Goal: Task Accomplishment & Management: Complete application form

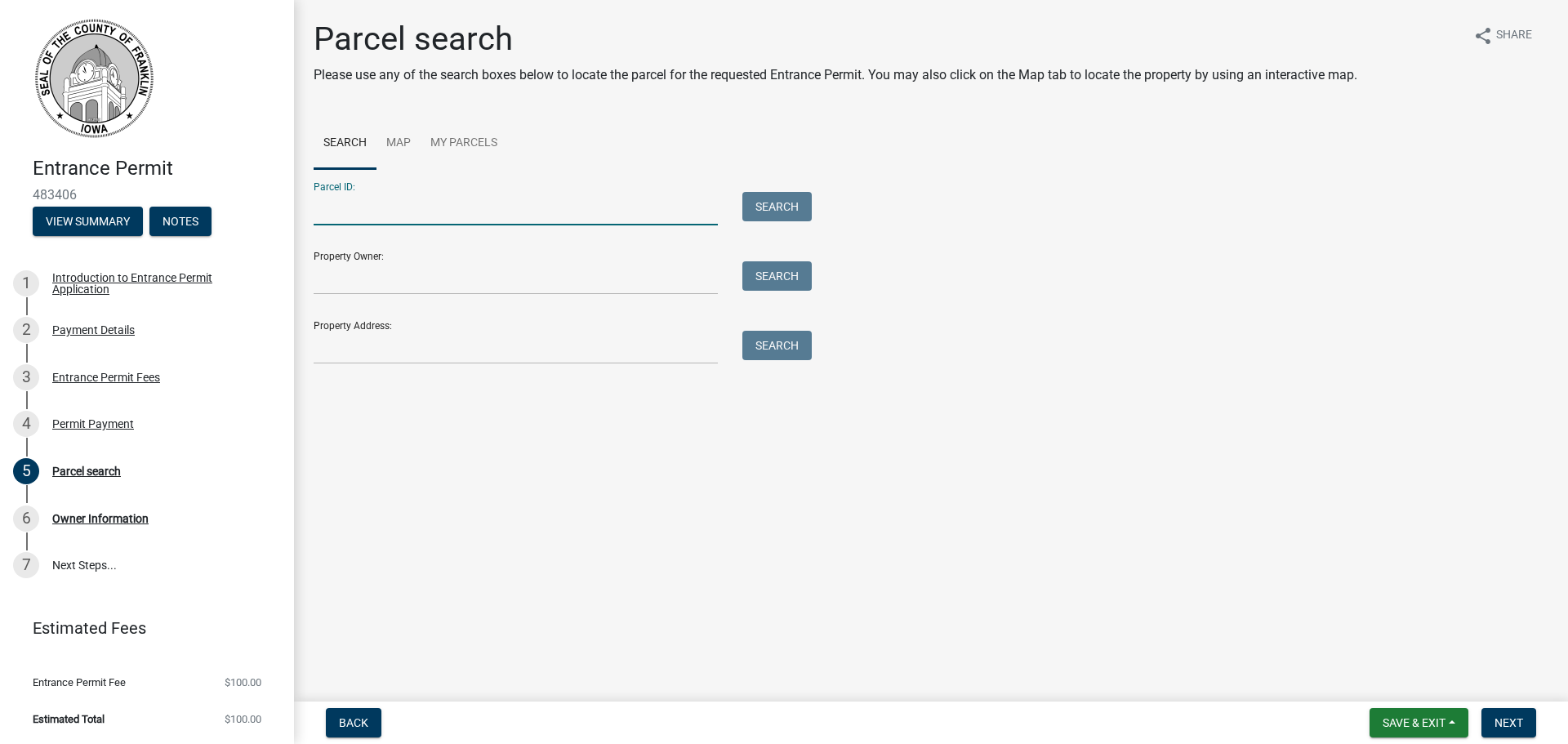
click at [499, 200] on input "Parcel ID:" at bounding box center [515, 209] width 404 height 34
click at [391, 138] on link "Map" at bounding box center [398, 143] width 44 height 52
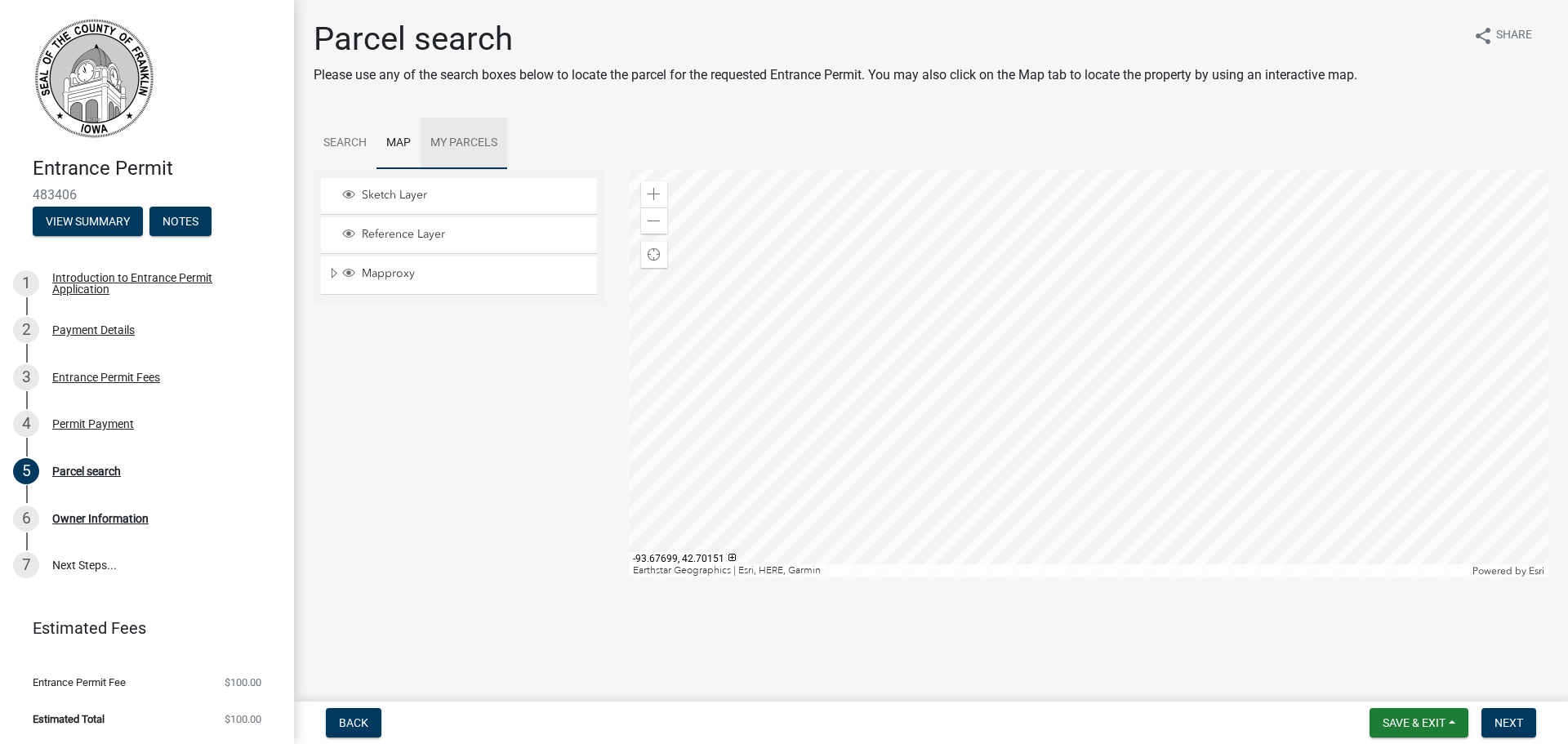
click at [484, 132] on link "My Parcels" at bounding box center [463, 143] width 87 height 52
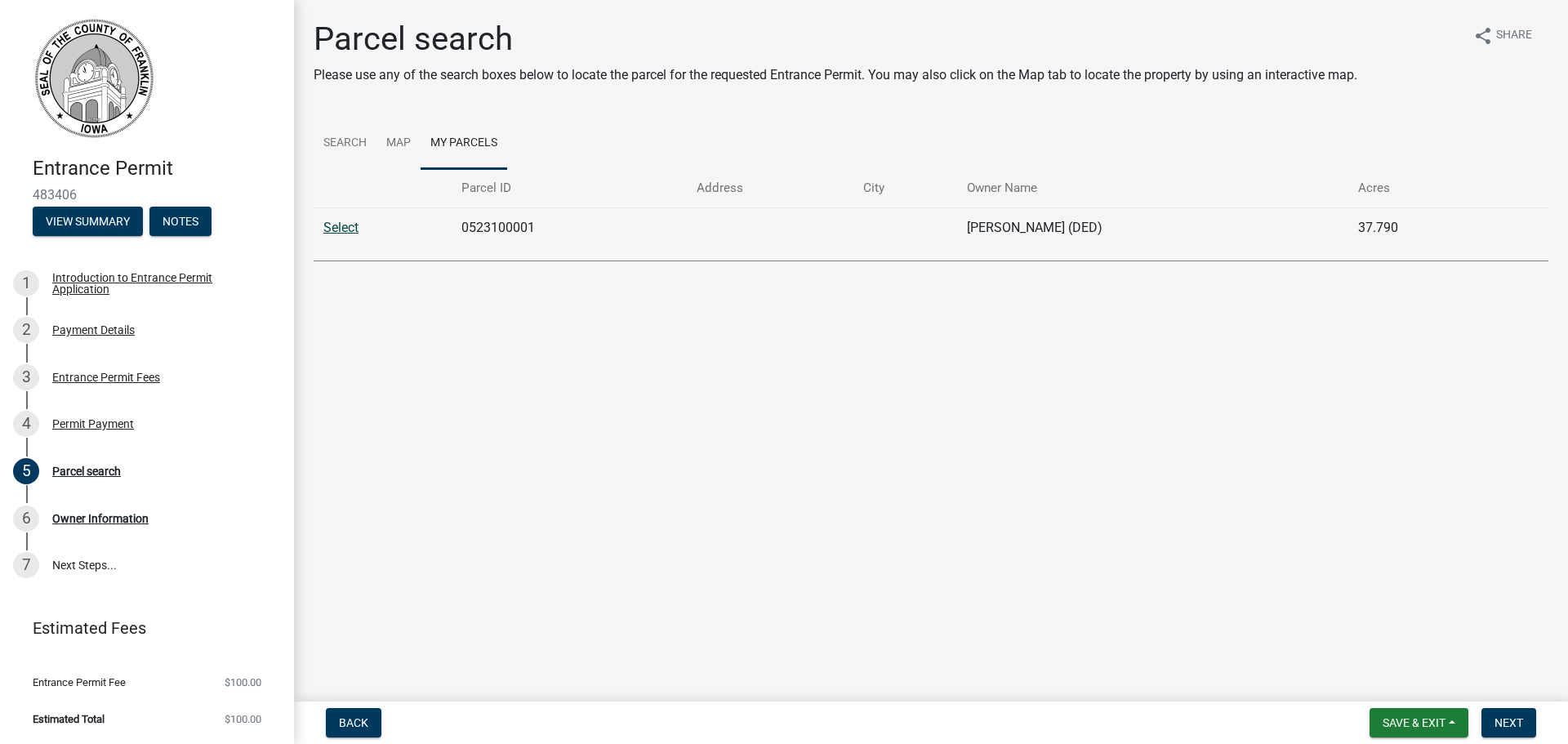
click at [352, 219] on link "Select" at bounding box center [340, 227] width 35 height 15
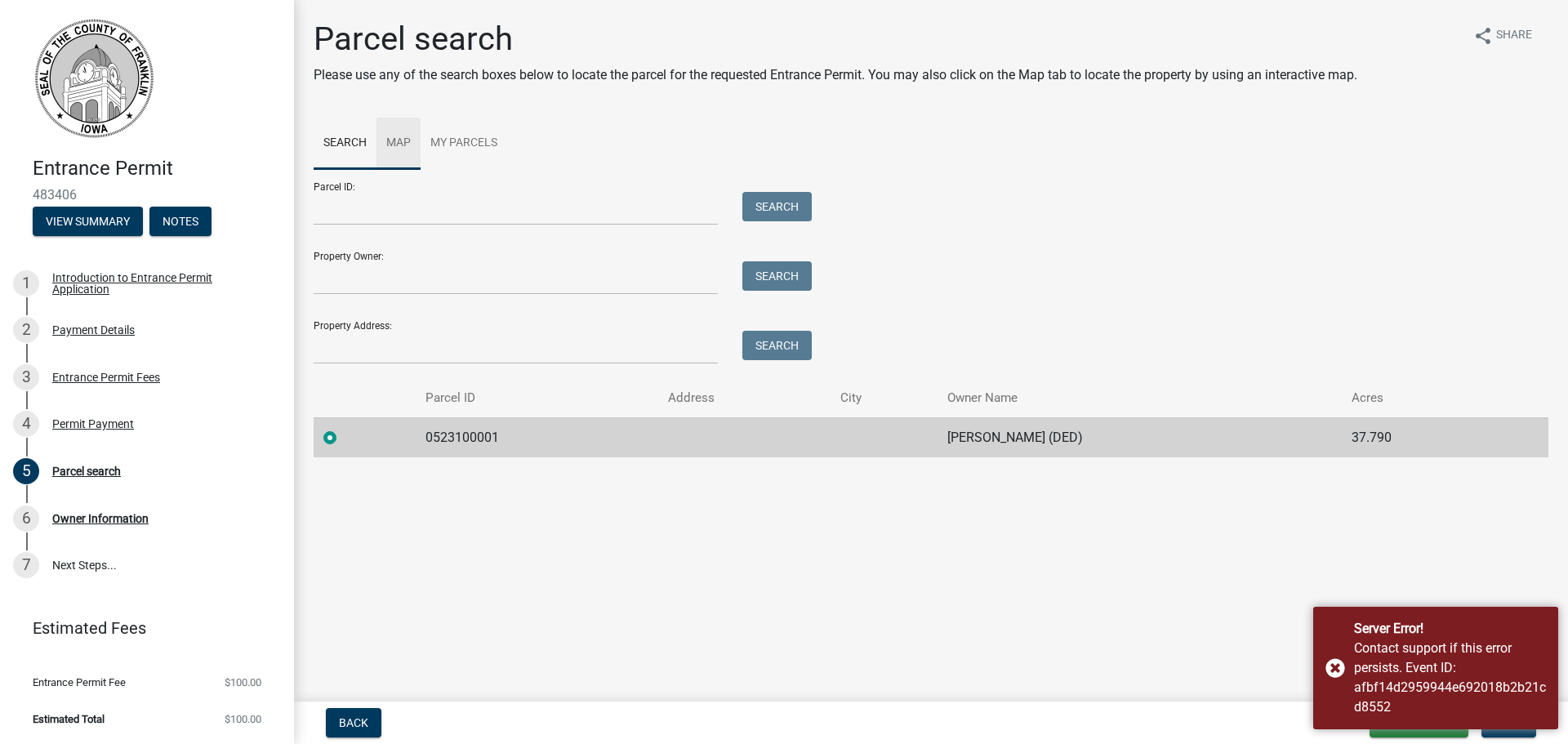
click at [391, 135] on link "Map" at bounding box center [398, 143] width 44 height 52
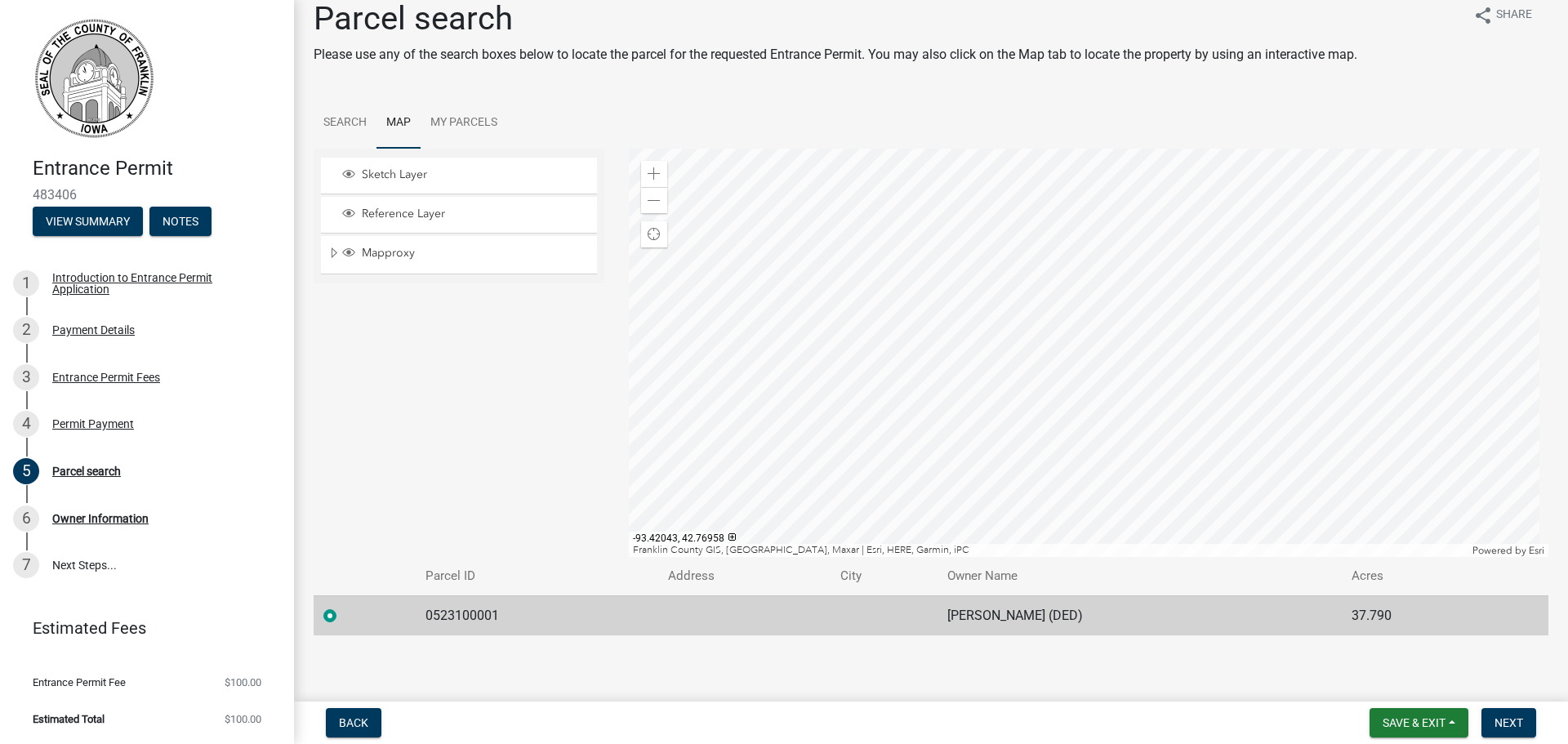
scroll to position [24, 0]
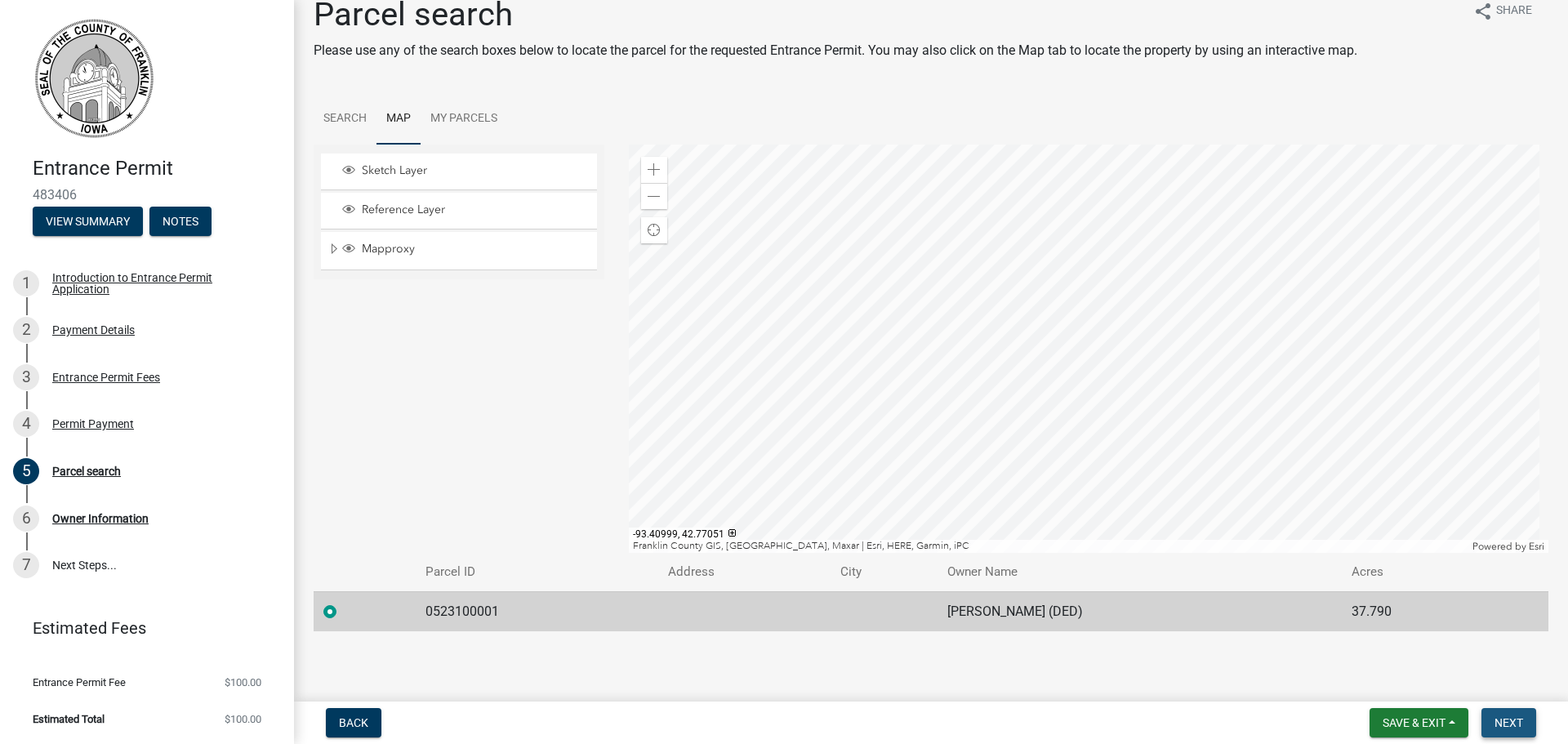
click at [1522, 720] on span "Next" at bounding box center [1509, 722] width 28 height 13
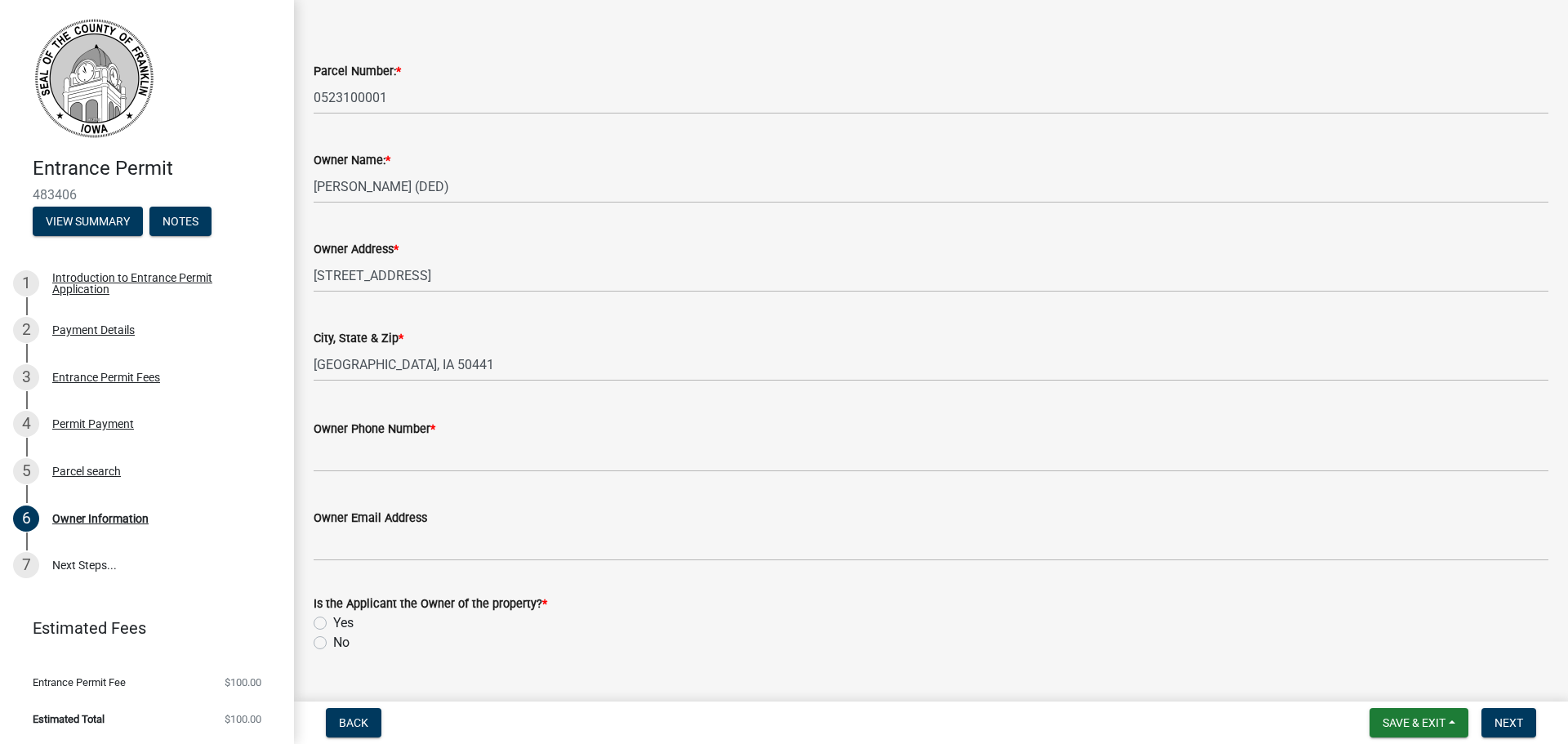
scroll to position [82, 0]
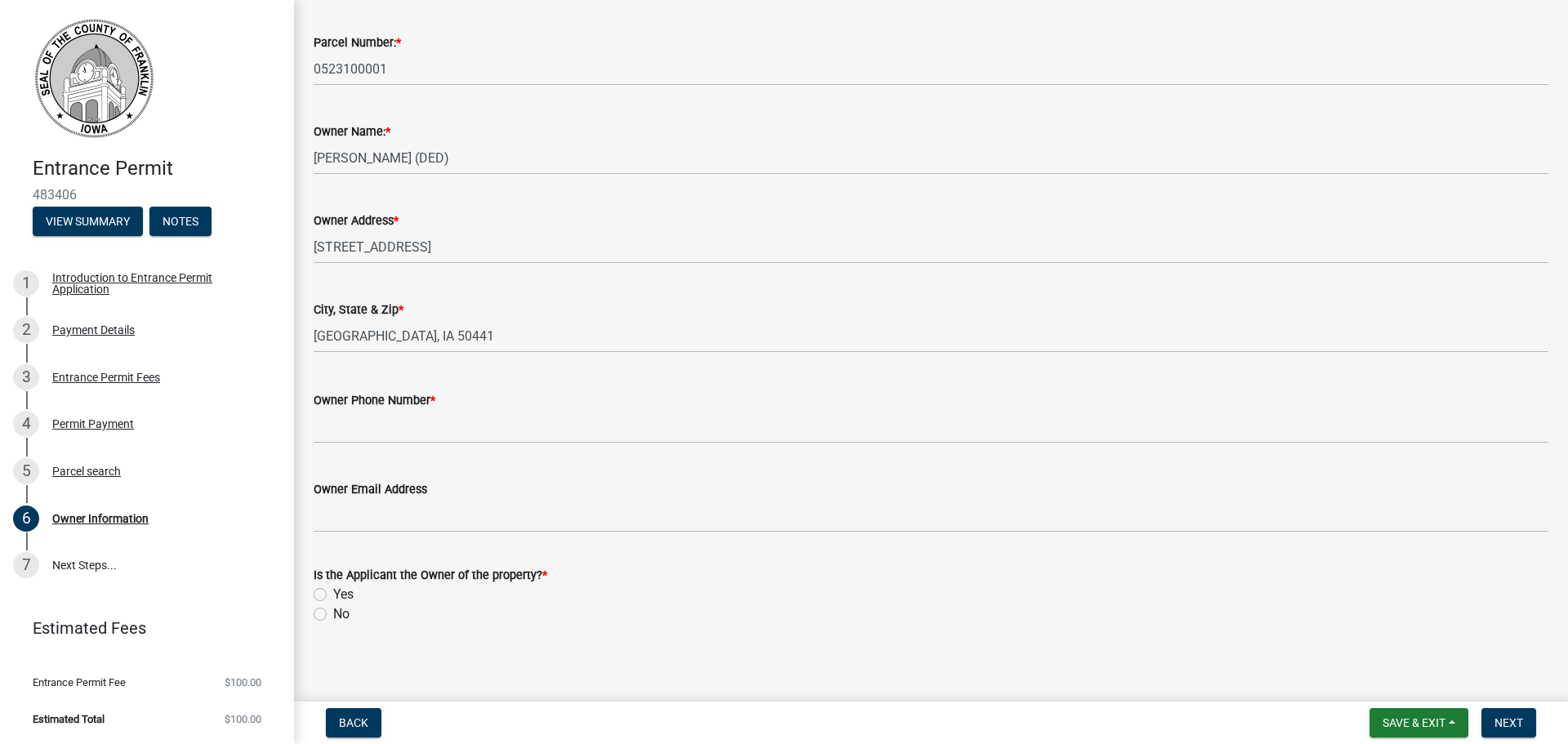
click at [333, 616] on label "No" at bounding box center [341, 614] width 16 height 20
click at [333, 615] on input "No" at bounding box center [338, 609] width 10 height 10
radio input "true"
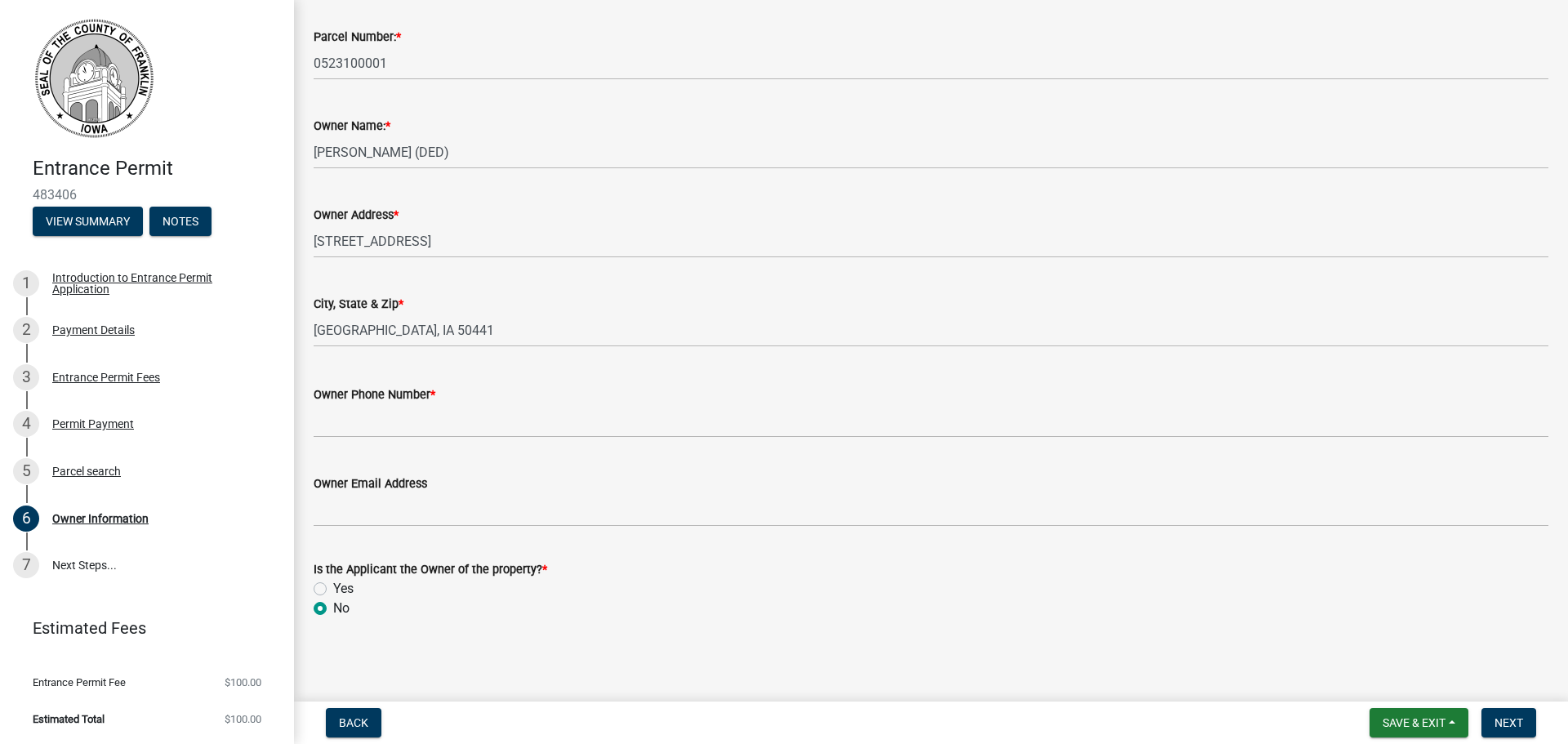
scroll to position [89, 0]
click at [566, 393] on div "Owner Phone Number *" at bounding box center [930, 393] width 1235 height 20
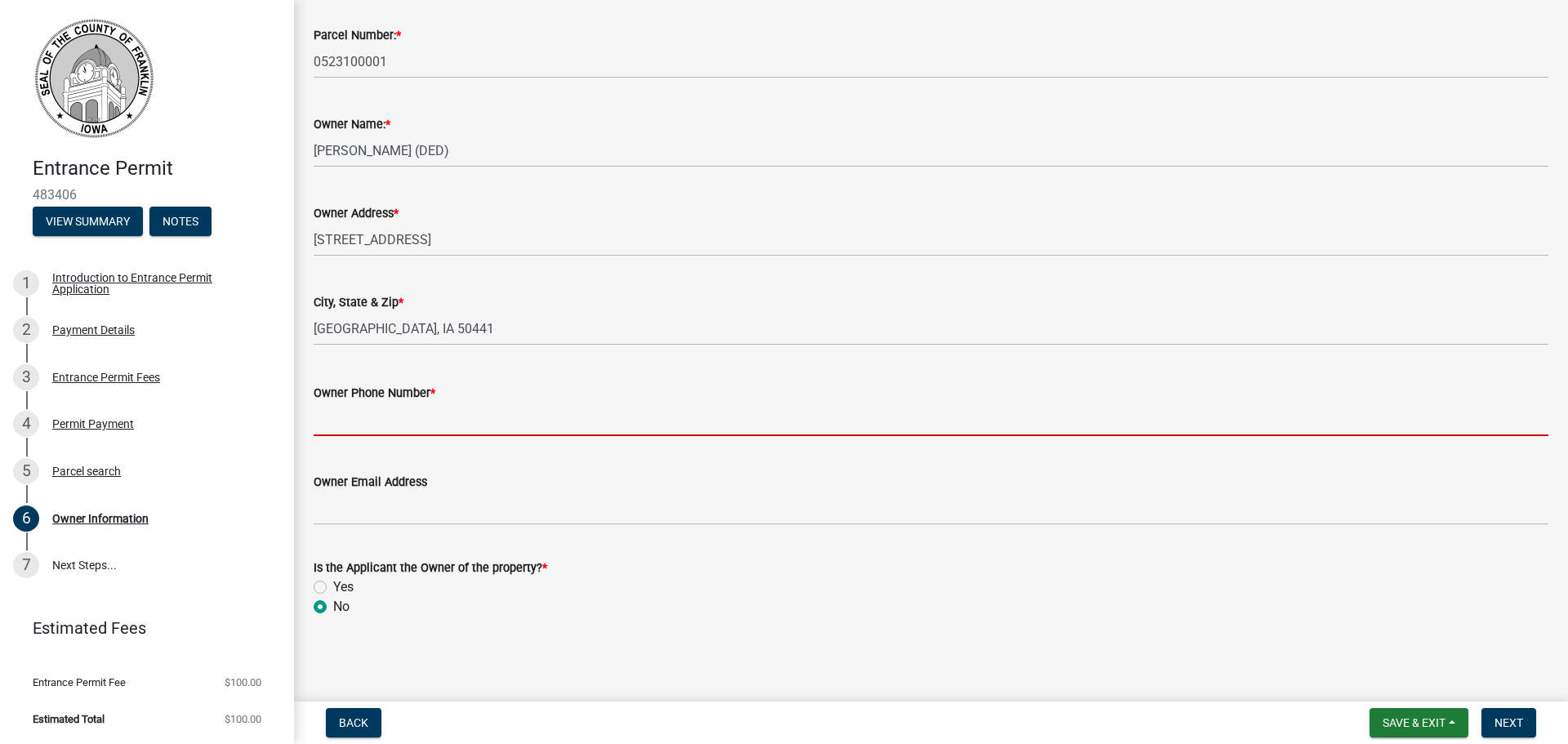
click at [556, 420] on input "Owner Phone Number *" at bounding box center [930, 419] width 1235 height 34
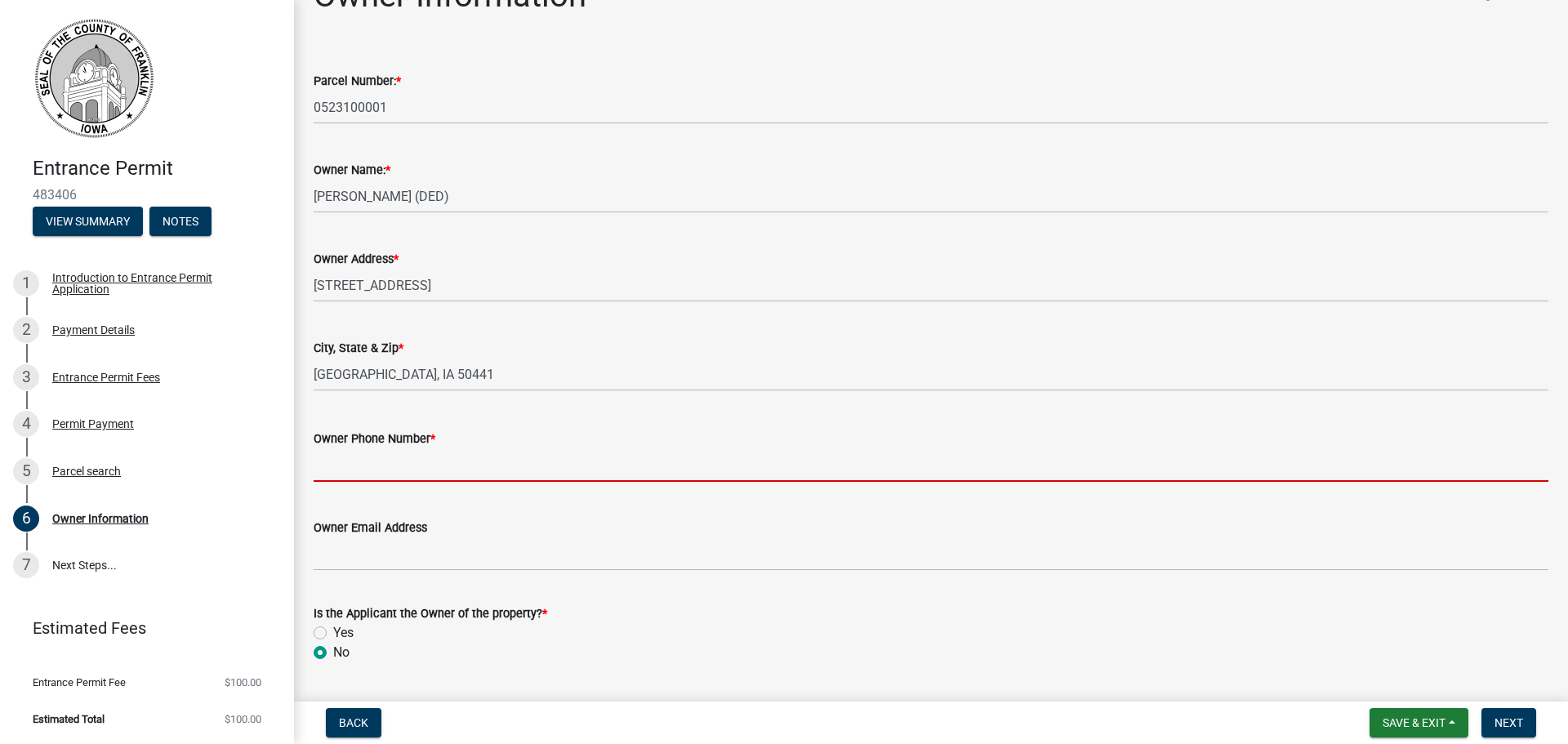
scroll to position [0, 0]
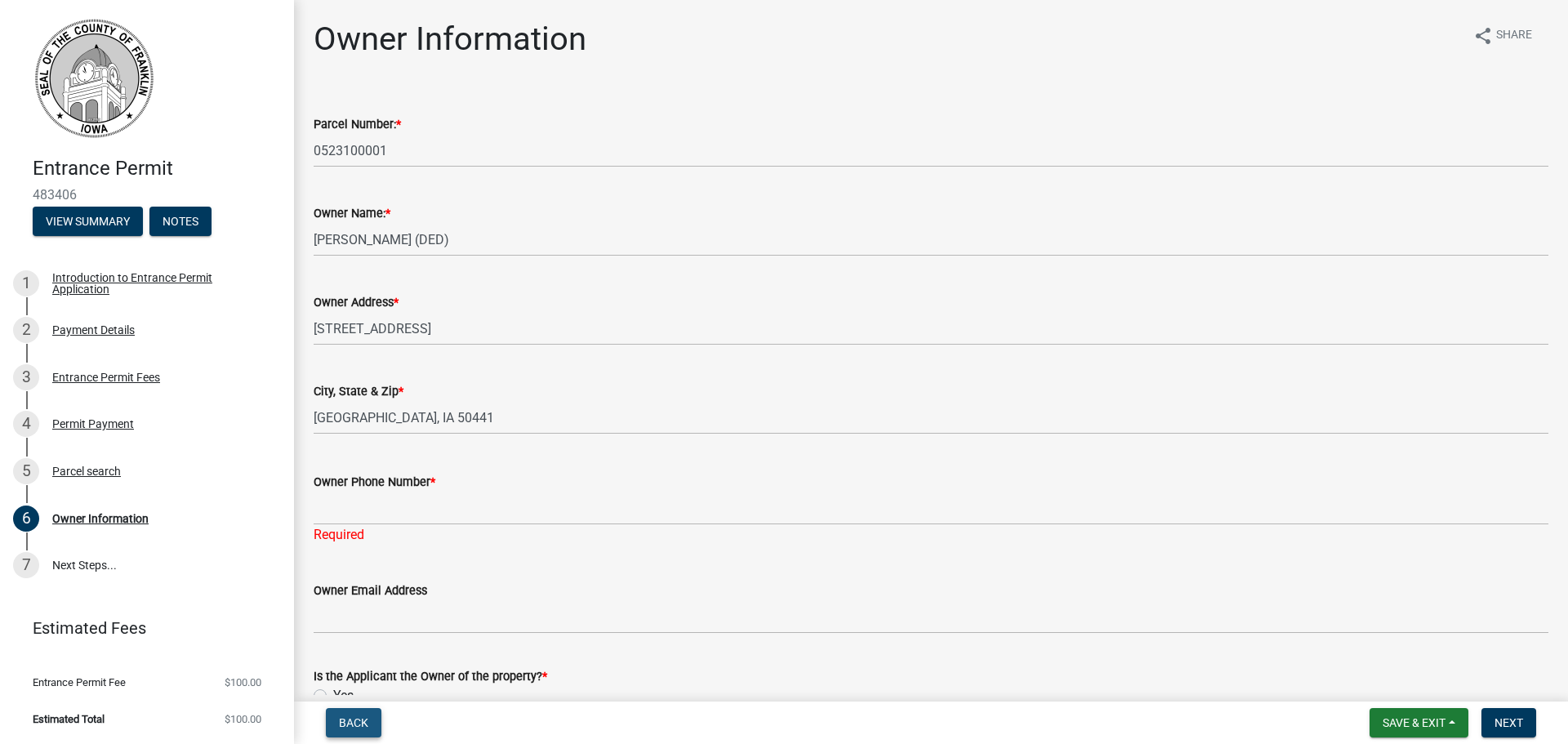
click at [351, 722] on span "Back" at bounding box center [353, 722] width 29 height 13
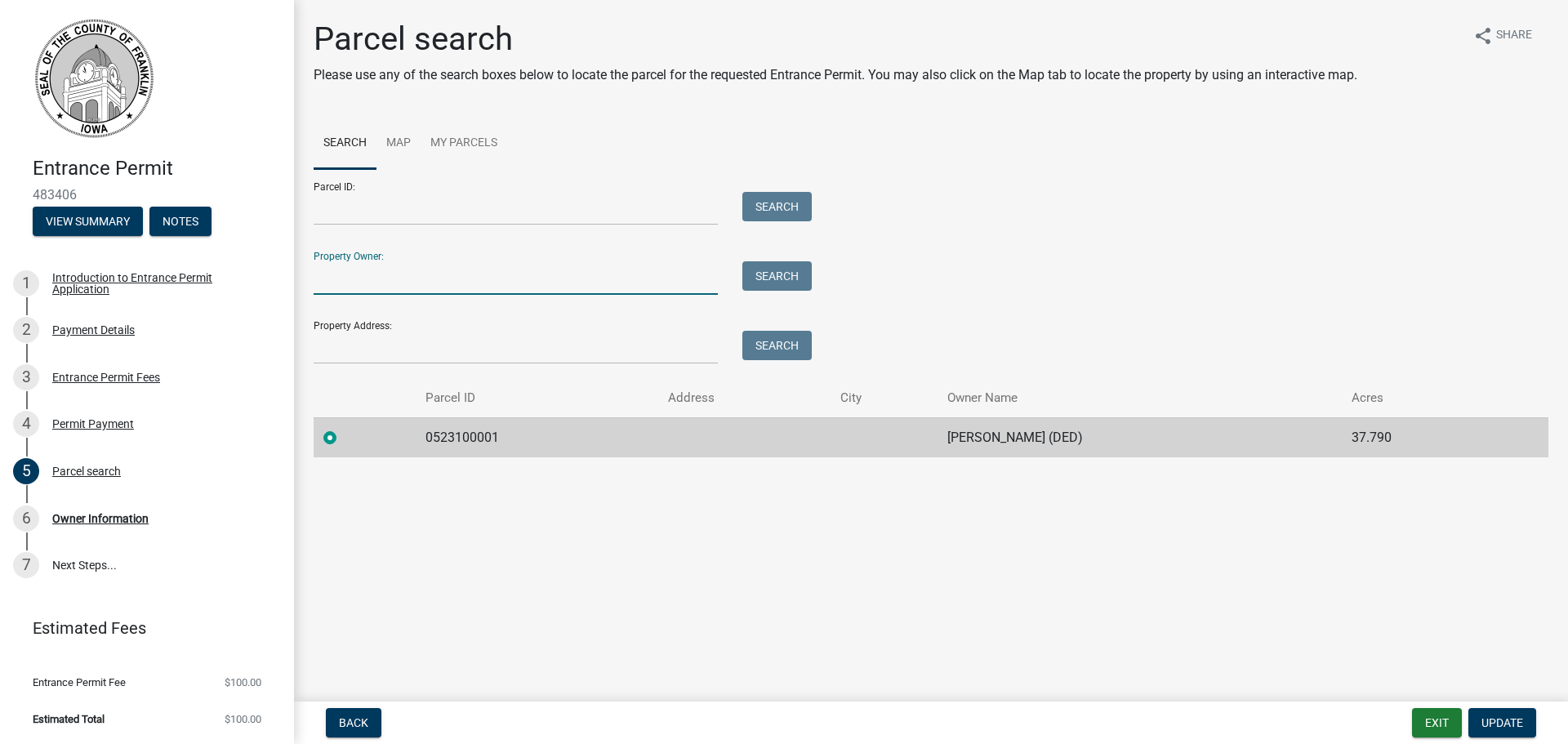
click at [426, 263] on input "Property Owner:" at bounding box center [515, 278] width 404 height 34
click at [408, 137] on link "Map" at bounding box center [398, 143] width 44 height 52
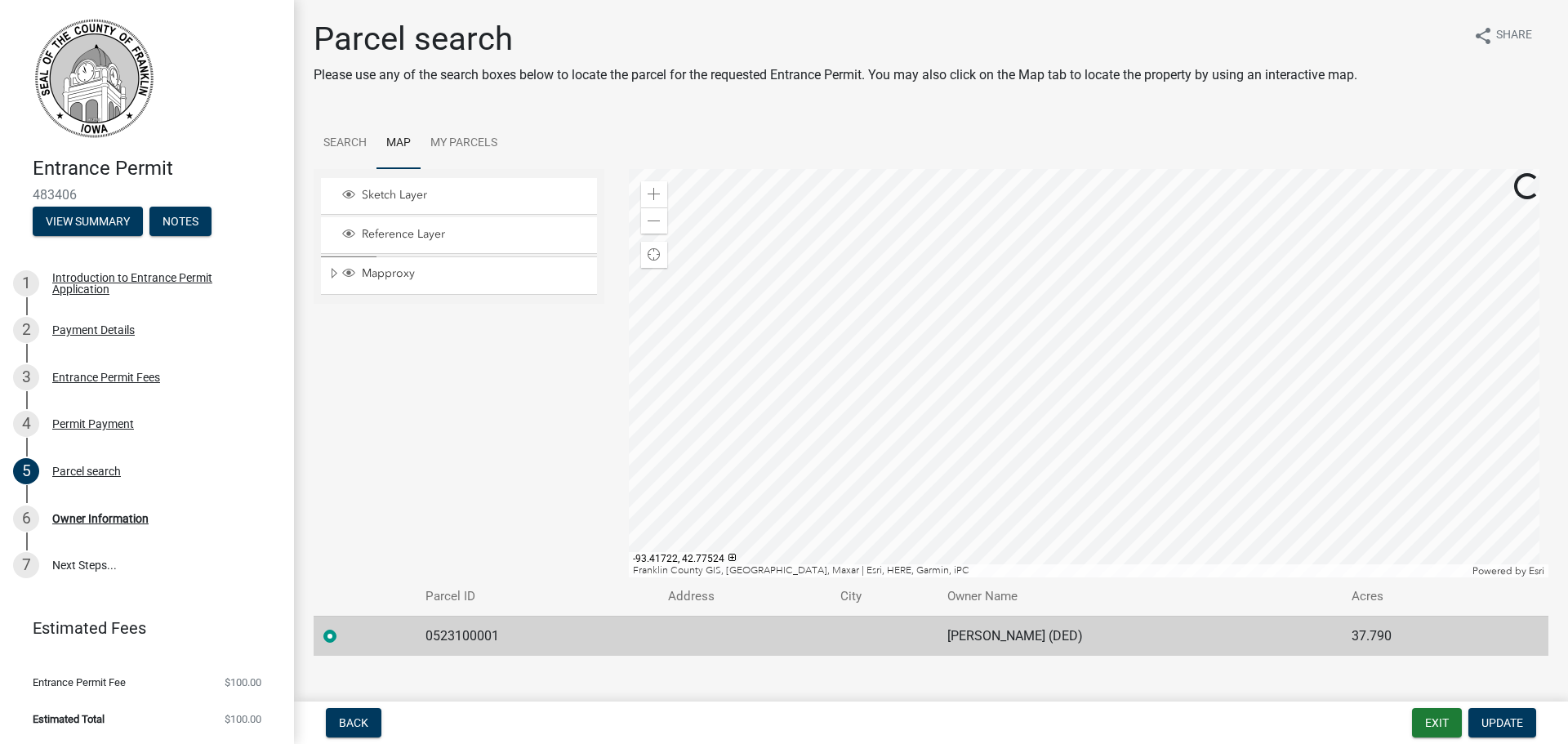
click at [1063, 229] on div at bounding box center [1089, 372] width 920 height 408
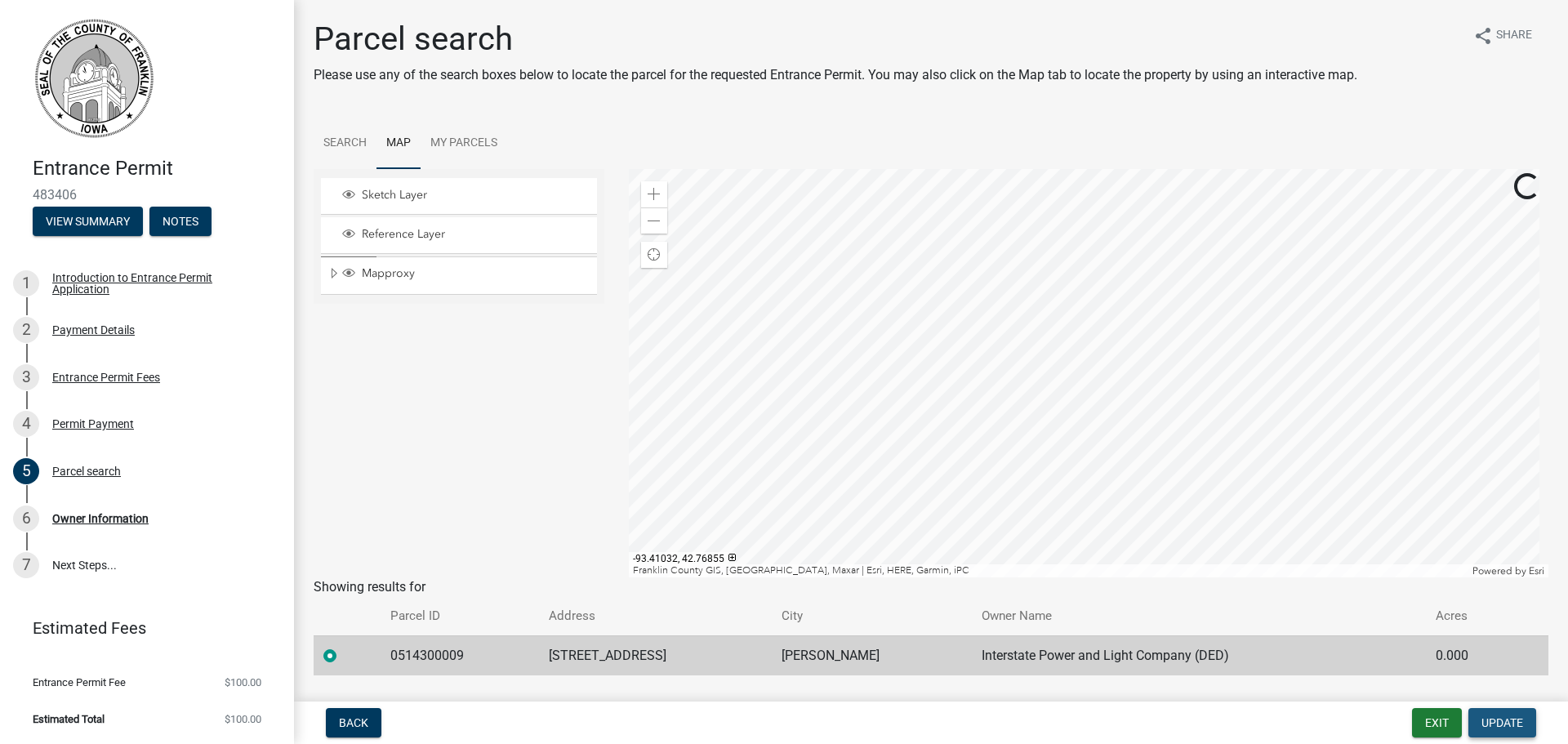
click at [1495, 724] on span "Update" at bounding box center [1502, 722] width 41 height 13
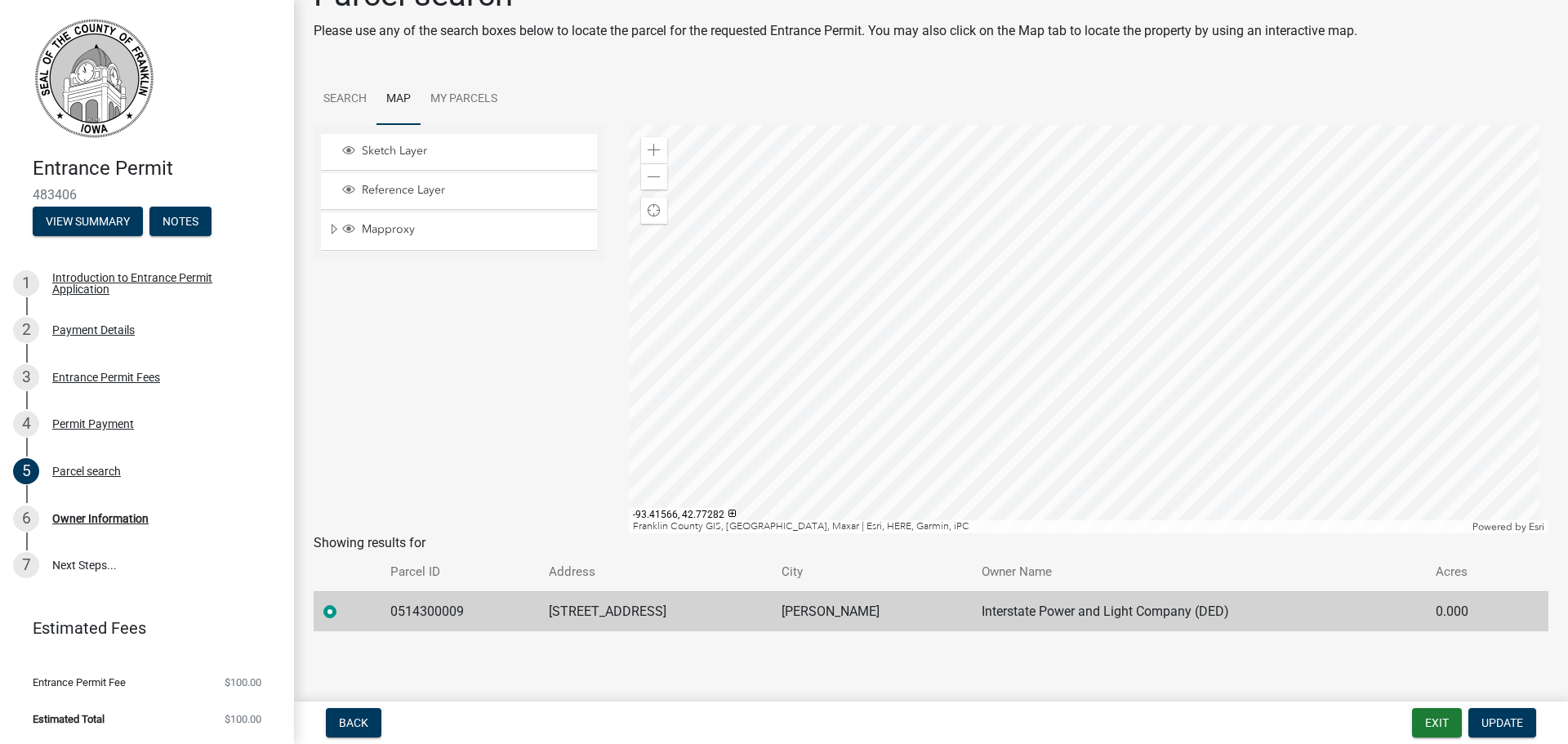
click at [1031, 318] on div at bounding box center [1089, 329] width 920 height 408
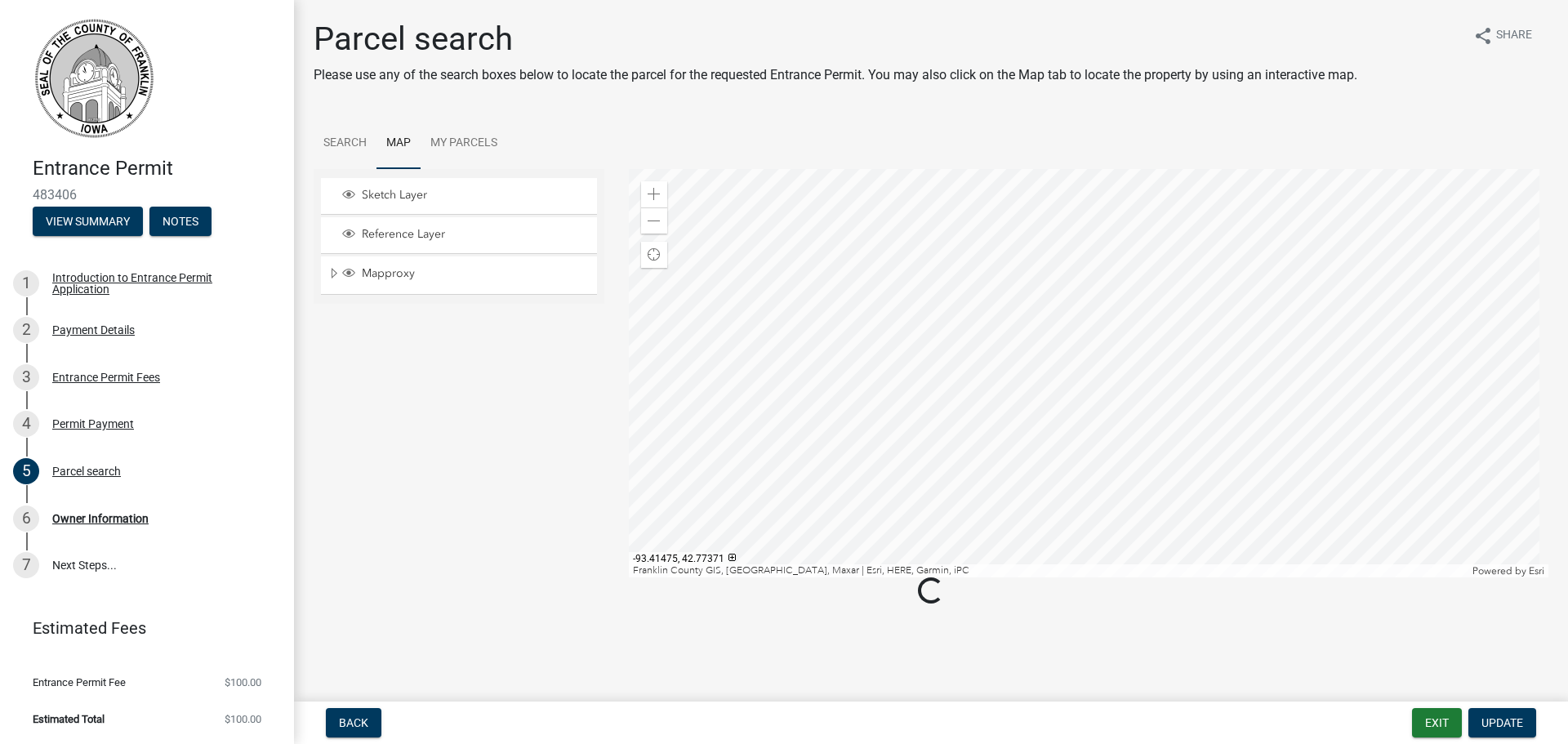
scroll to position [0, 0]
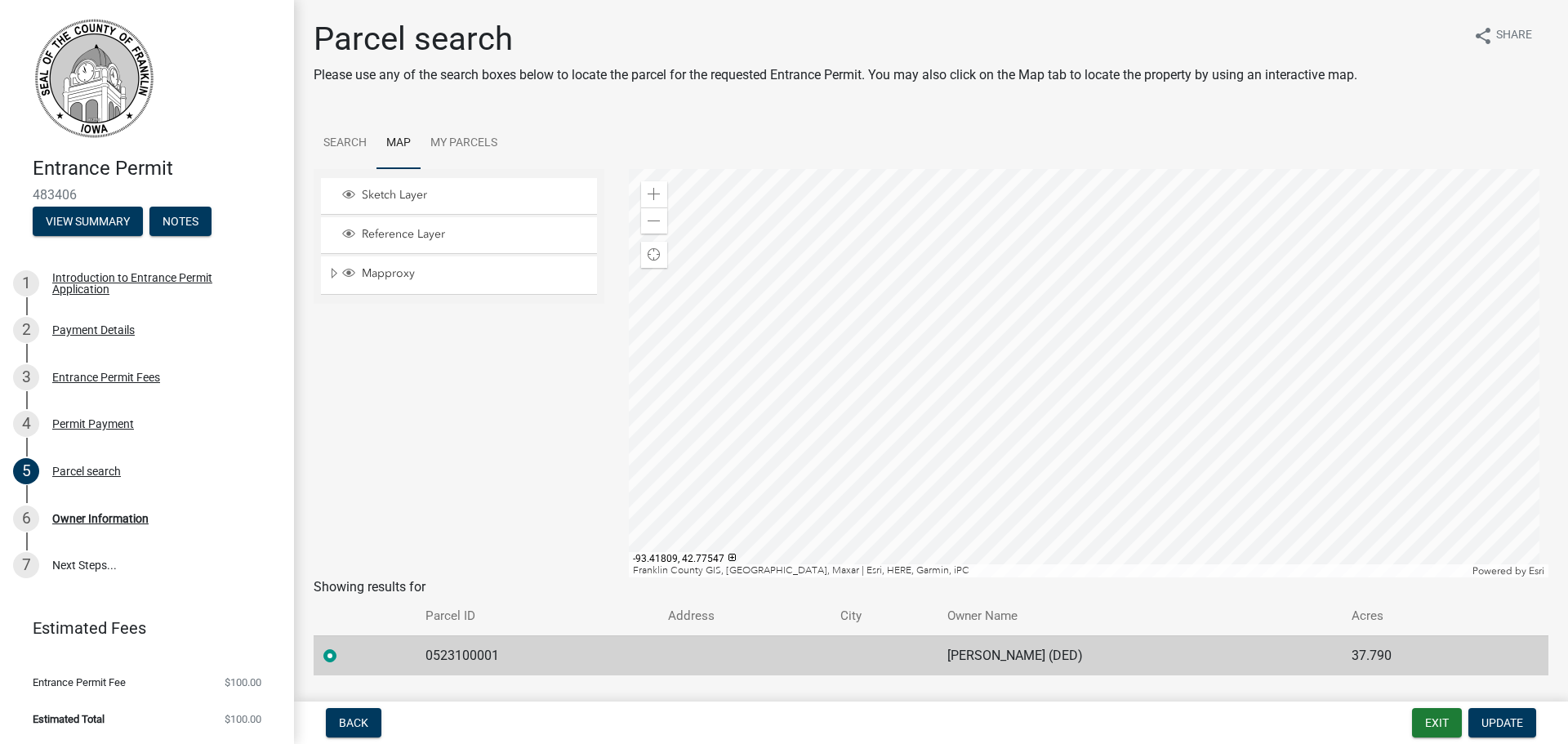
click at [971, 263] on div at bounding box center [1089, 372] width 920 height 408
click at [1506, 729] on span "Update" at bounding box center [1502, 722] width 41 height 13
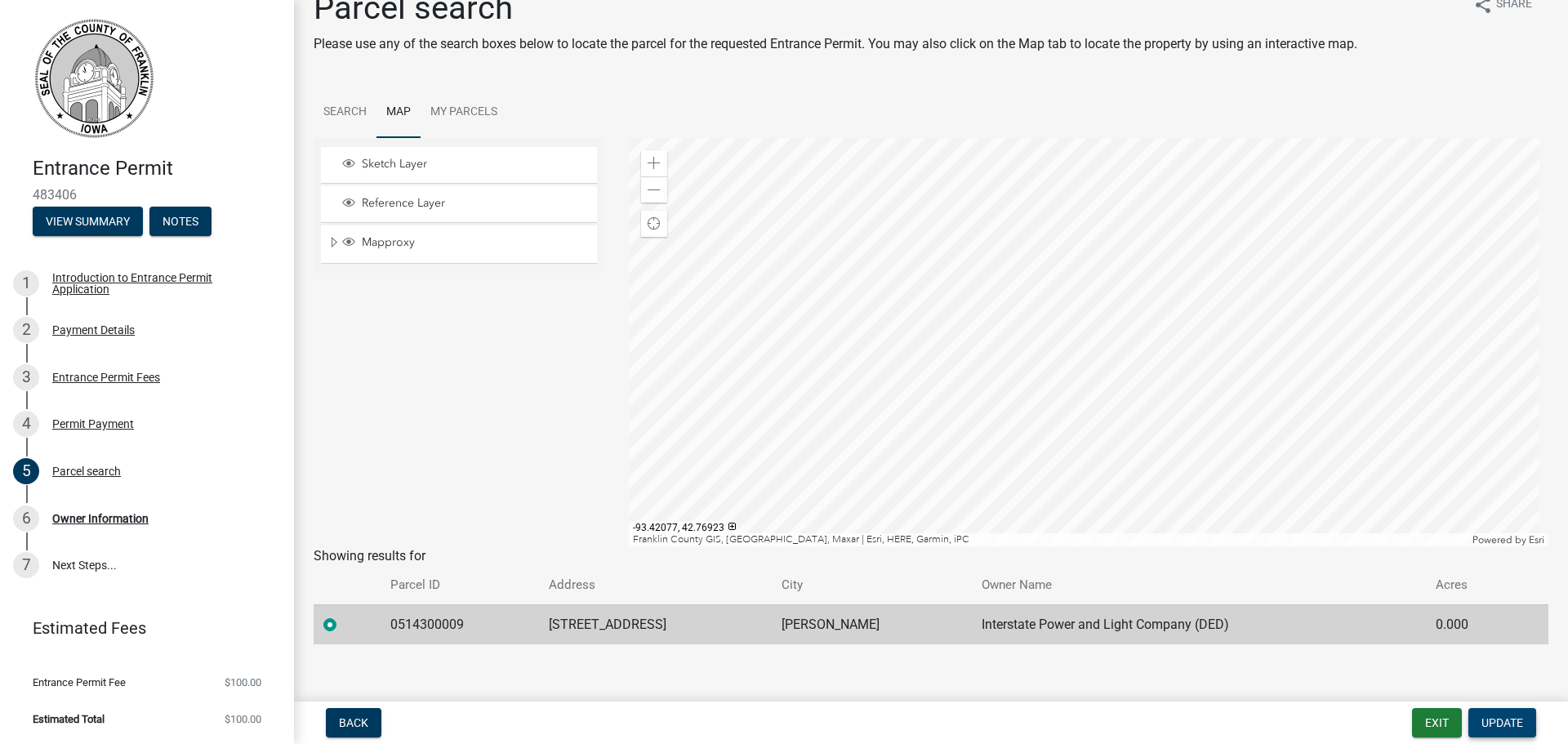
scroll to position [44, 0]
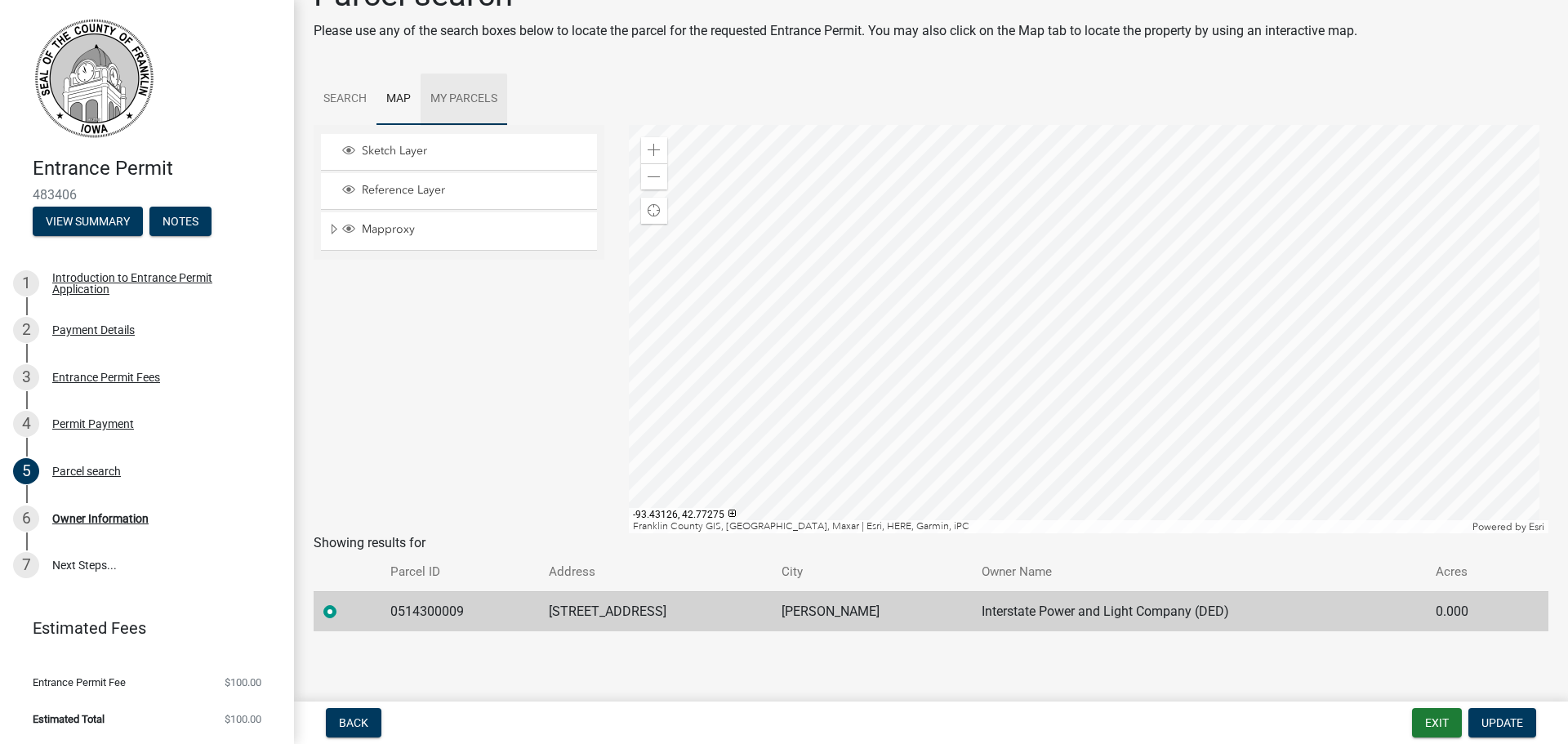
click at [460, 105] on link "My Parcels" at bounding box center [463, 99] width 87 height 52
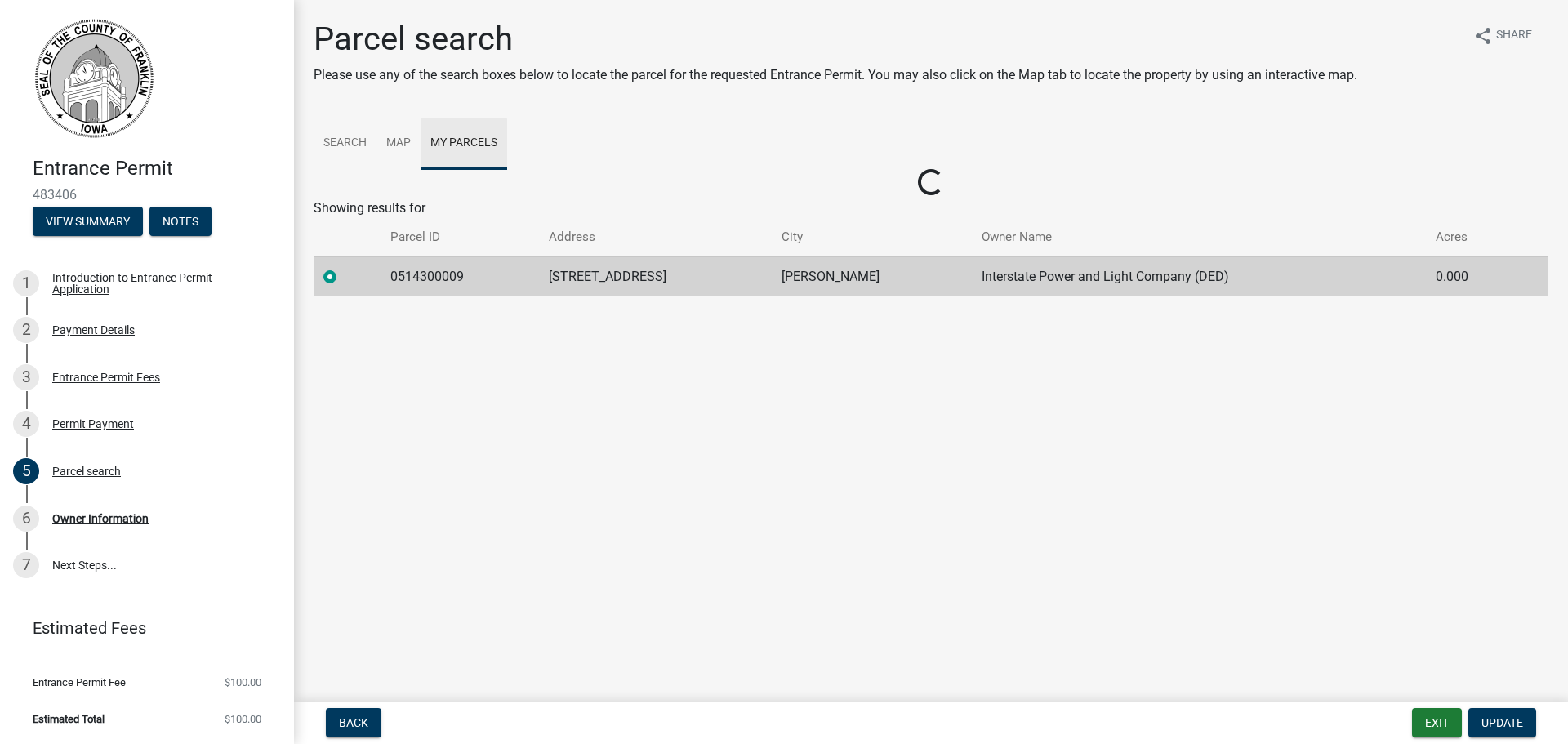
scroll to position [0, 0]
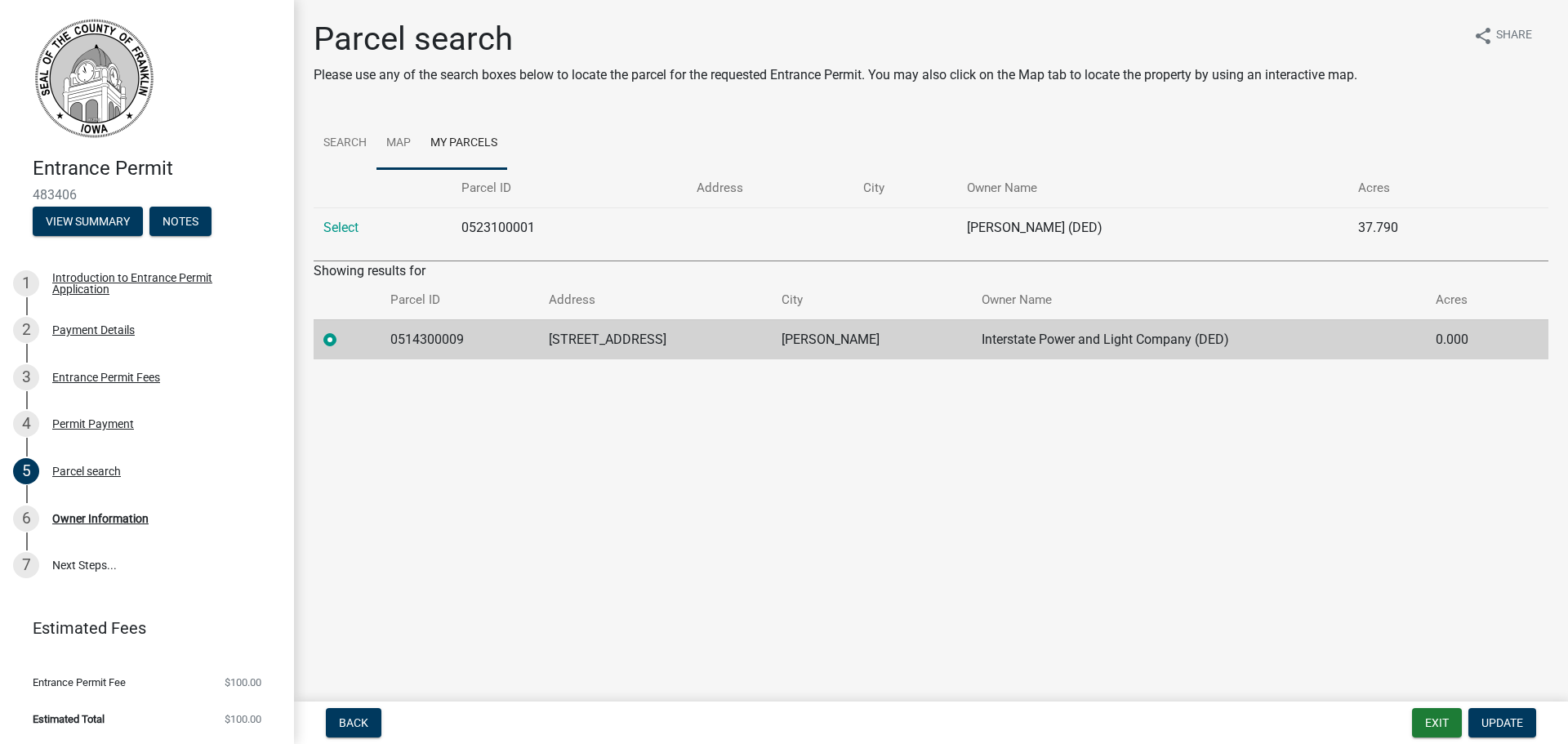
click at [396, 130] on link "Map" at bounding box center [398, 143] width 44 height 52
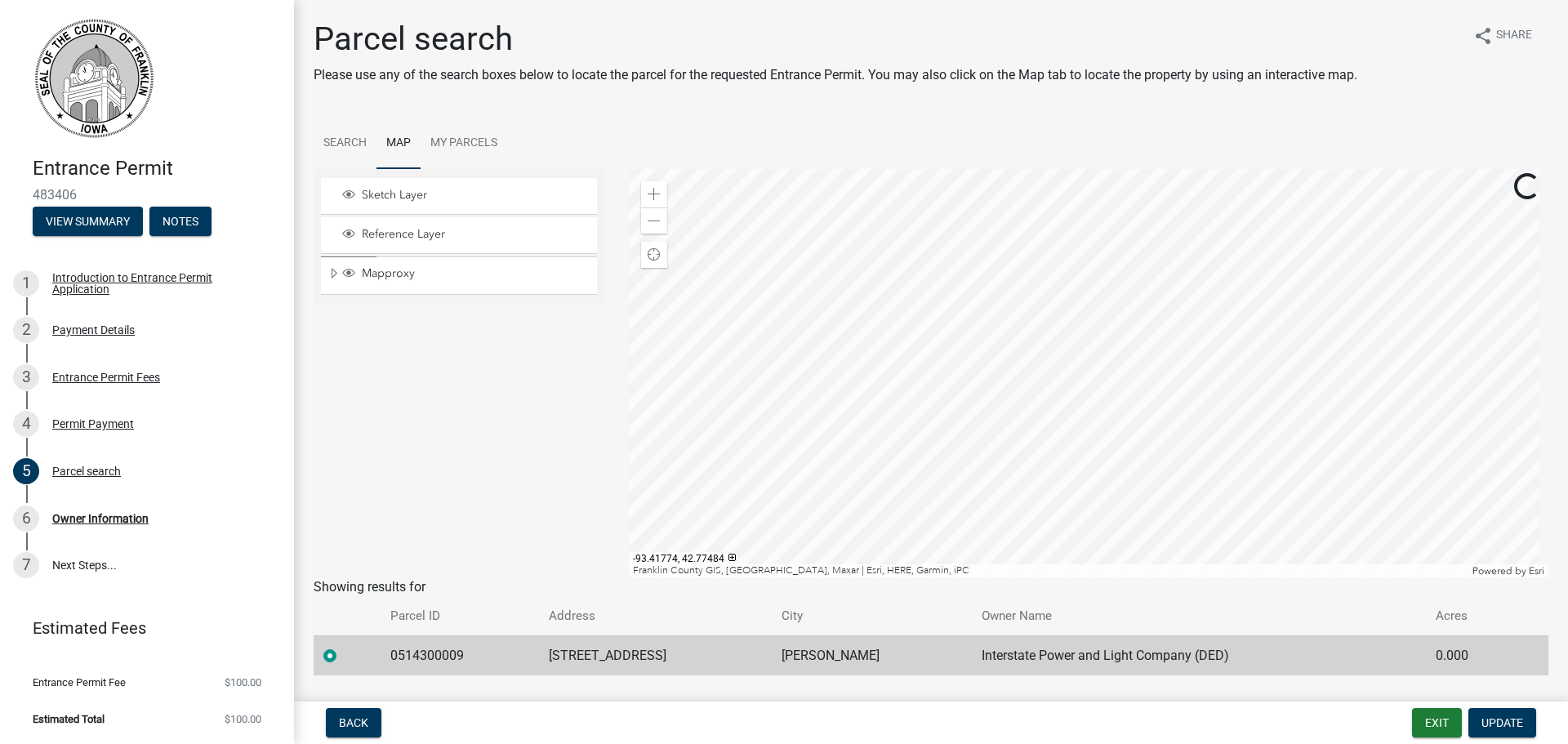
click at [1054, 322] on div at bounding box center [1089, 372] width 920 height 408
click at [1069, 431] on div at bounding box center [1089, 372] width 920 height 408
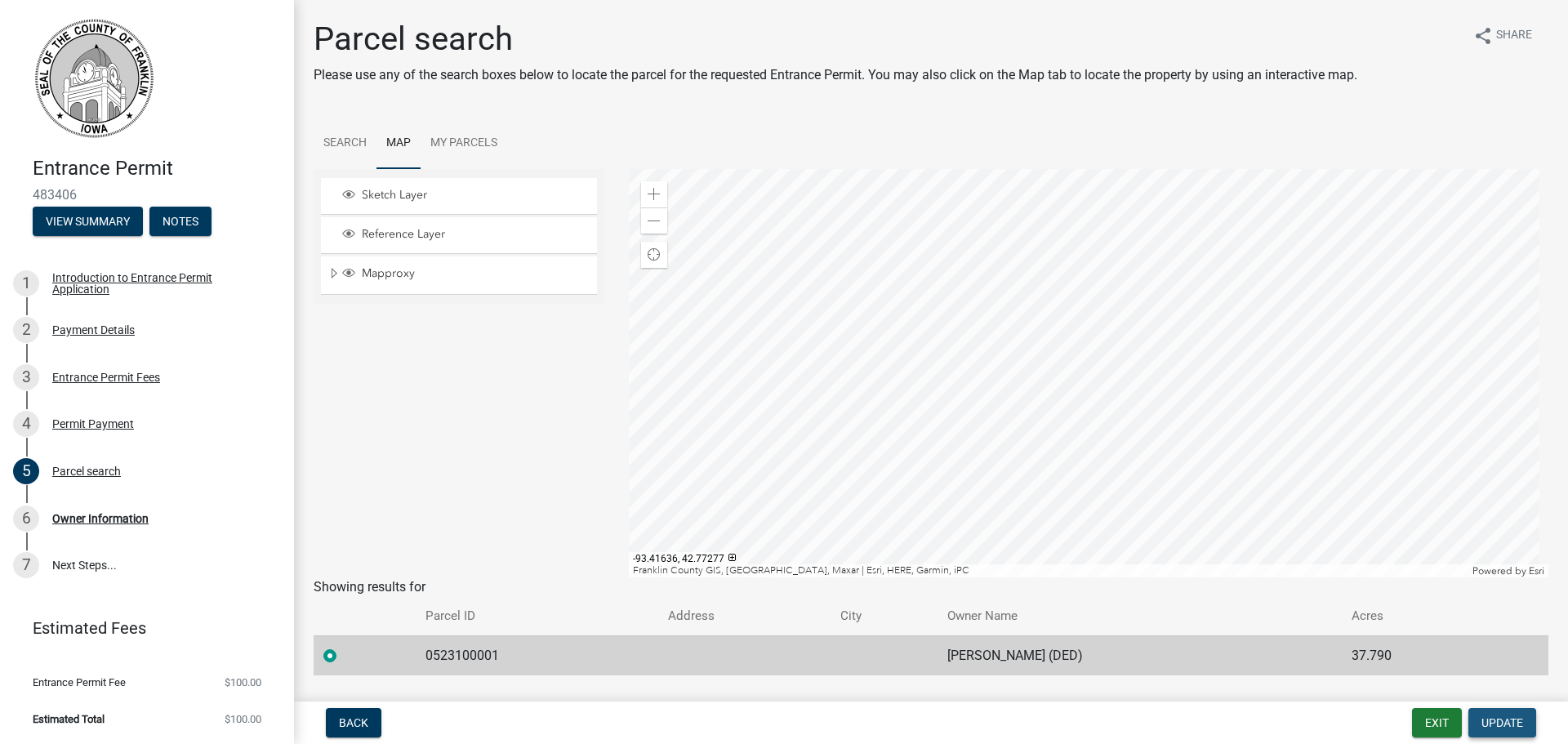
click at [1519, 720] on span "Update" at bounding box center [1502, 722] width 41 height 13
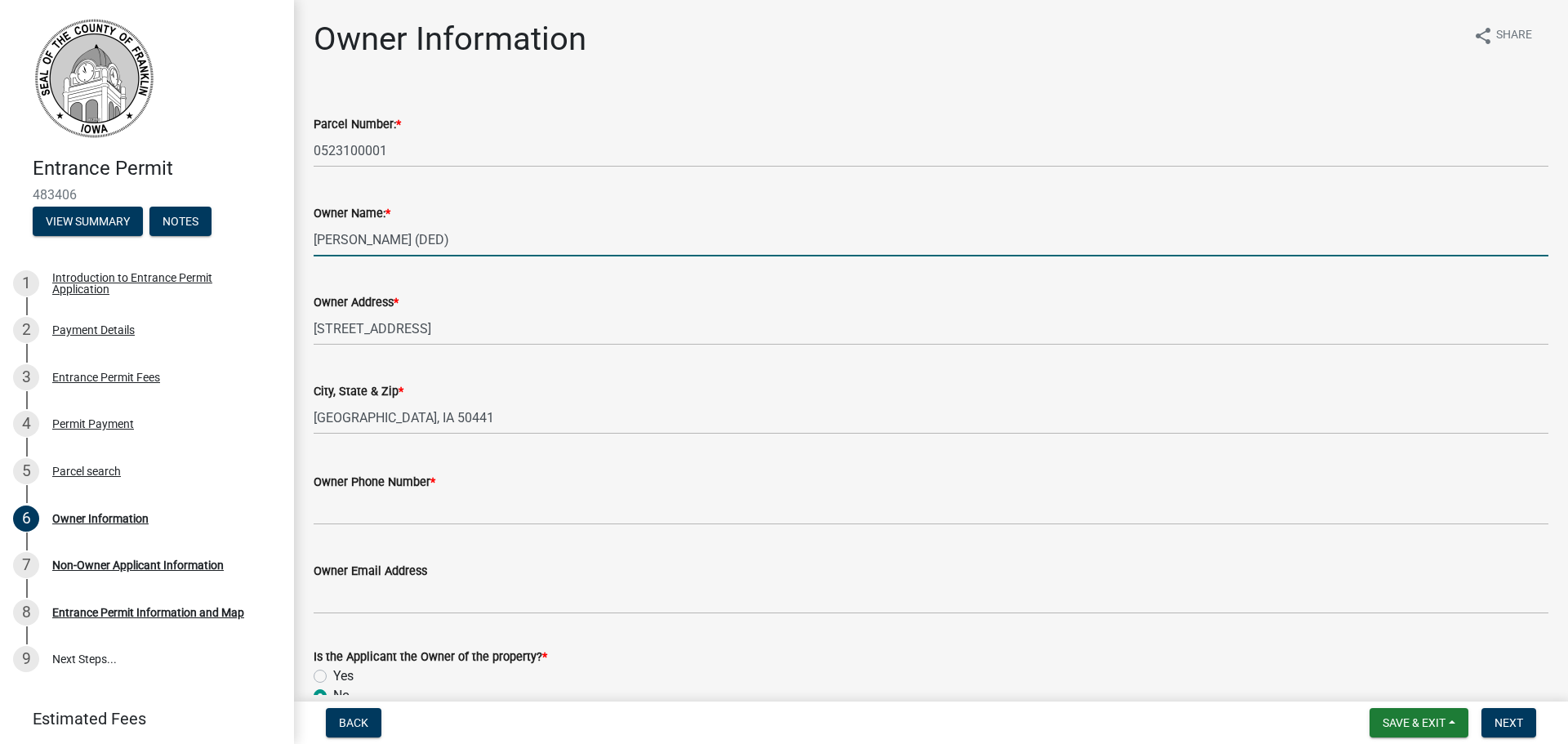
click at [465, 224] on input "[PERSON_NAME] (DED)" at bounding box center [930, 240] width 1235 height 34
drag, startPoint x: 504, startPoint y: 236, endPoint x: 169, endPoint y: 219, distance: 335.4
click at [169, 219] on div "Entrance Permit 483406 View Summary Notes 1 Introduction to Entrance Permit App…" at bounding box center [784, 372] width 1568 height 744
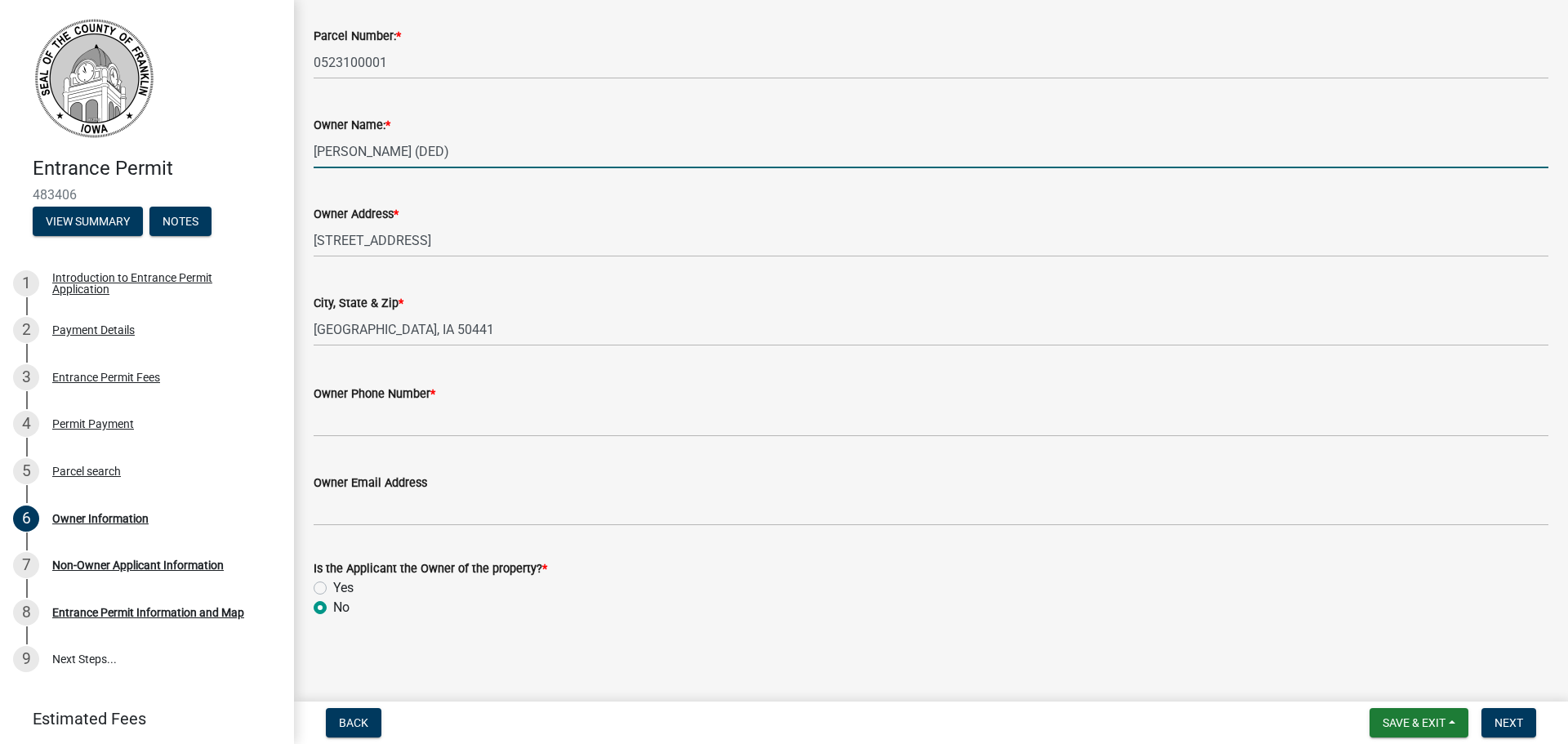
scroll to position [89, 0]
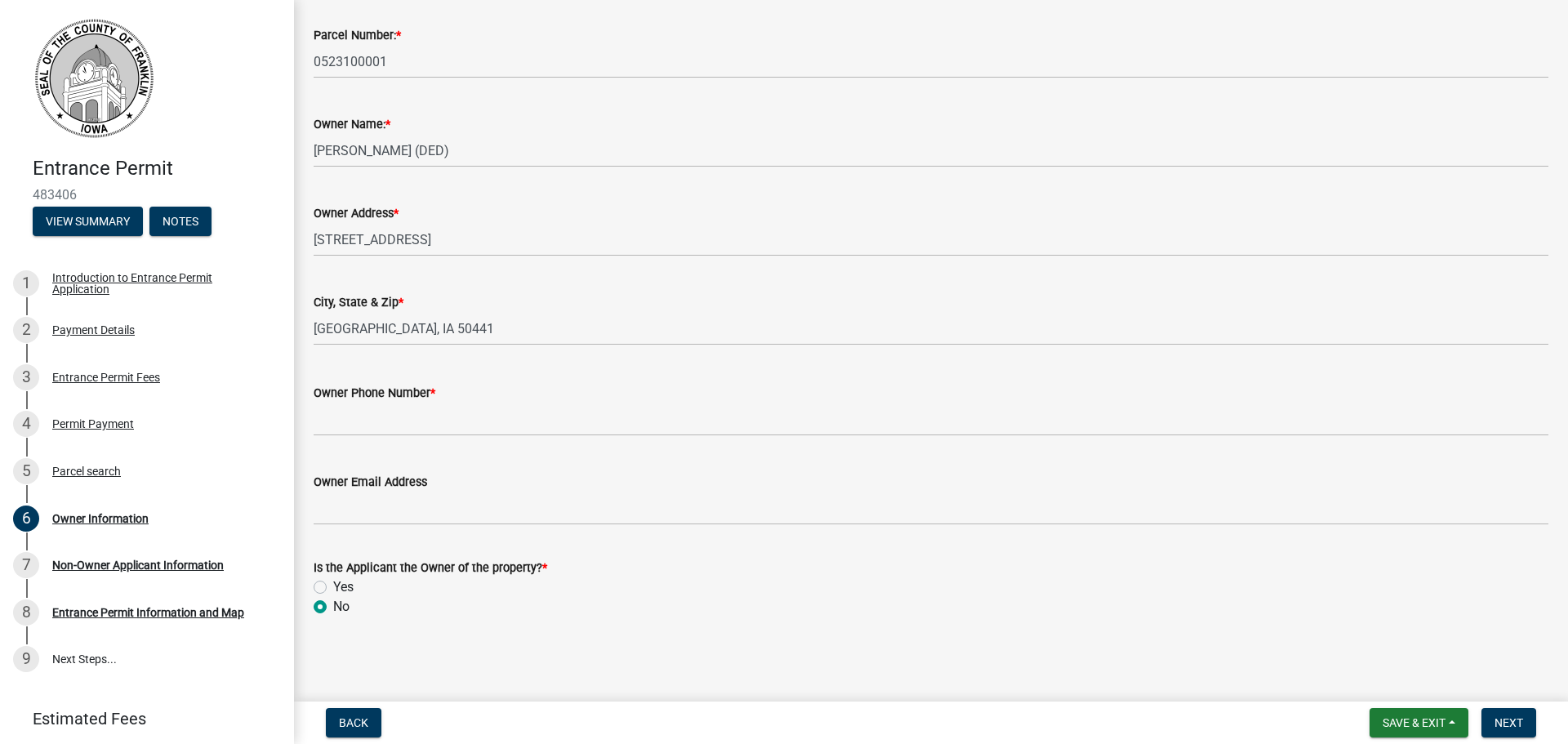
click at [670, 378] on div "Owner Phone Number *" at bounding box center [930, 397] width 1235 height 76
click at [1509, 718] on span "Next" at bounding box center [1509, 722] width 28 height 13
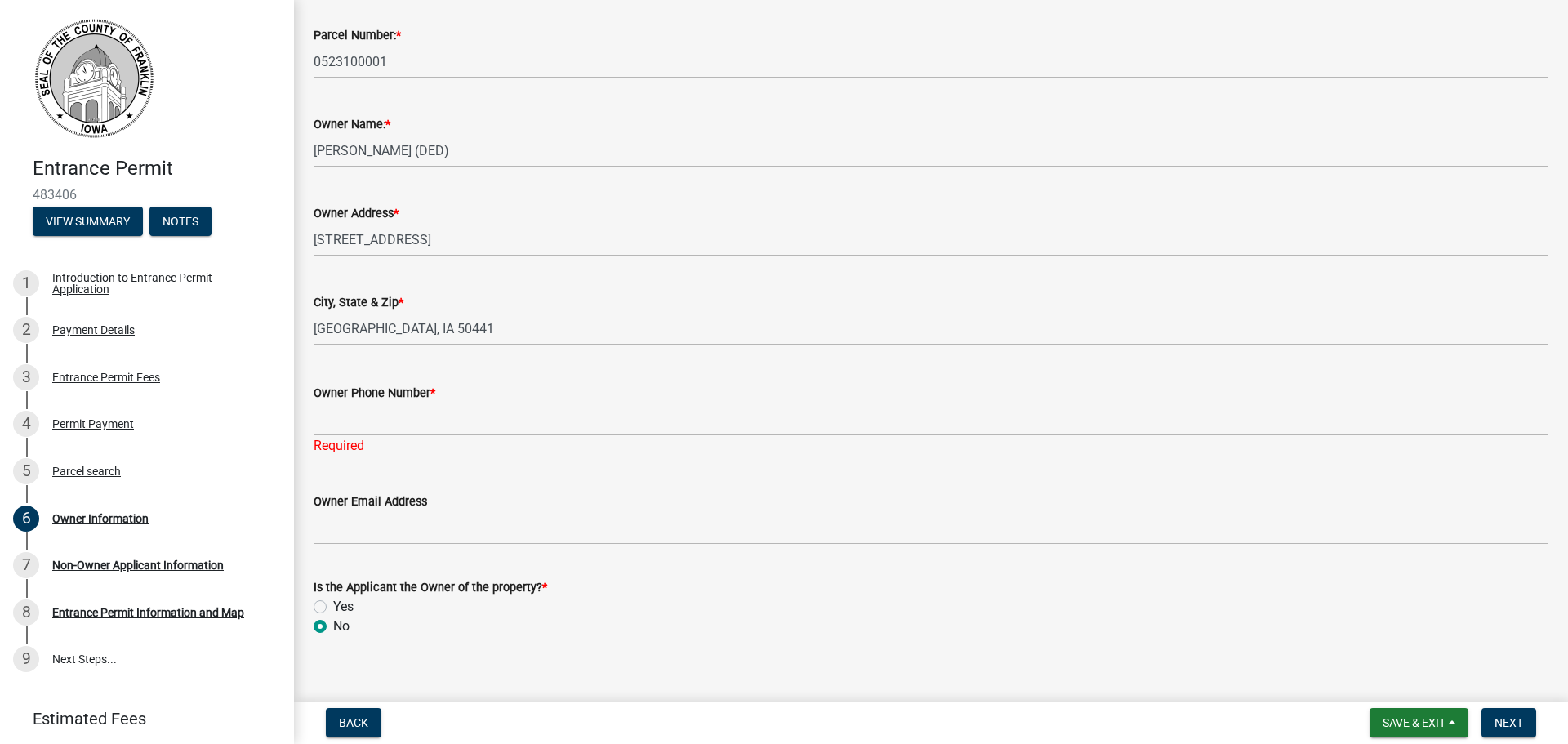
click at [541, 401] on div "Owner Phone Number *" at bounding box center [930, 393] width 1235 height 20
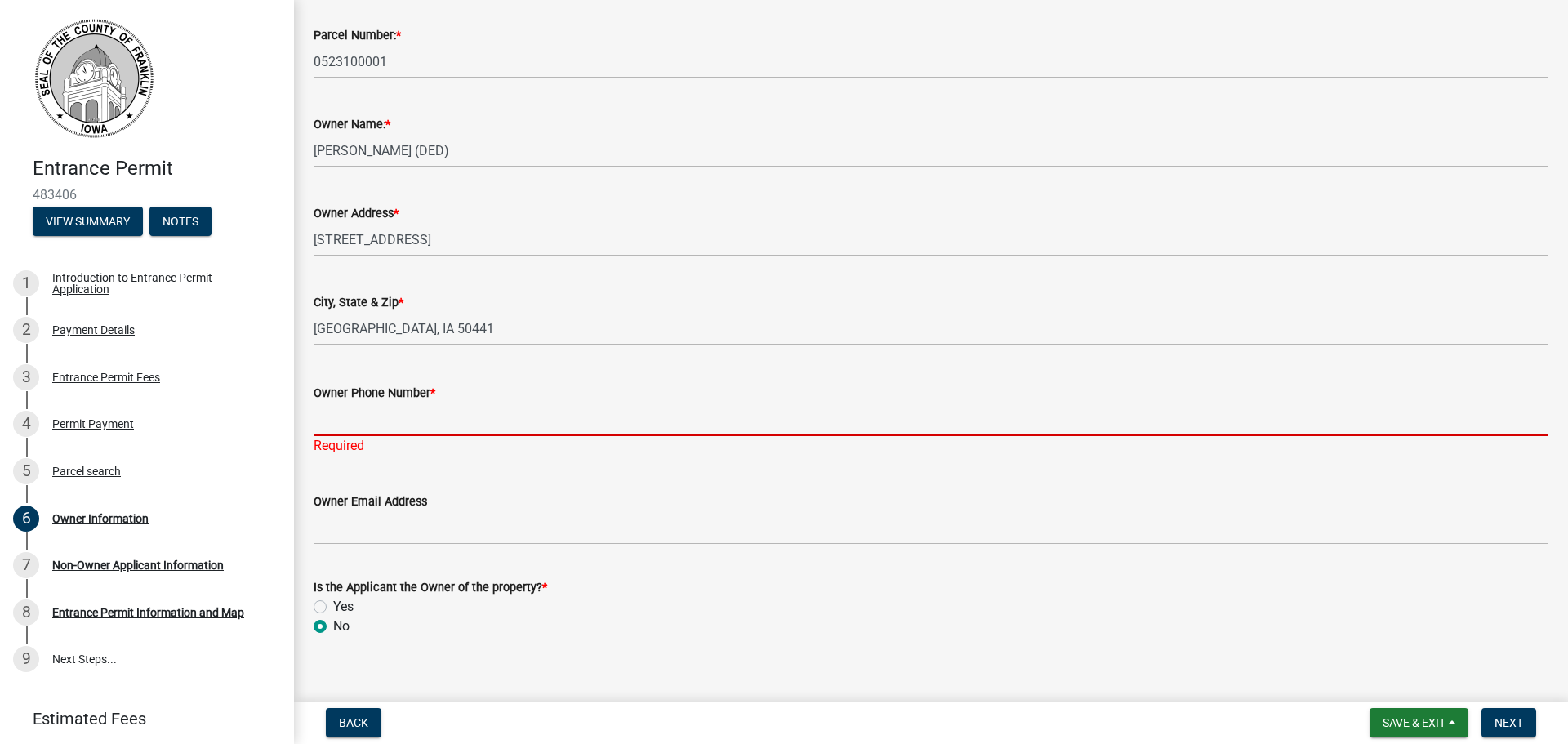
click at [502, 419] on input "Owner Phone Number *" at bounding box center [930, 419] width 1235 height 34
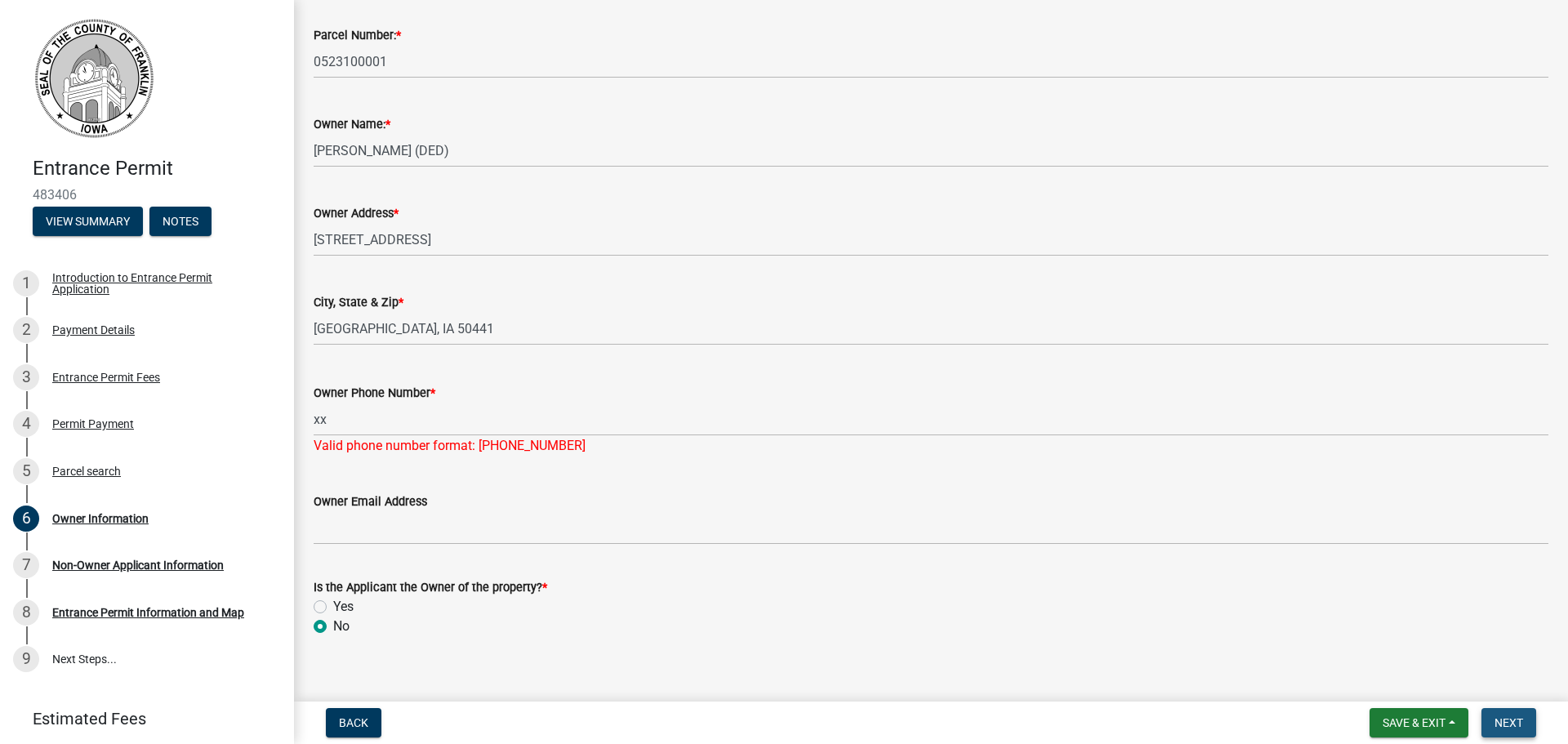
click at [1493, 723] on button "Next" at bounding box center [1509, 722] width 55 height 29
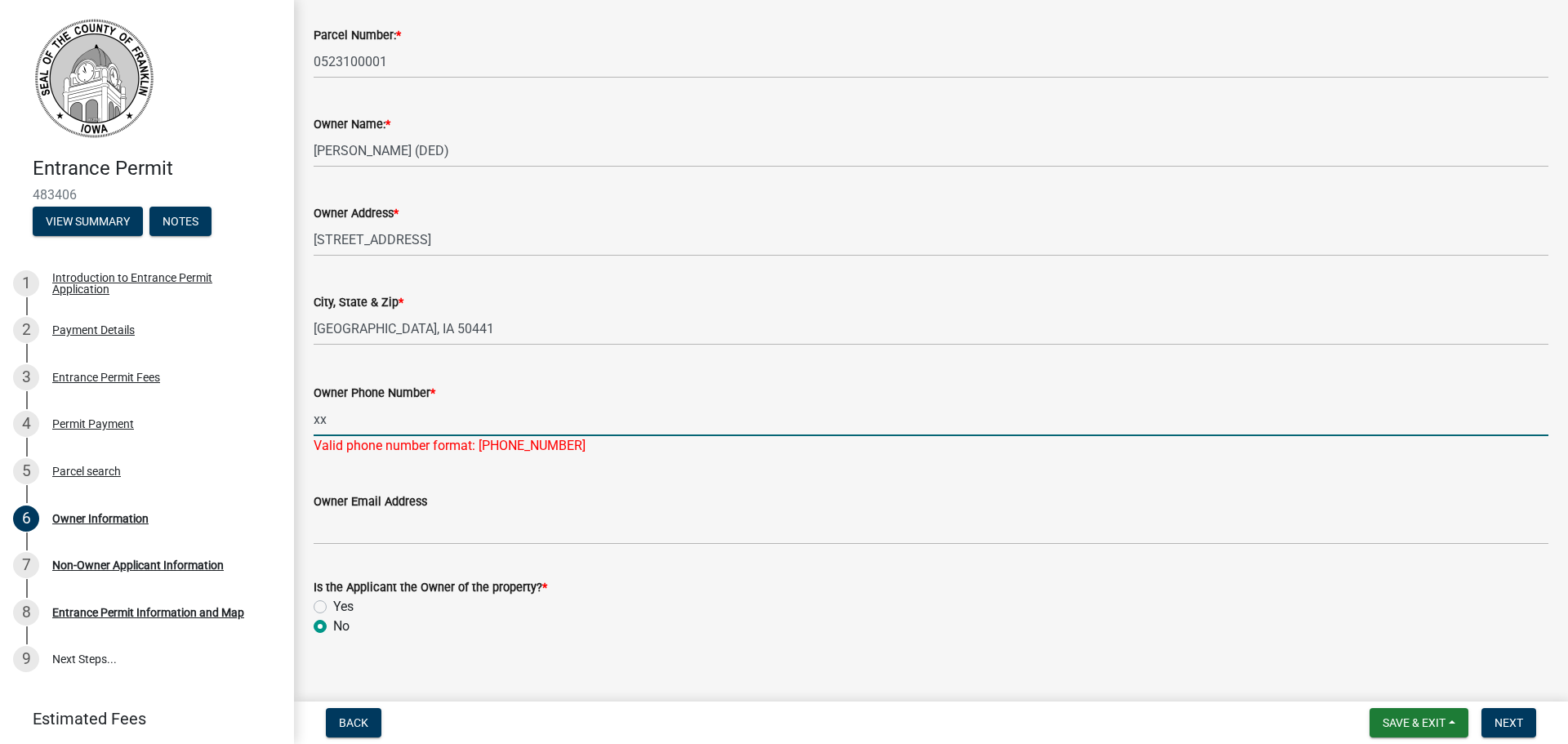
drag, startPoint x: 362, startPoint y: 432, endPoint x: 287, endPoint y: 420, distance: 76.0
click at [287, 420] on div "Entrance Permit 483406 View Summary Notes 1 Introduction to Entrance Permit App…" at bounding box center [784, 372] width 1568 height 744
type input "6666666666"
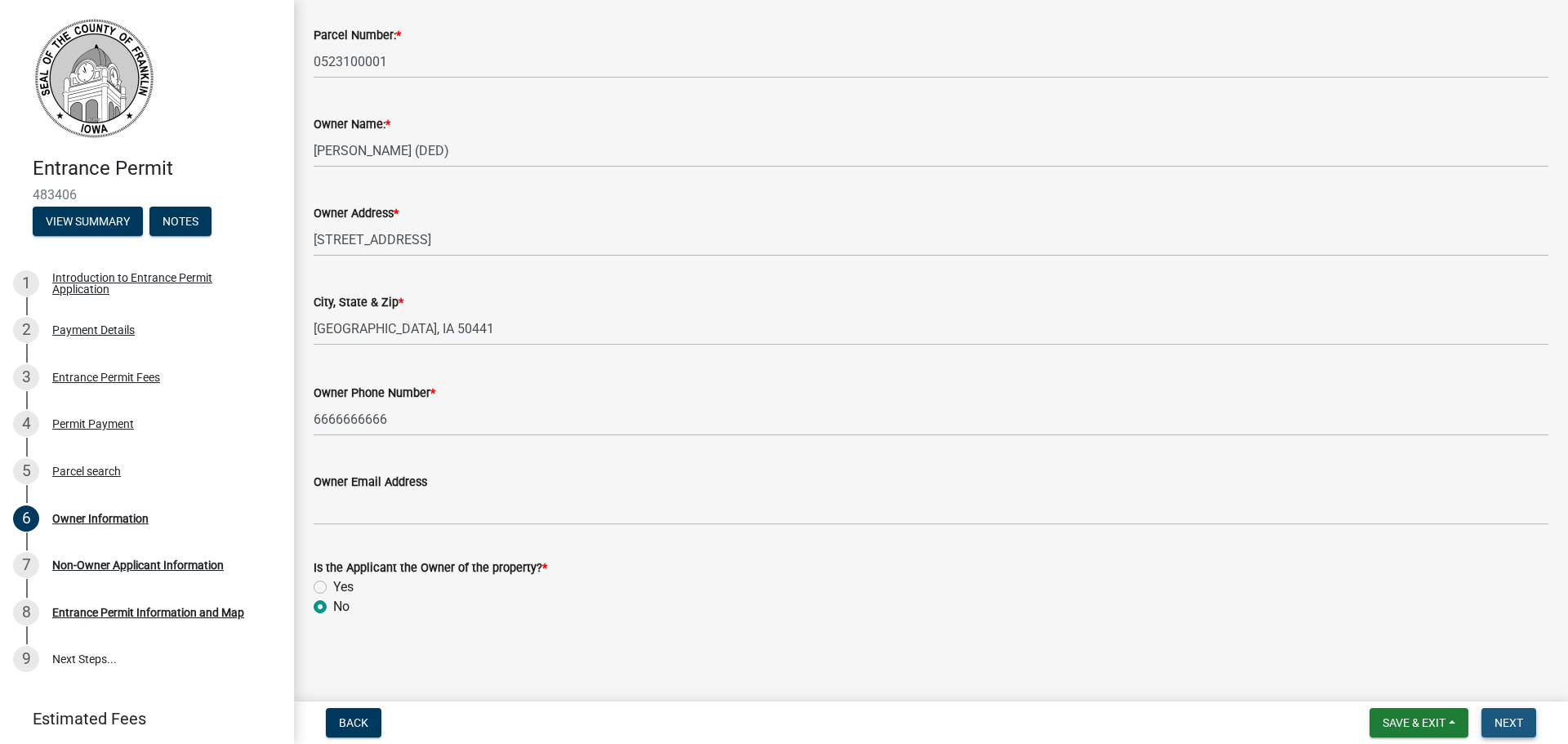
click at [1515, 727] on span "Next" at bounding box center [1509, 722] width 28 height 13
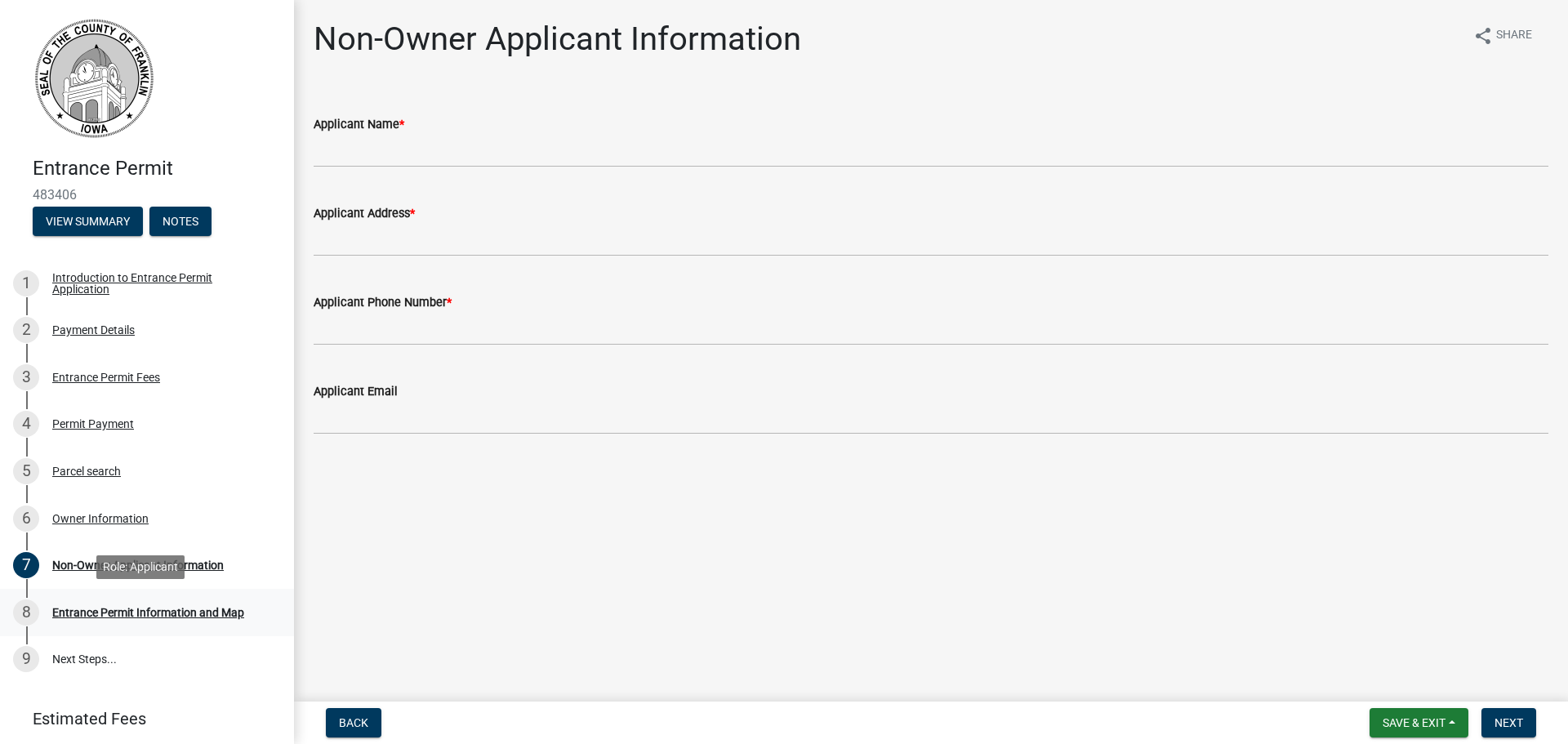
click at [97, 612] on div "Entrance Permit Information and Map" at bounding box center [148, 612] width 192 height 11
click at [137, 510] on div "6 Owner Information" at bounding box center [140, 519] width 254 height 26
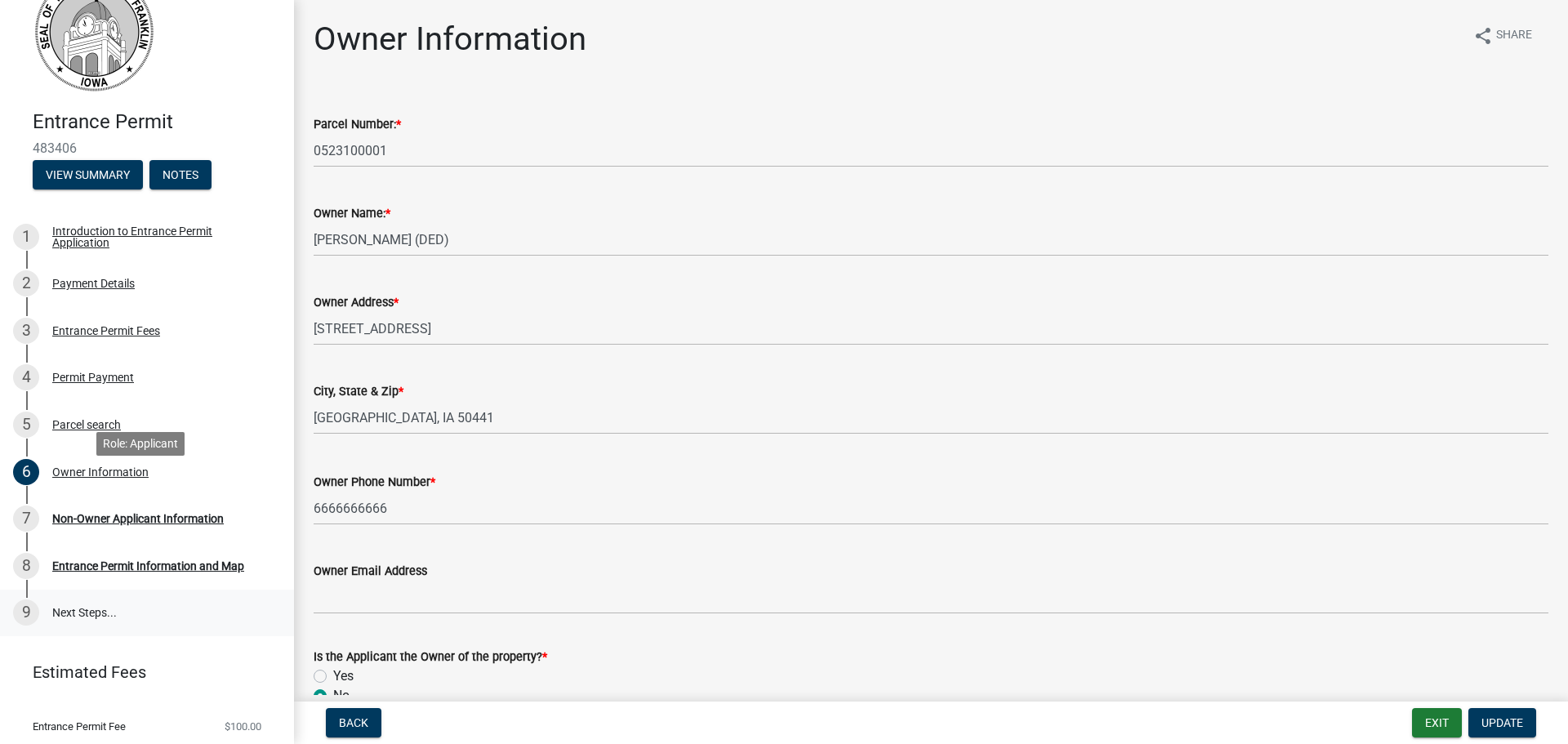
scroll to position [90, 0]
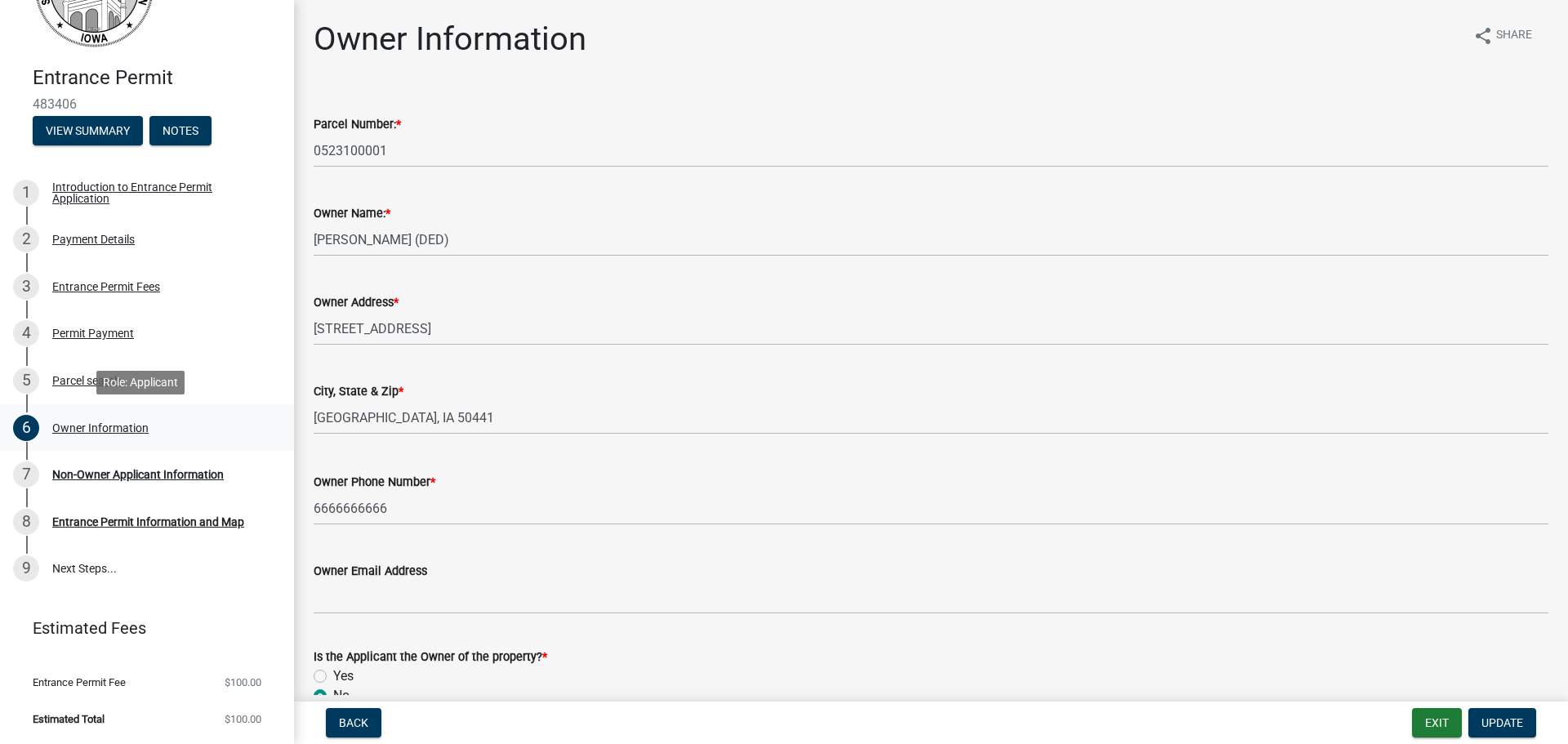
click at [102, 426] on div "Owner Information" at bounding box center [100, 428] width 96 height 11
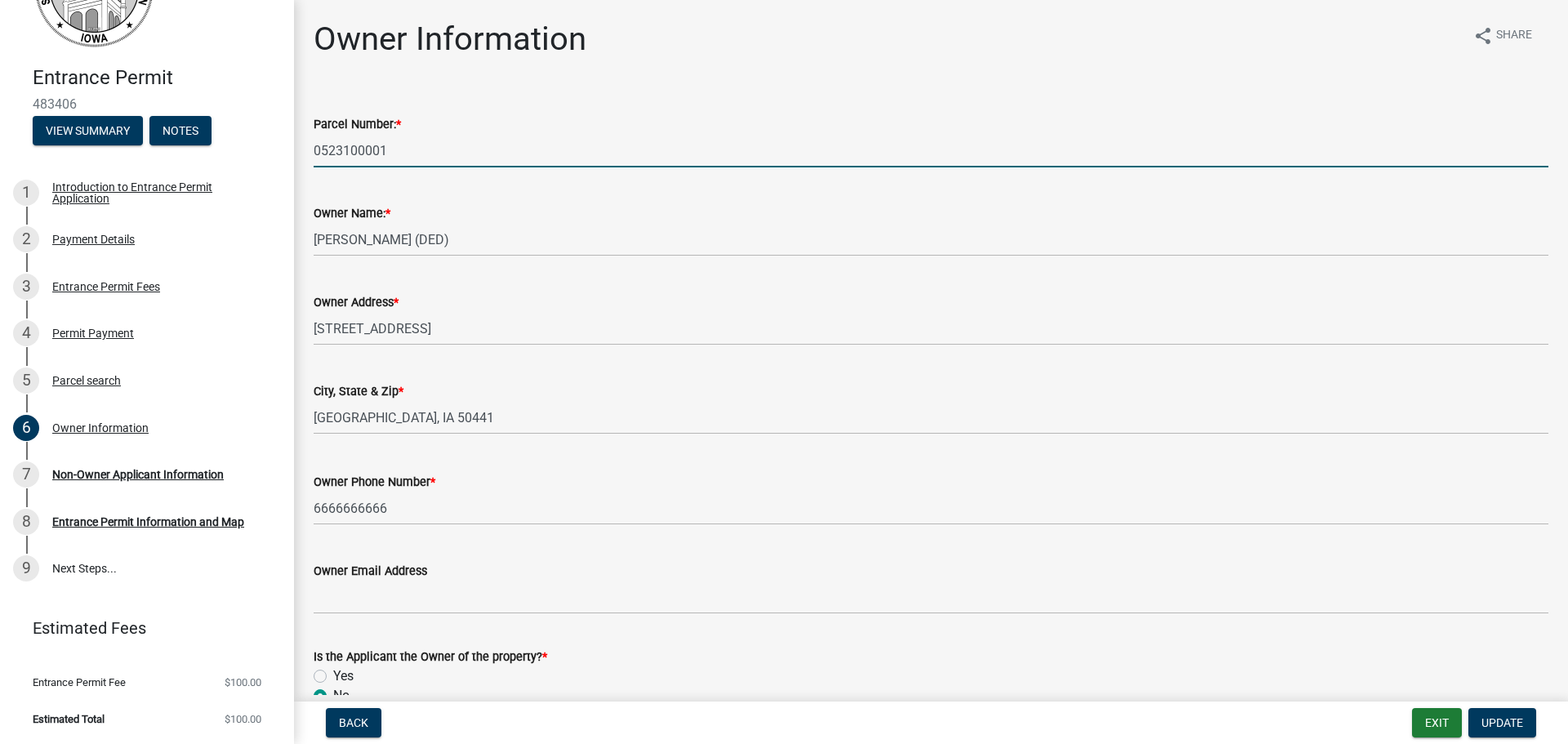
drag, startPoint x: 409, startPoint y: 149, endPoint x: 291, endPoint y: 155, distance: 118.2
click at [291, 155] on div "Entrance Permit 483406 View Summary Notes 1 Introduction to Entrance Permit App…" at bounding box center [784, 372] width 1568 height 744
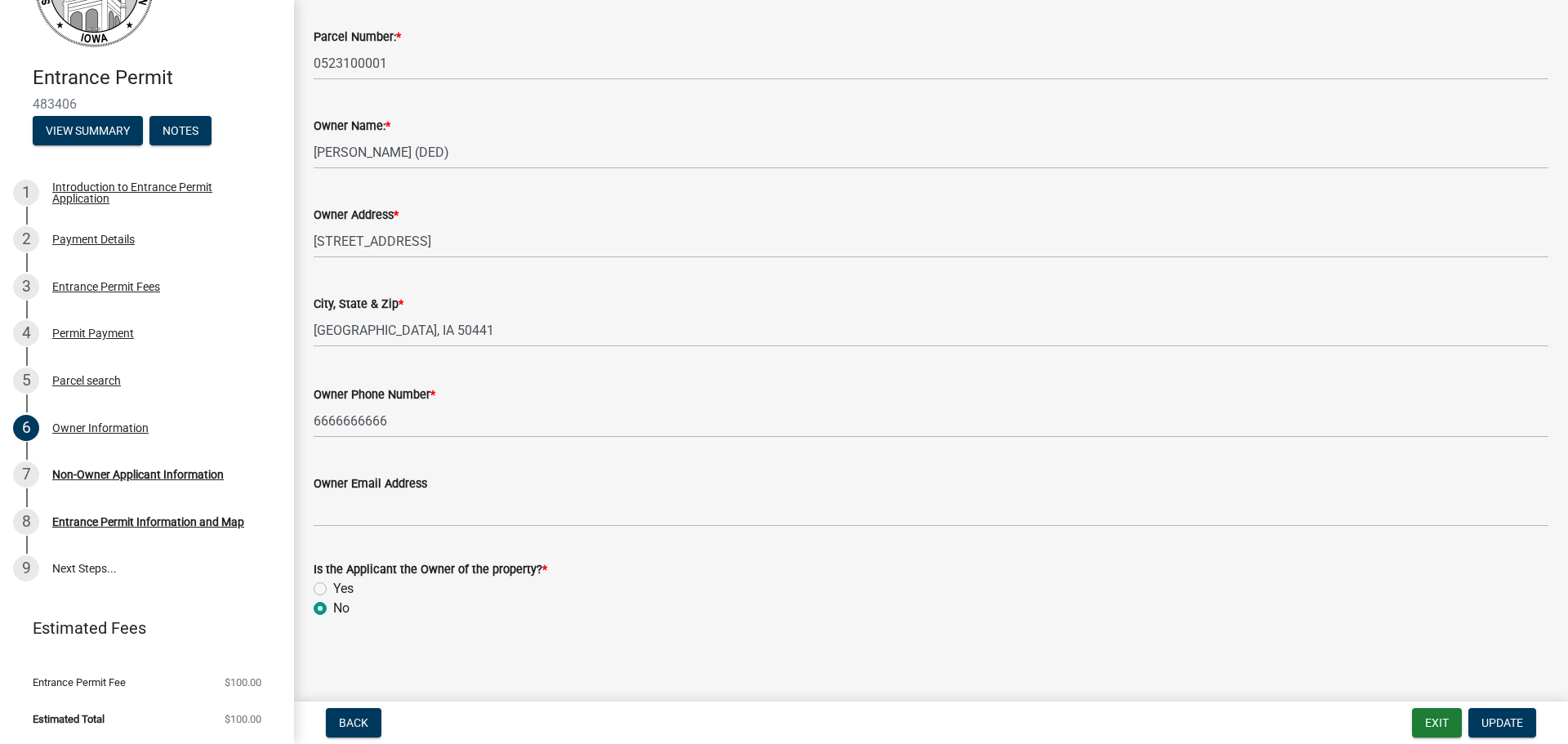
scroll to position [89, 0]
click at [205, 469] on div "Non-Owner Applicant Information" at bounding box center [137, 475] width 171 height 11
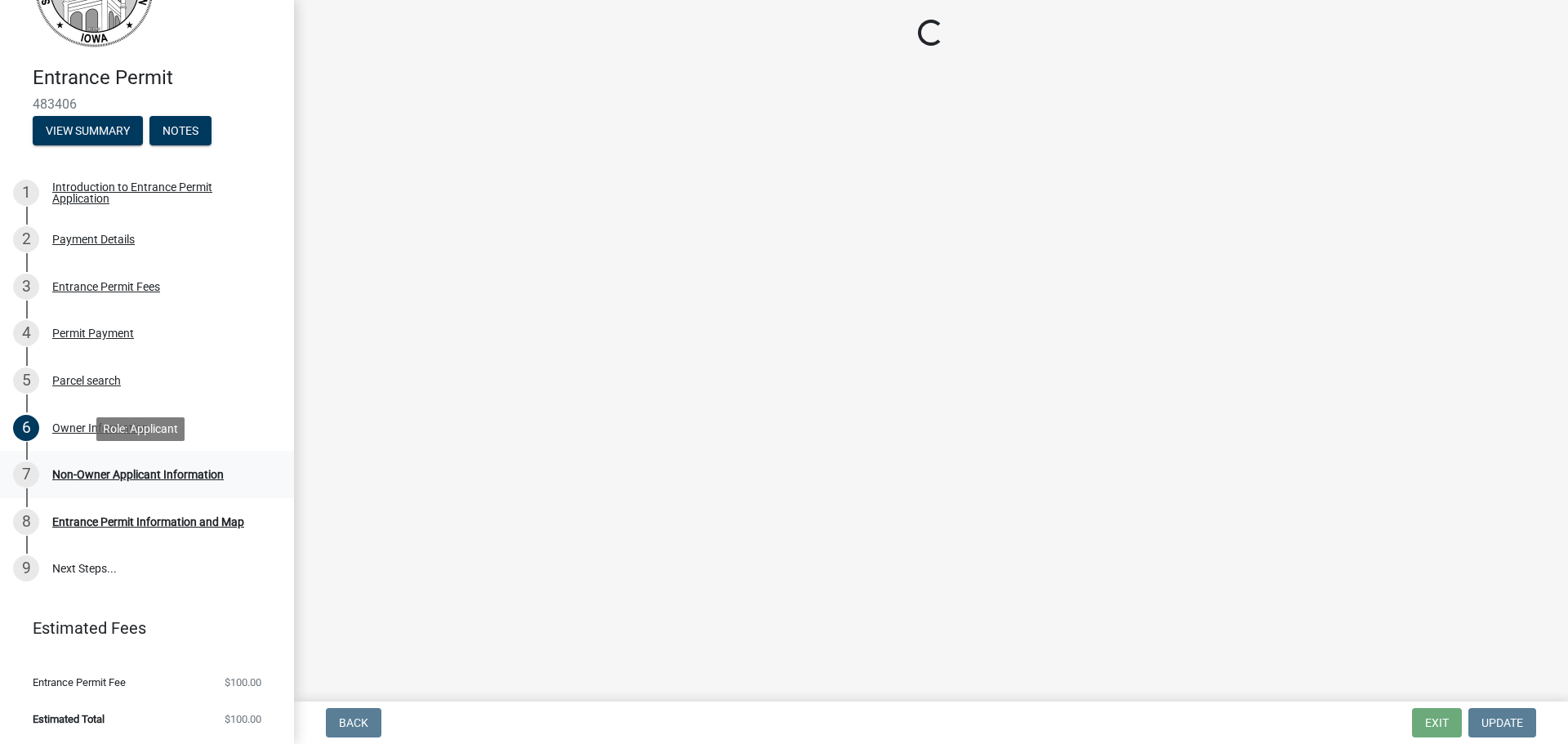
scroll to position [0, 0]
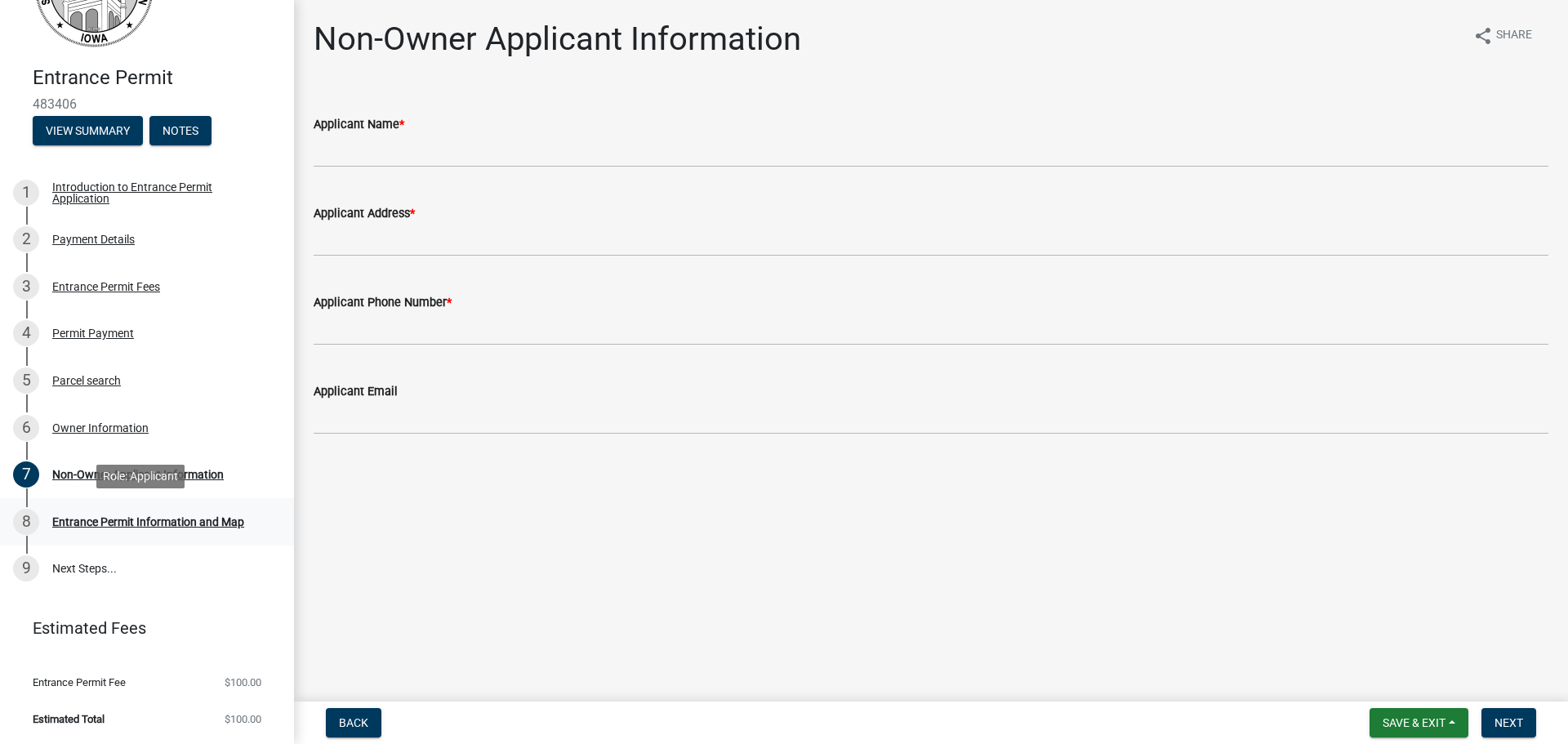
click at [222, 533] on div "8 Entrance Permit Information and Map" at bounding box center [140, 522] width 254 height 26
click at [215, 526] on div "Entrance Permit Information and Map" at bounding box center [148, 522] width 192 height 11
click at [154, 475] on div "Non-Owner Applicant Information" at bounding box center [137, 475] width 171 height 11
click at [374, 136] on form "Applicant Name *" at bounding box center [930, 140] width 1235 height 53
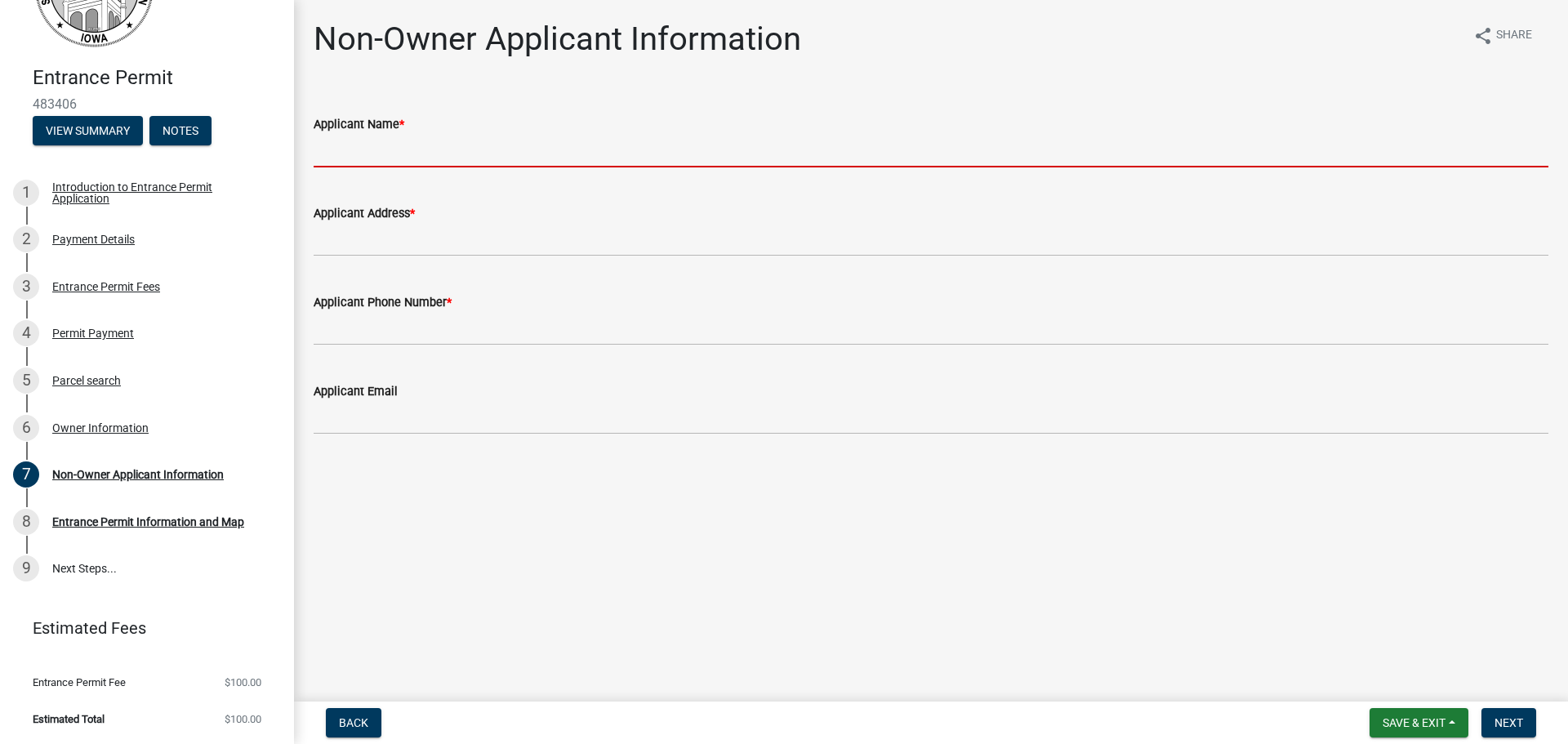
click at [386, 151] on input "Applicant Name *" at bounding box center [930, 151] width 1235 height 34
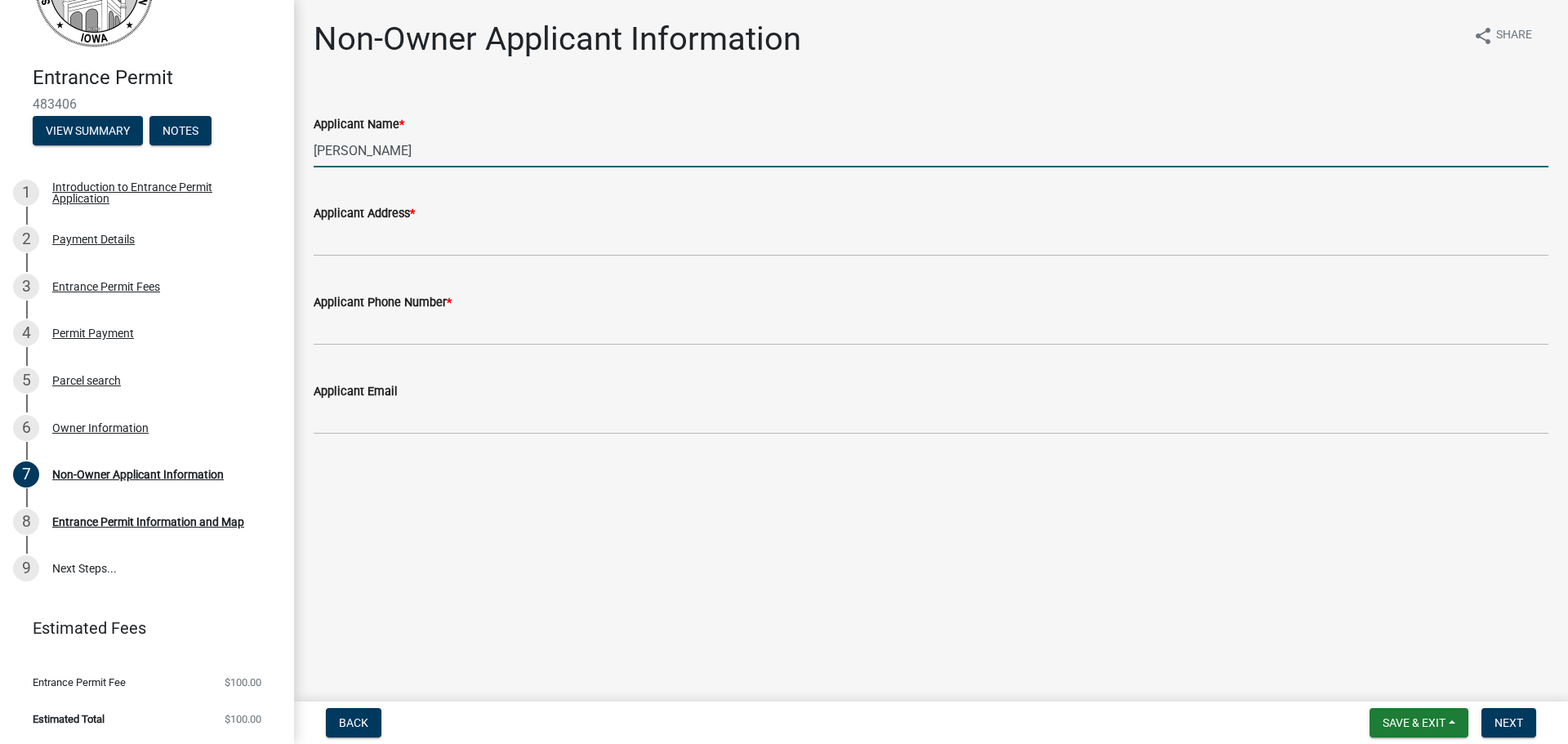
click at [493, 151] on input "[PERSON_NAME]" at bounding box center [930, 151] width 1235 height 34
paste input "[PERSON_NAME]"
type input "[PERSON_NAME]"
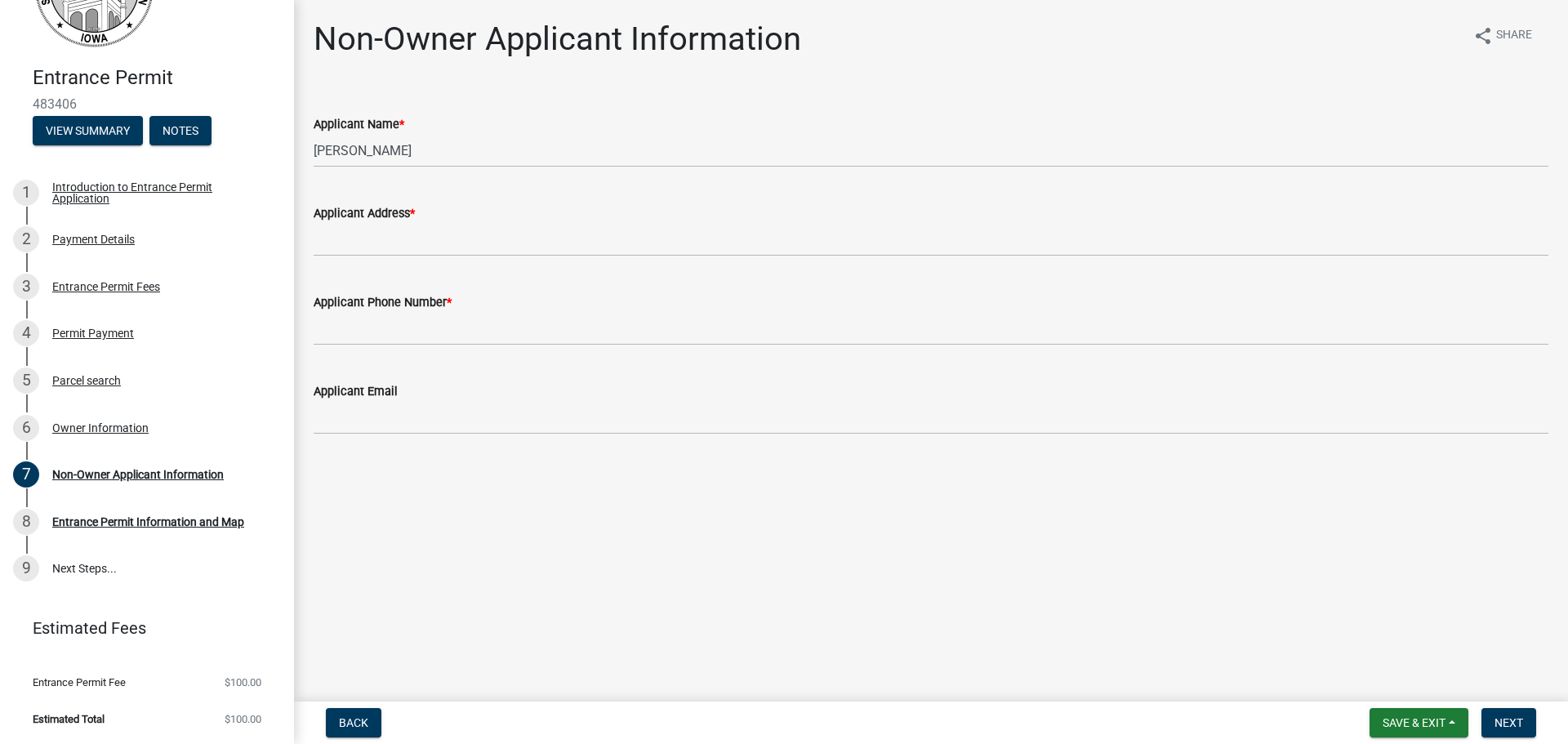
click at [430, 218] on div "Applicant Address *" at bounding box center [930, 213] width 1235 height 20
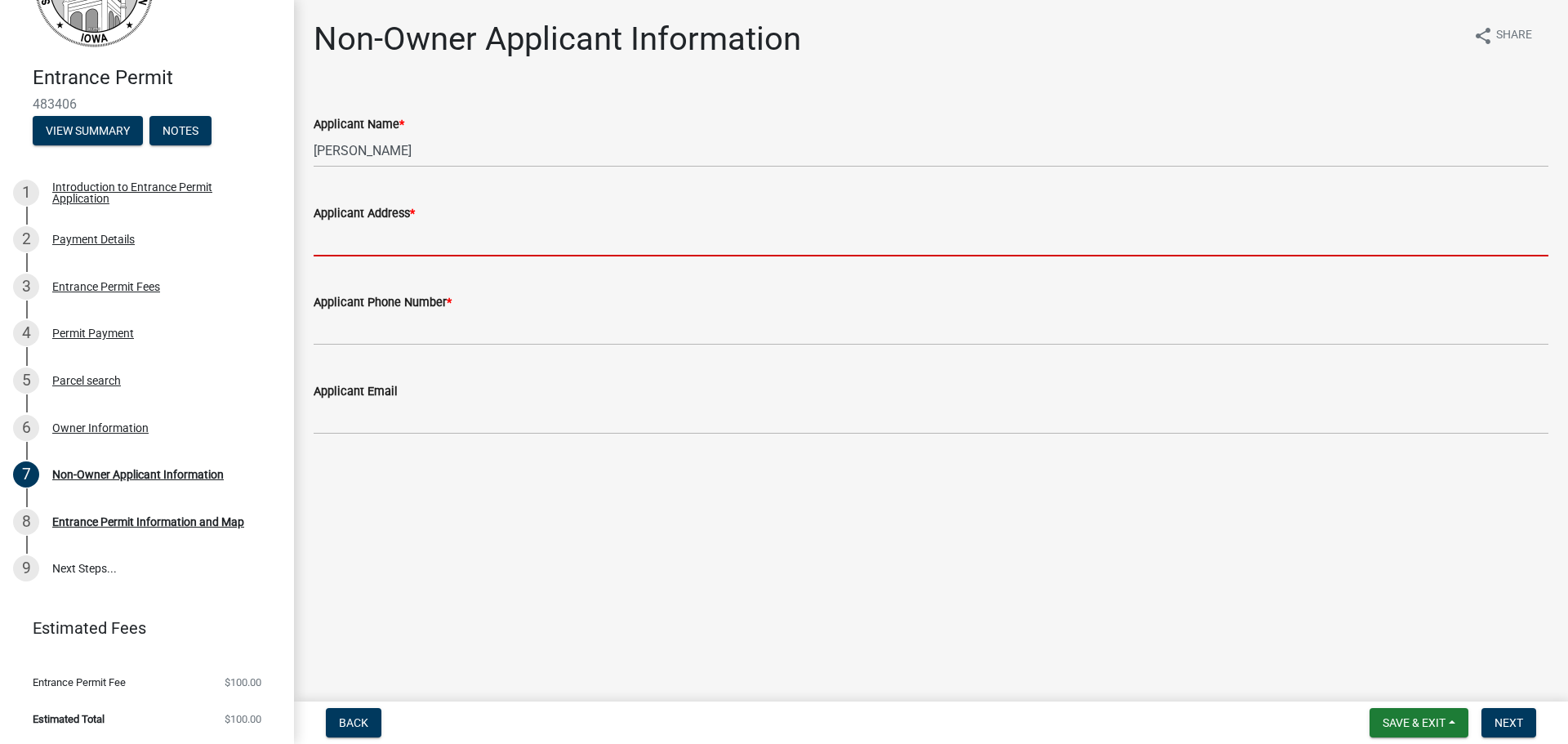
click at [436, 239] on input "Applicant Address *" at bounding box center [930, 240] width 1235 height 34
paste input "[GEOGRAPHIC_DATA]"
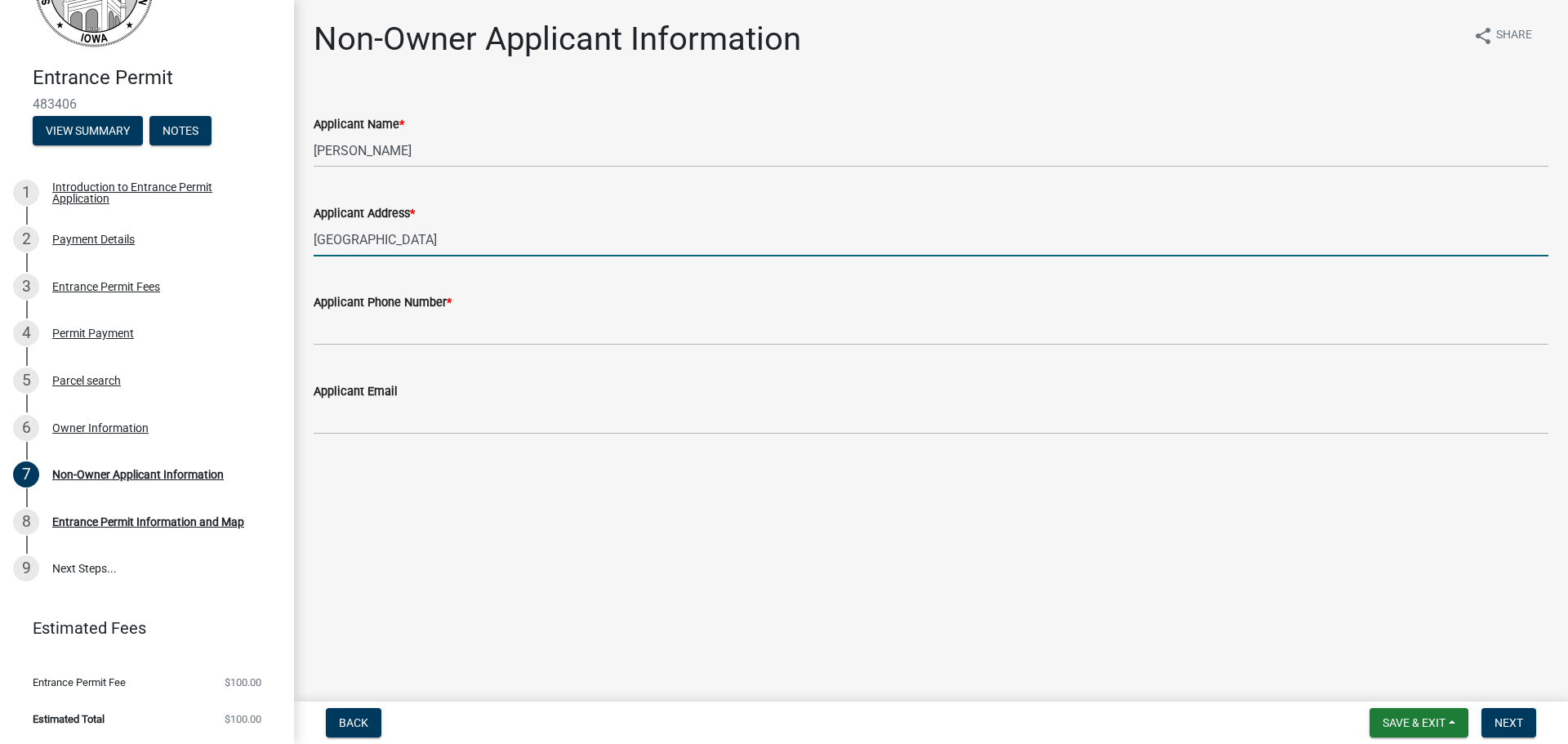
type input "[GEOGRAPHIC_DATA]"
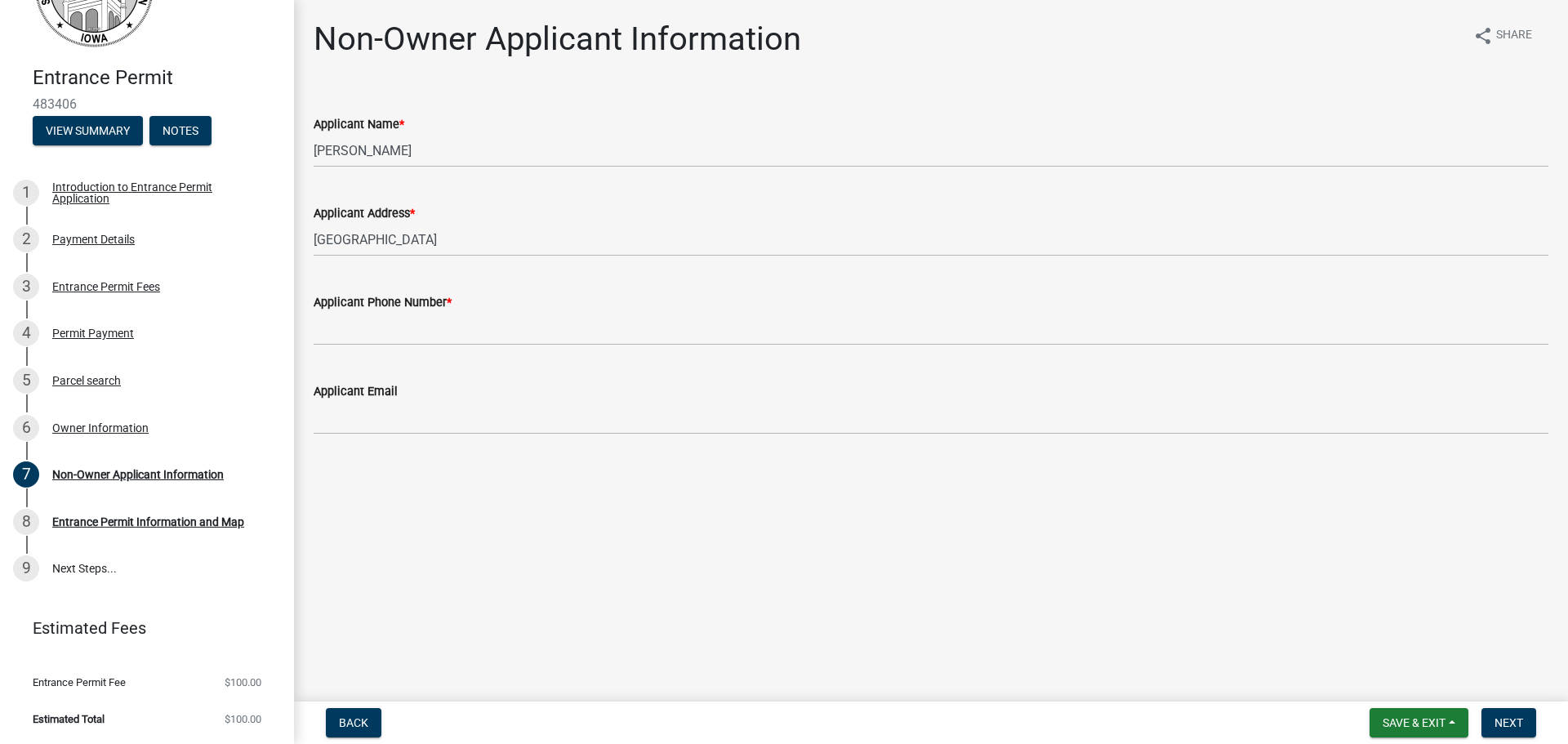
click at [412, 346] on wm-data-entity-input "Applicant Phone Number *" at bounding box center [930, 314] width 1235 height 89
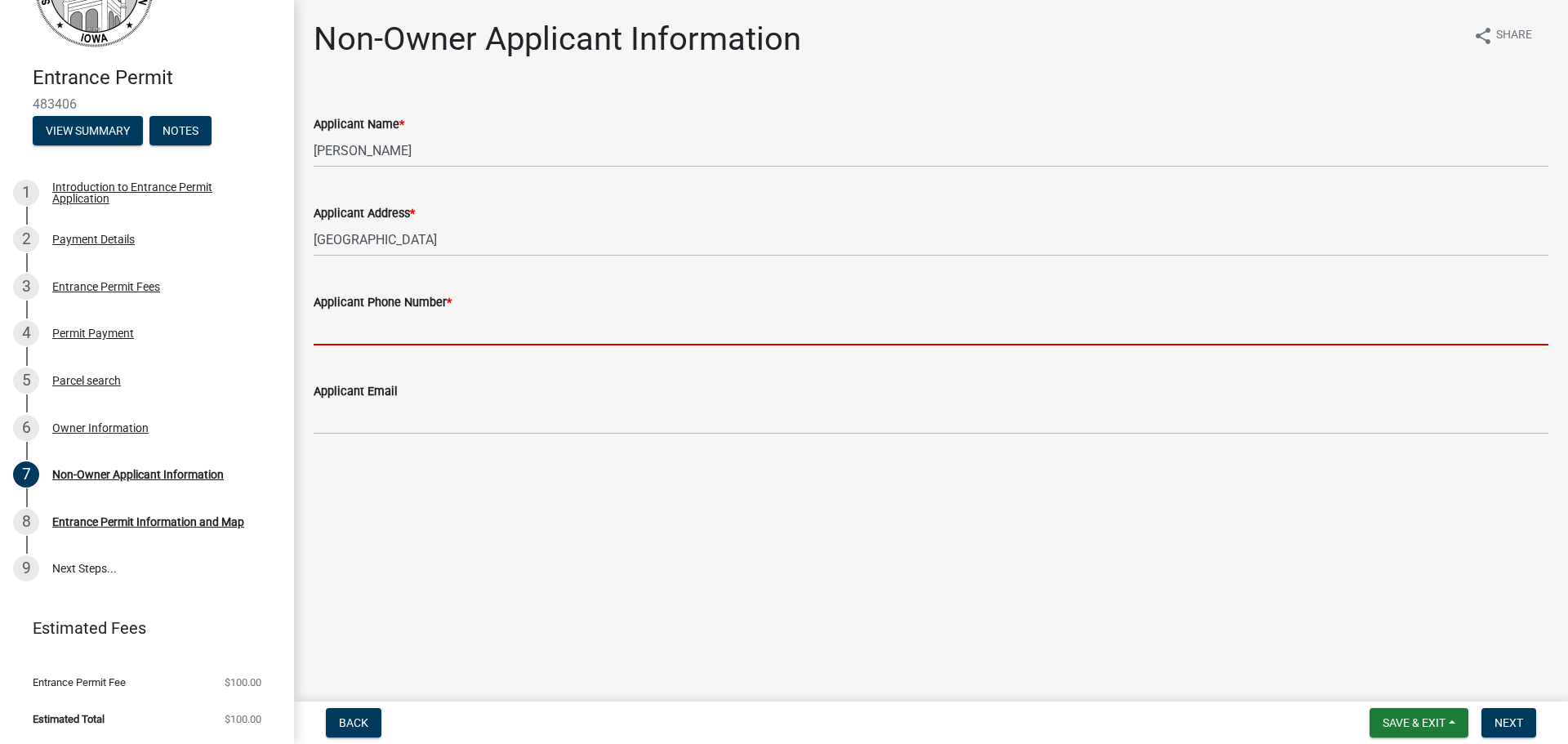
click at [409, 331] on input "Applicant Phone Number *" at bounding box center [930, 329] width 1235 height 34
paste input "[PHONE_NUMBER]"
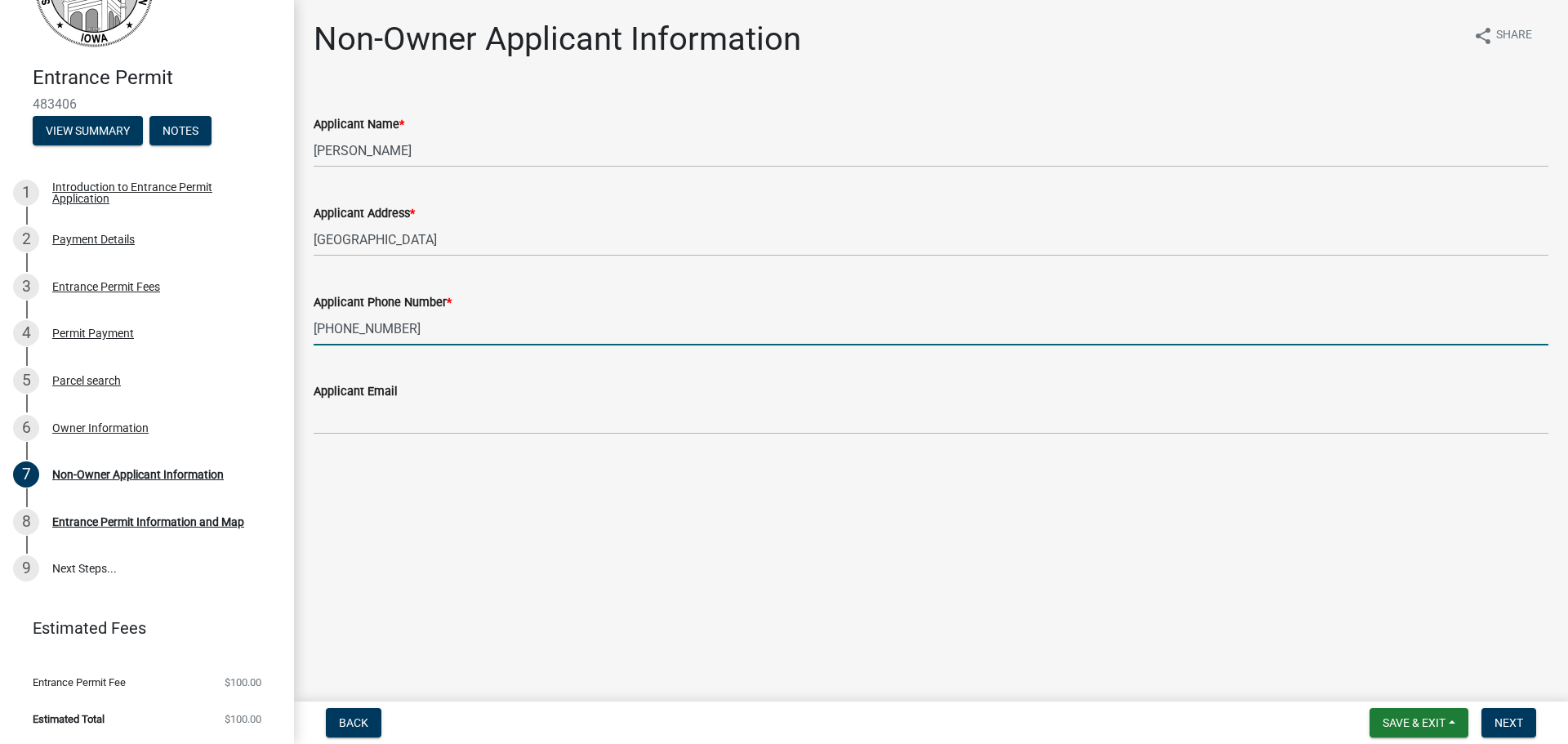
type input "[PHONE_NUMBER]"
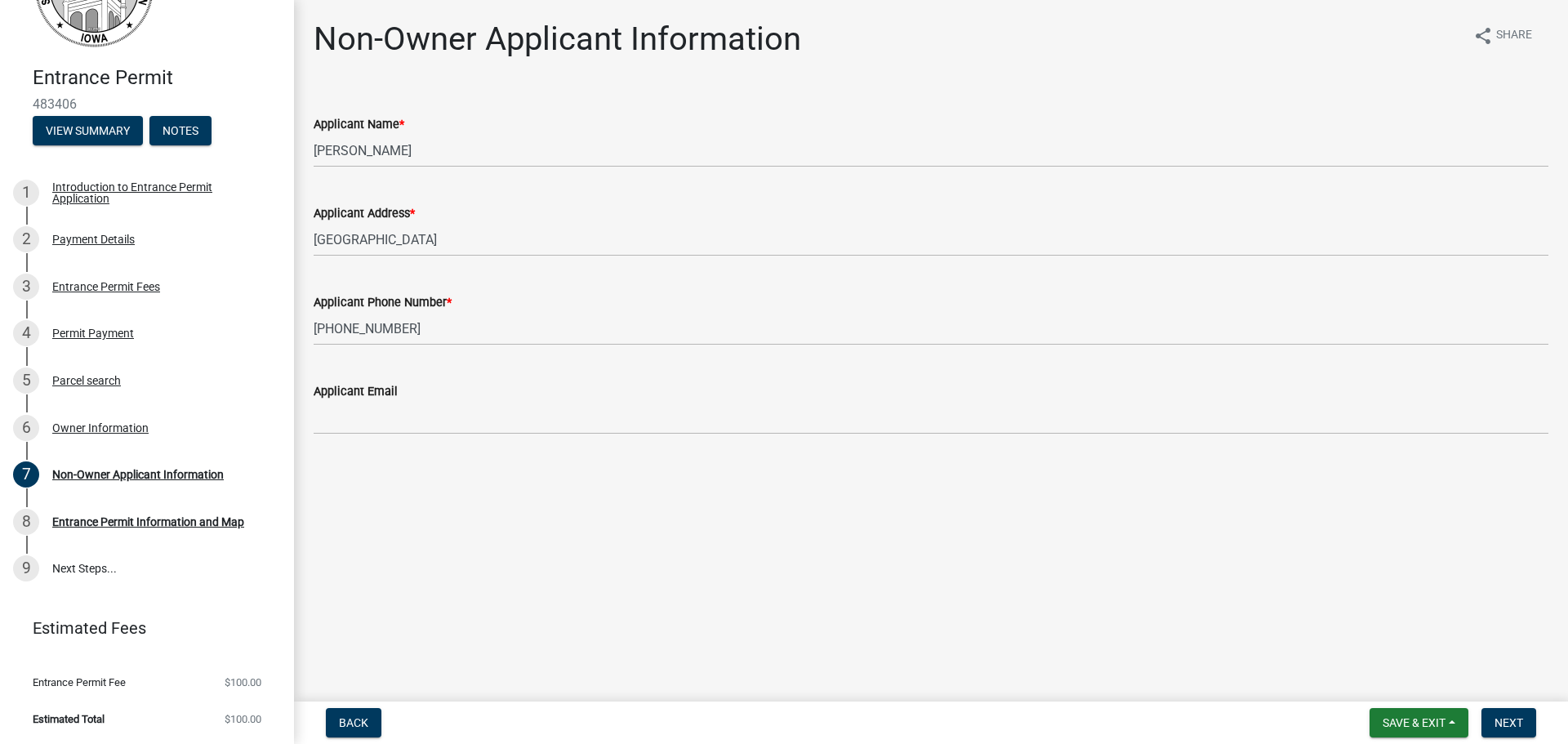
click at [852, 387] on div "Applicant Email" at bounding box center [930, 391] width 1235 height 20
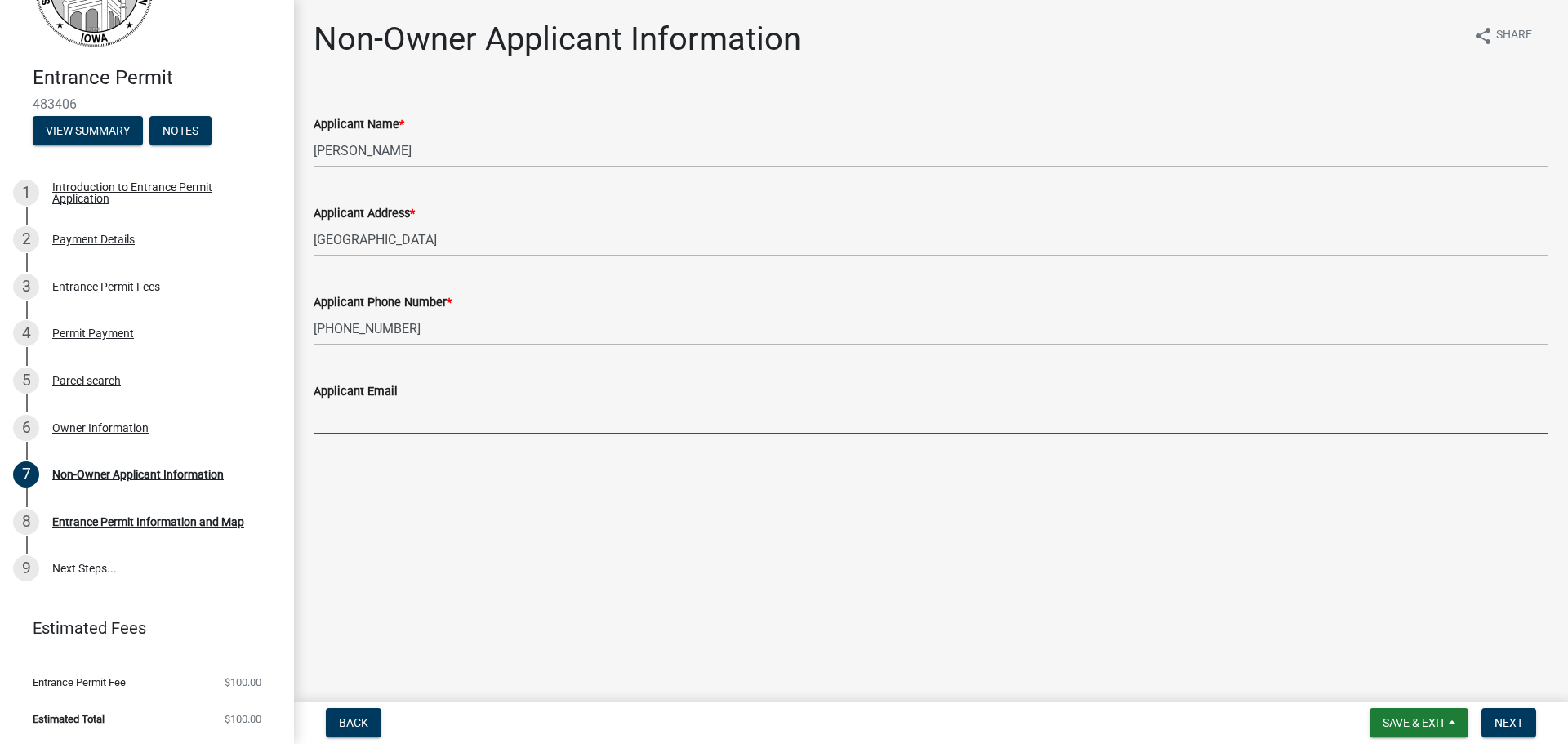
click at [837, 407] on input "Applicant Email" at bounding box center [930, 418] width 1235 height 34
paste input "[PERSON_NAME][EMAIL_ADDRESS][PERSON_NAME][DOMAIN_NAME]"
type input "[PERSON_NAME][EMAIL_ADDRESS][PERSON_NAME][DOMAIN_NAME]"
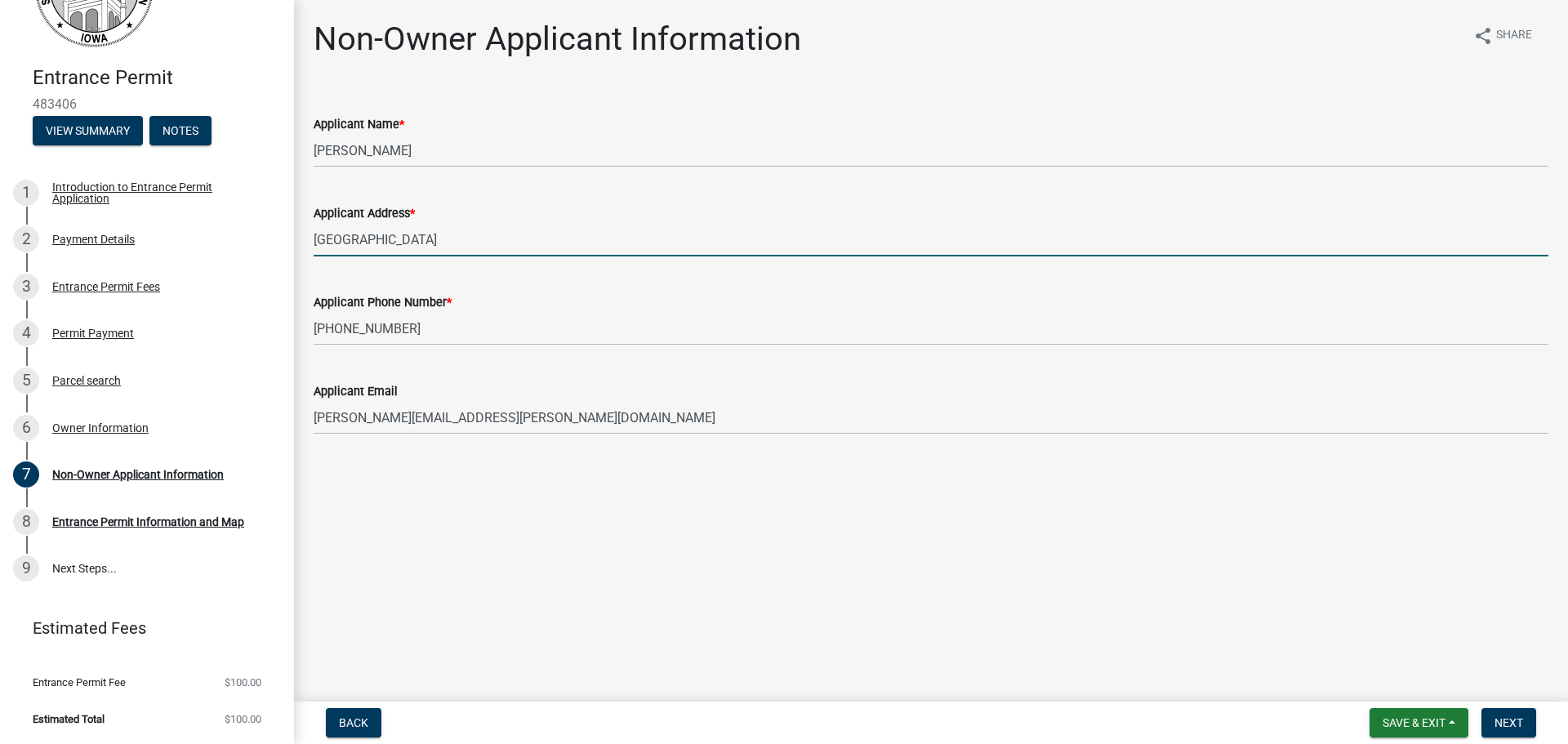
drag, startPoint x: 394, startPoint y: 238, endPoint x: 312, endPoint y: 241, distance: 82.1
click at [312, 241] on div "Applicant Address * [GEOGRAPHIC_DATA]" at bounding box center [930, 218] width 1259 height 76
paste input "[STREET_ADDRESS]"
type input "[STREET_ADDRESS]"
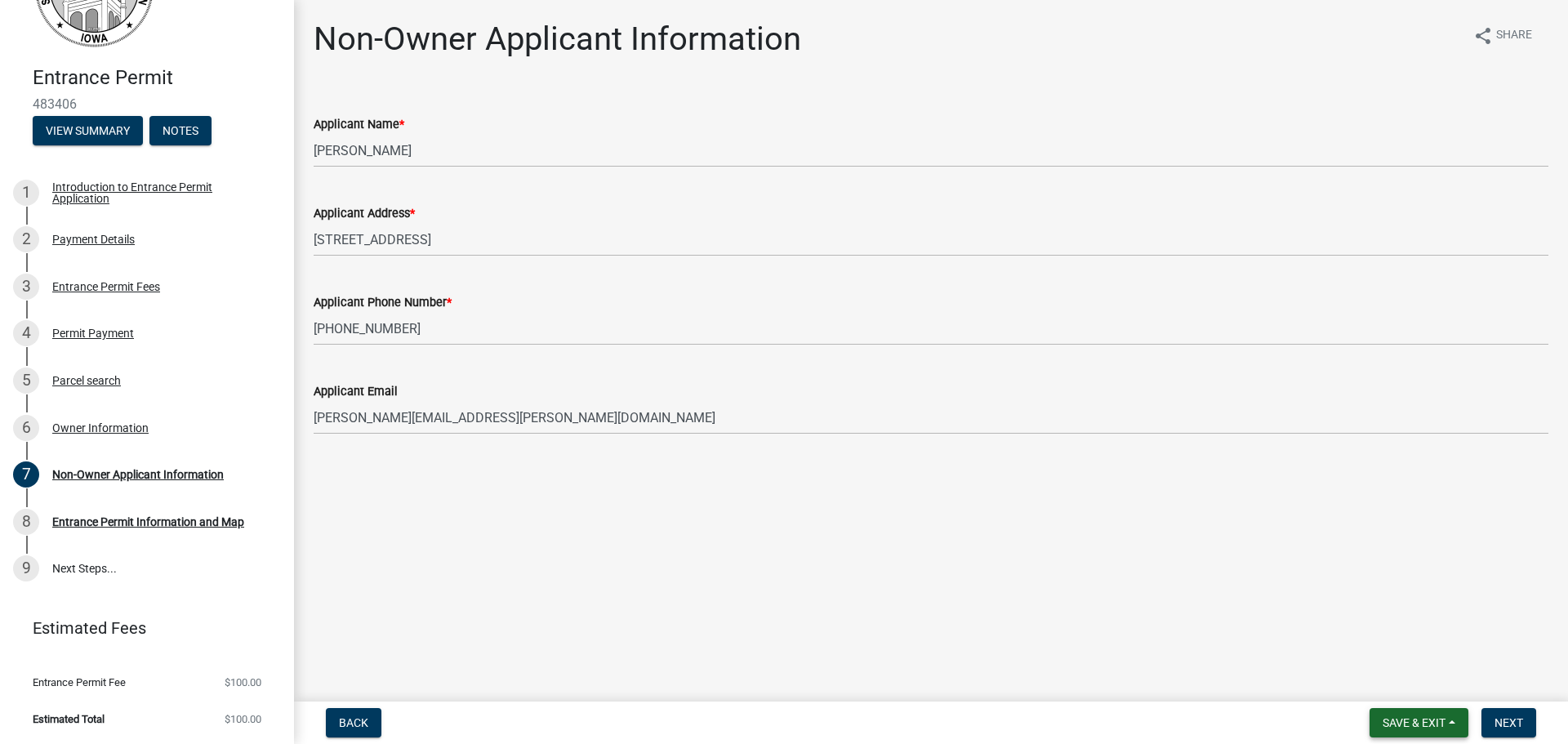
drag, startPoint x: 1392, startPoint y: 723, endPoint x: 1540, endPoint y: 727, distance: 148.1
click at [1538, 728] on form "Save & Exit Save Save & Exit Next" at bounding box center [1452, 722] width 180 height 29
click at [1496, 720] on span "Next" at bounding box center [1509, 722] width 28 height 13
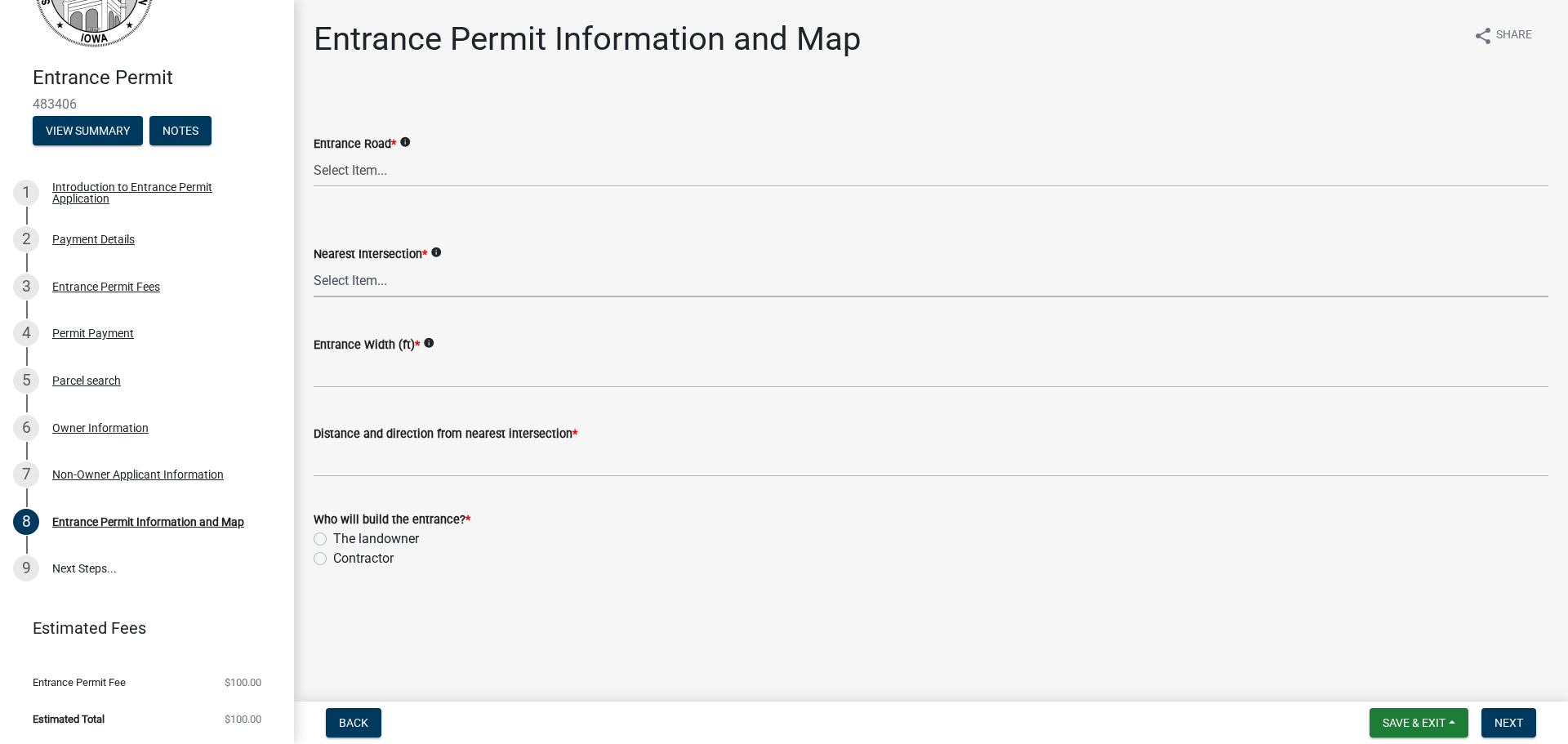
click at [520, 283] on select "Select Item... [GEOGRAPHIC_DATA][PERSON_NAME][PERSON_NAME][PERSON_NAME][PERSON_…" at bounding box center [930, 281] width 1235 height 34
click at [500, 286] on select "Select Item... [GEOGRAPHIC_DATA][PERSON_NAME][PERSON_NAME][PERSON_NAME][PERSON_…" at bounding box center [930, 281] width 1235 height 34
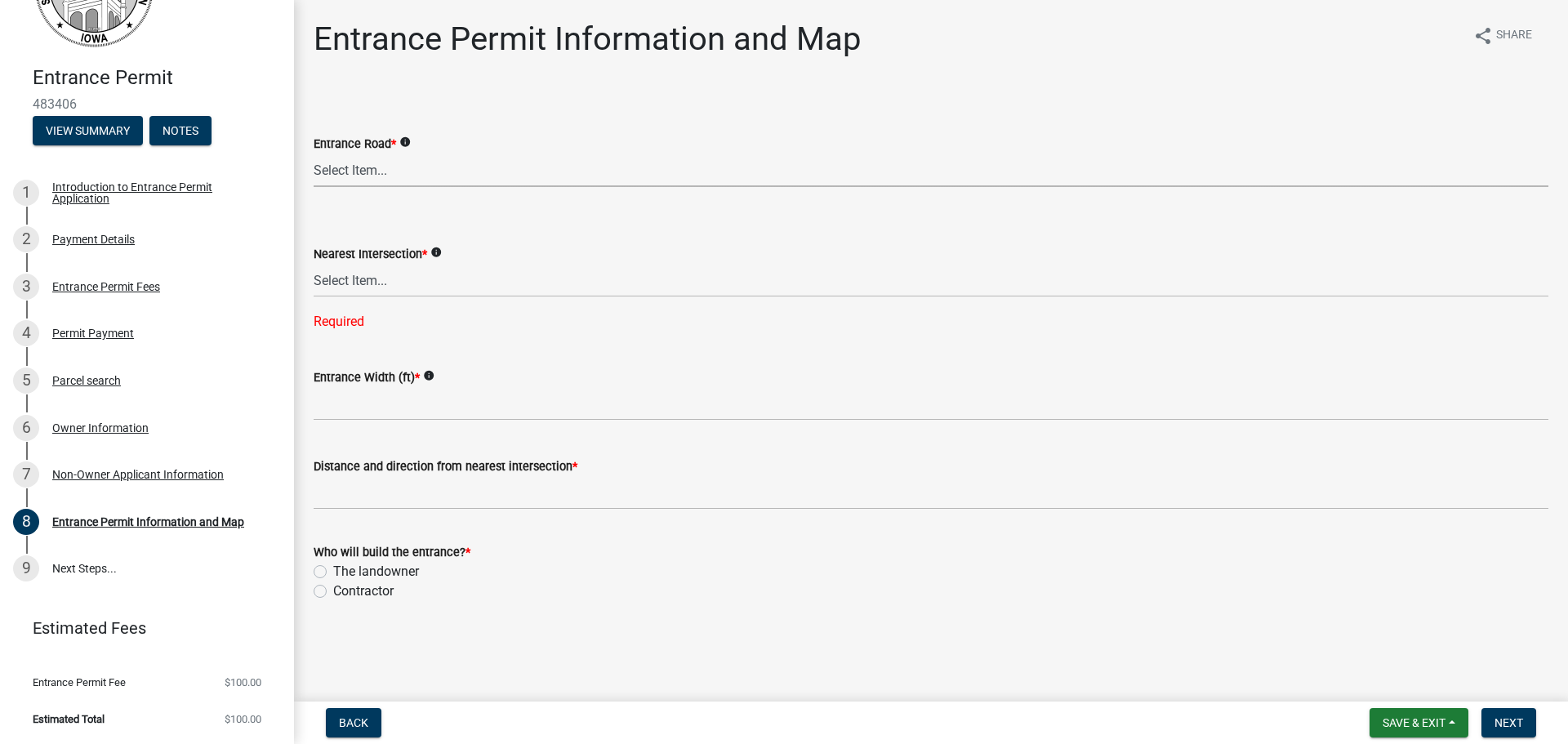
click at [408, 170] on select "Select Item... [GEOGRAPHIC_DATA][PERSON_NAME][PERSON_NAME][PERSON_NAME][PERSON_…" at bounding box center [930, 170] width 1235 height 34
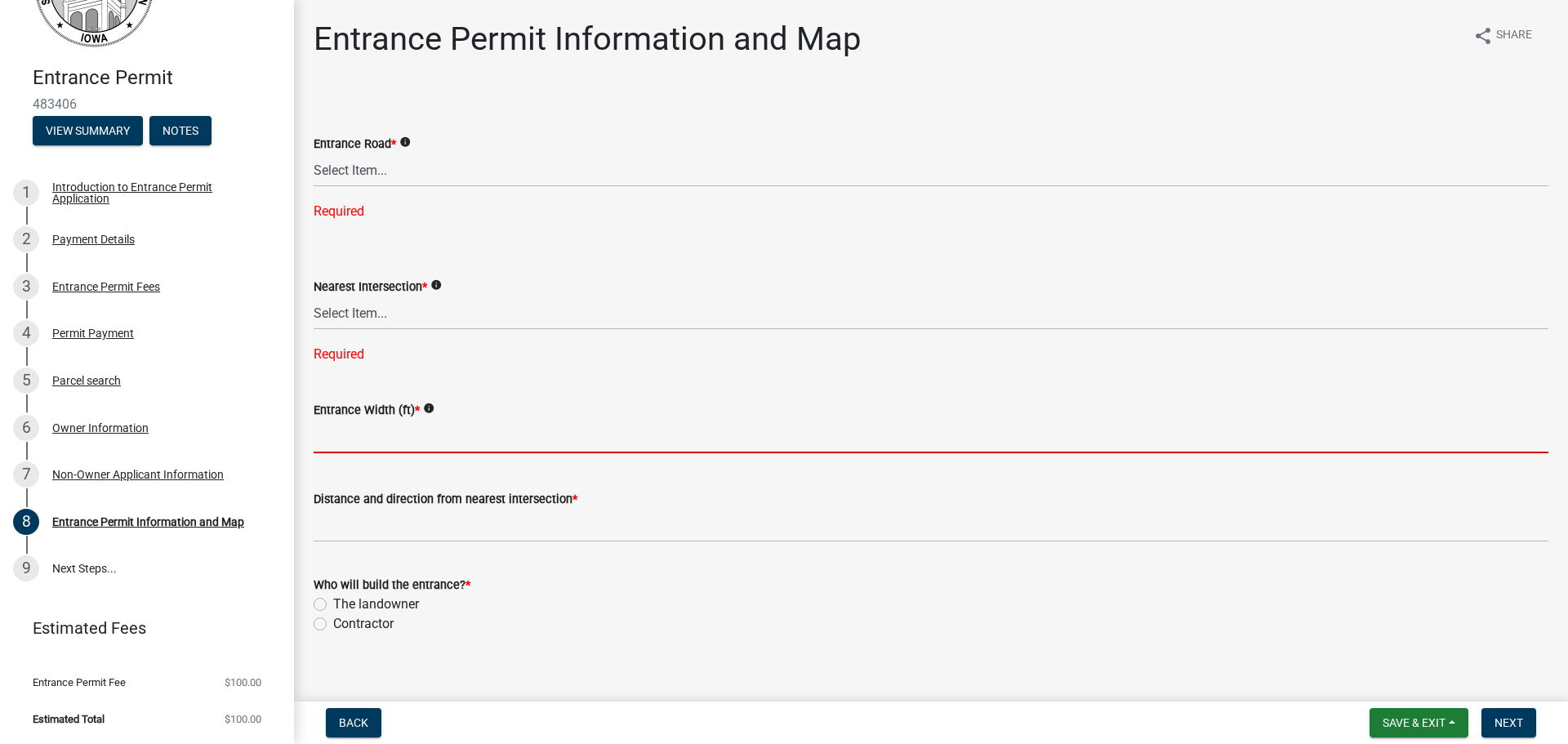
click at [391, 413] on form "Entrance Width (ft) * info" at bounding box center [930, 427] width 1235 height 53
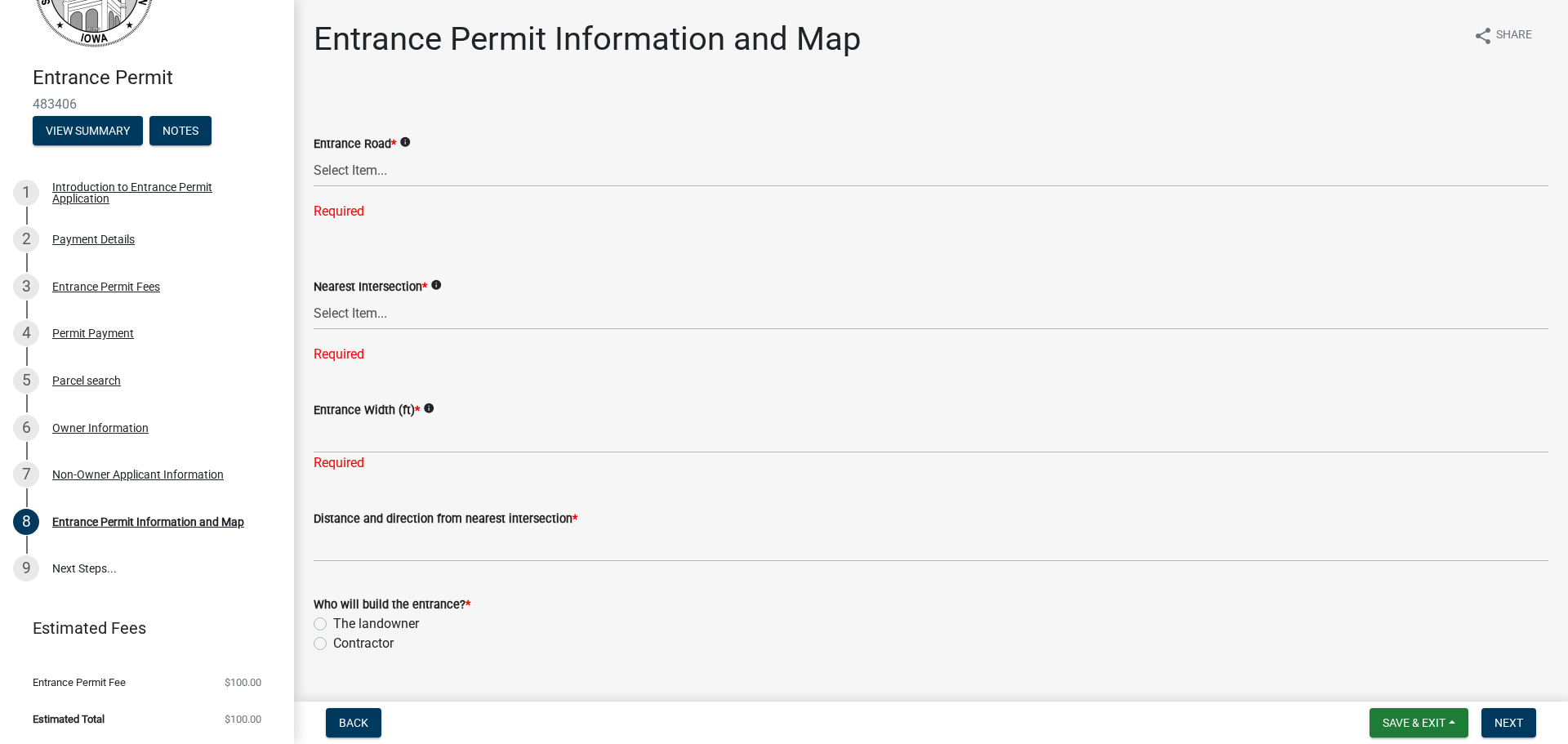
click at [426, 410] on icon "info" at bounding box center [428, 408] width 11 height 11
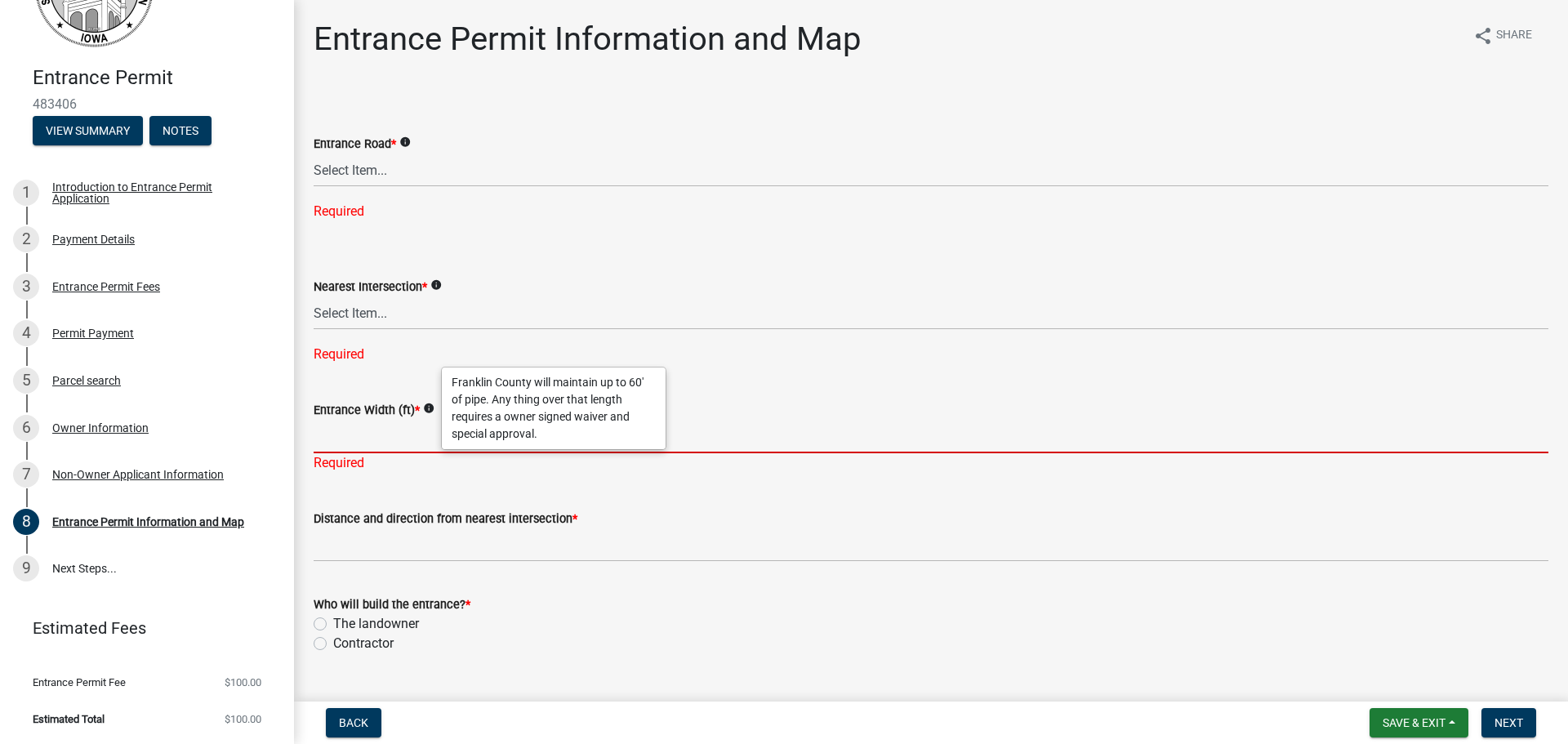
click at [385, 447] on input "Entrance Width (ft) *" at bounding box center [930, 437] width 1235 height 34
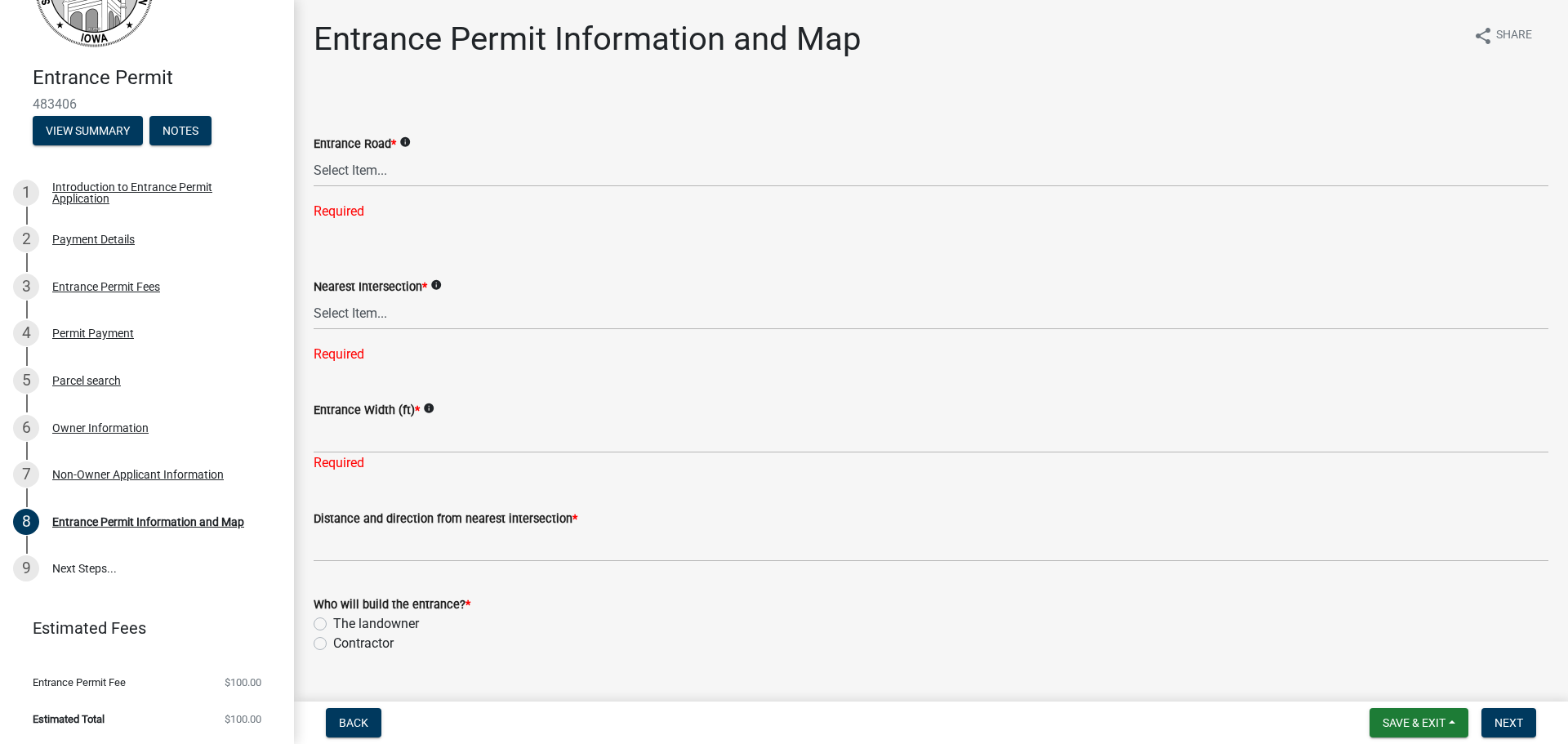
click at [333, 642] on label "Contractor" at bounding box center [364, 643] width 60 height 20
click at [333, 642] on input "Contractor" at bounding box center [338, 639] width 10 height 10
radio input "true"
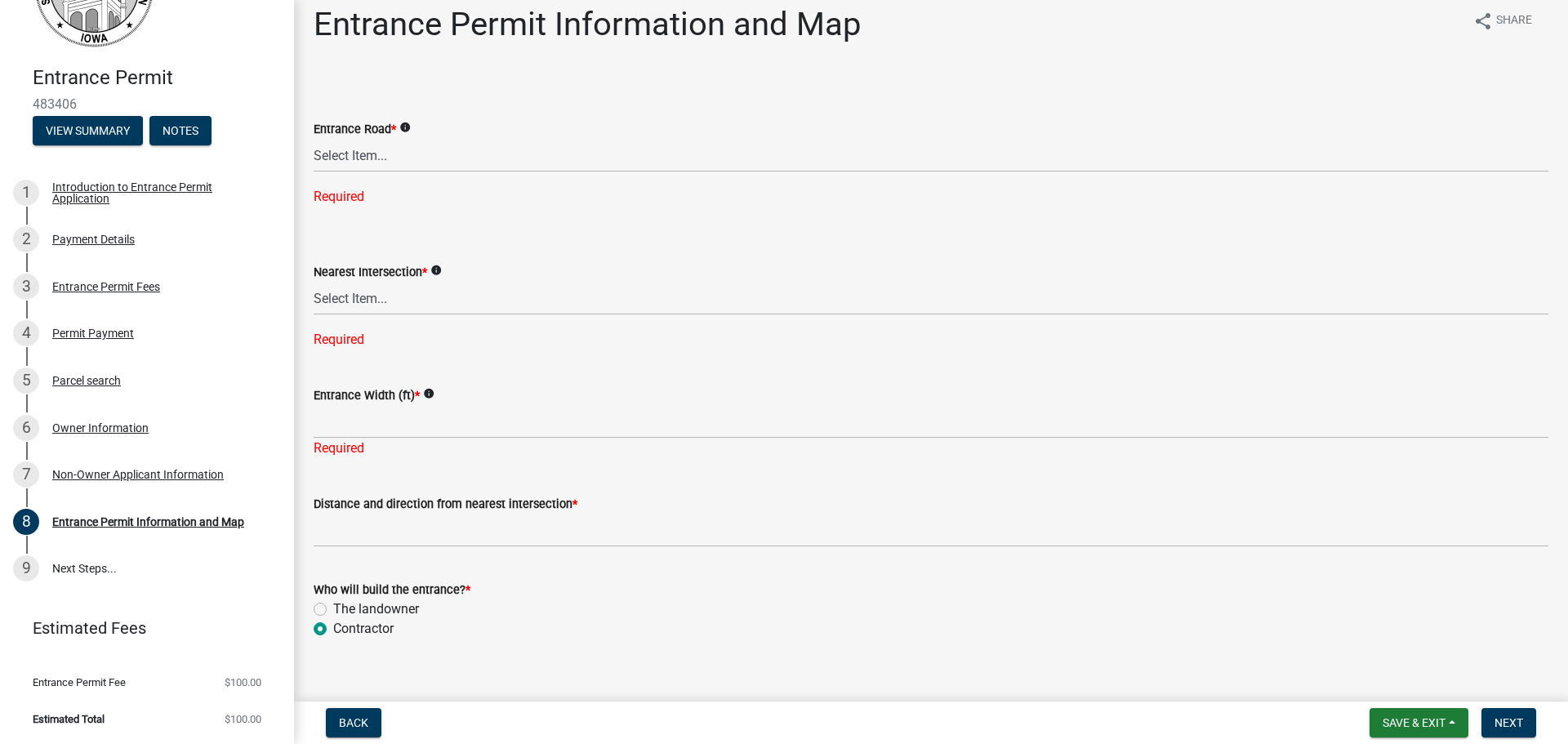
scroll to position [37, 0]
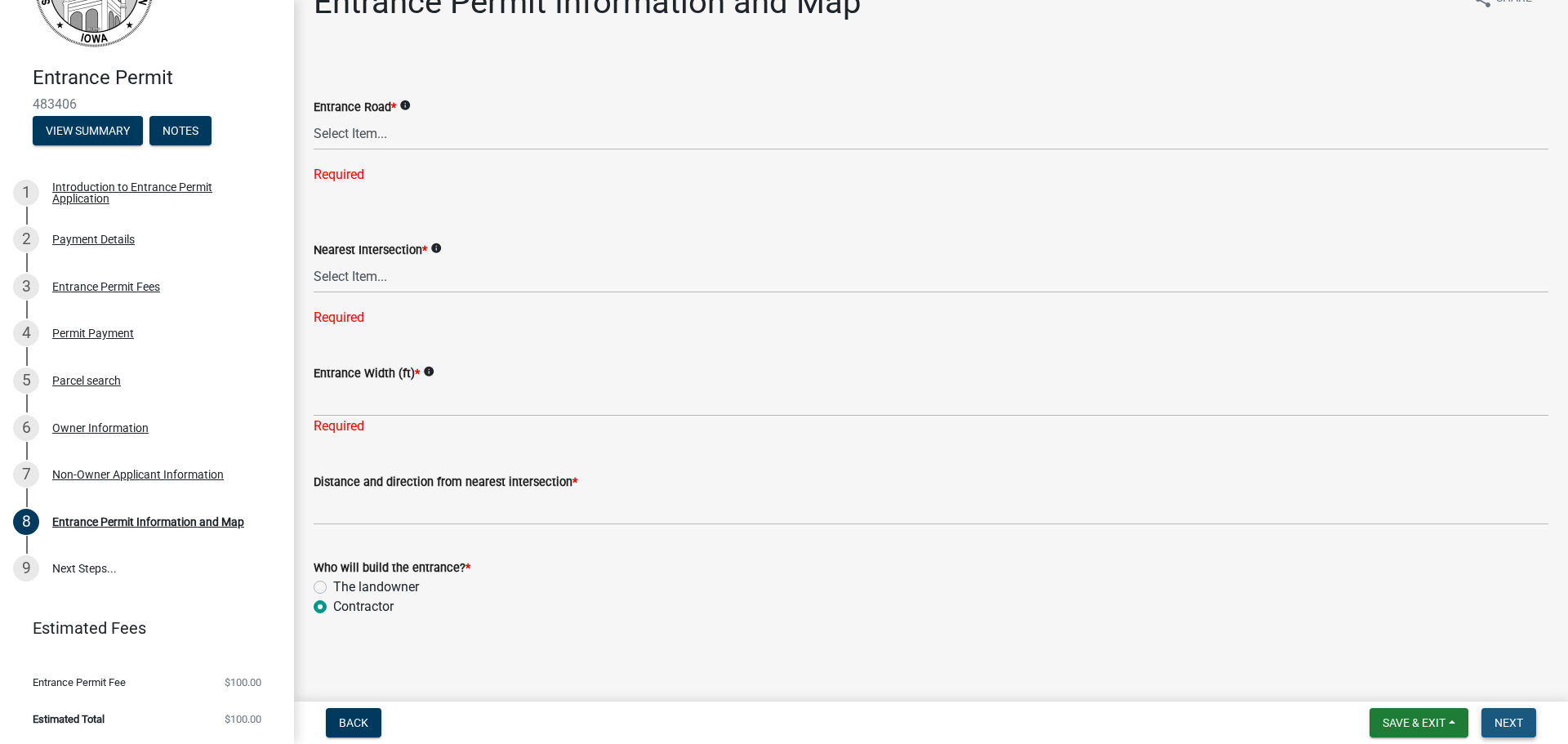
click at [1492, 714] on button "Next" at bounding box center [1509, 722] width 55 height 29
click at [134, 575] on link "9 Next Steps..." at bounding box center [147, 569] width 294 height 47
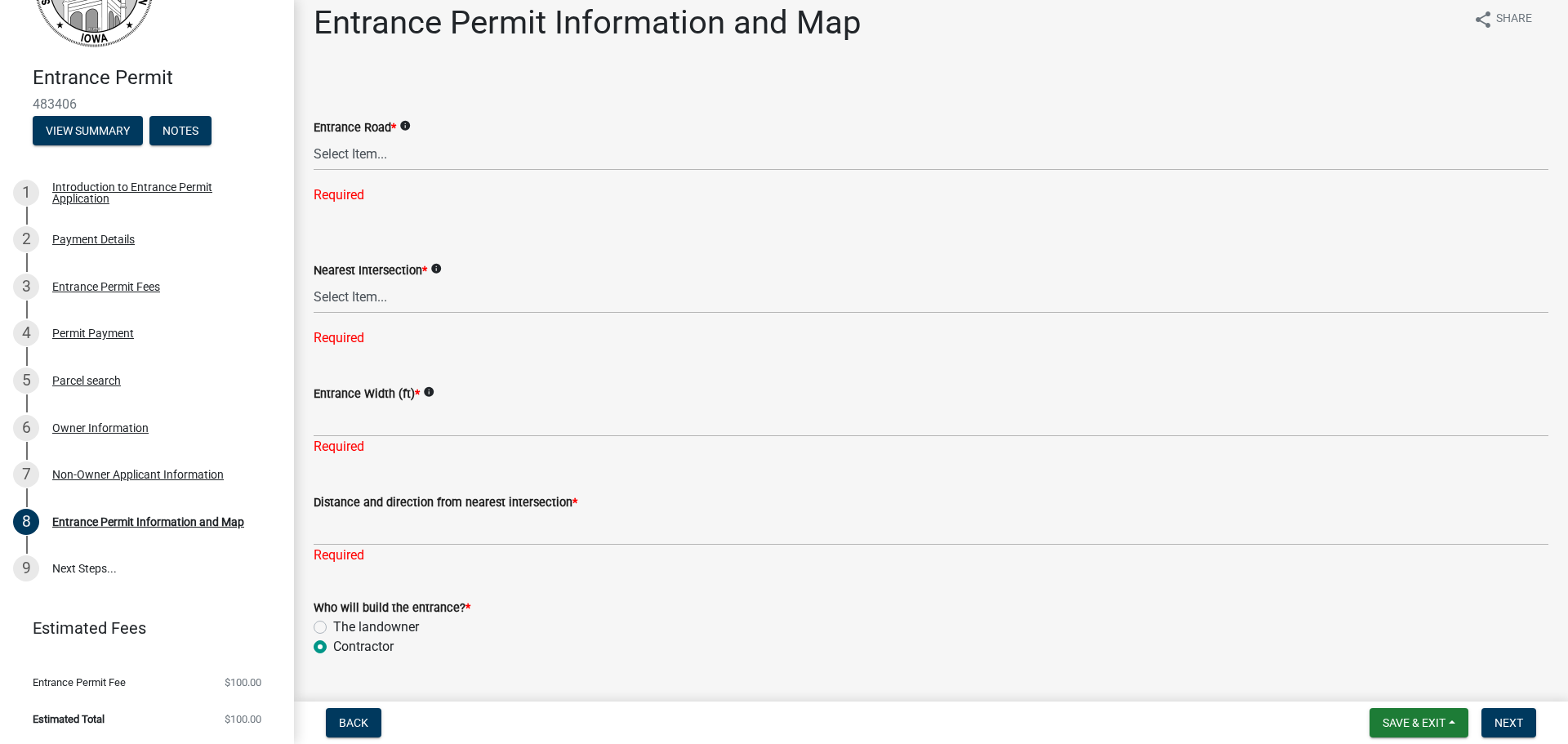
scroll to position [0, 0]
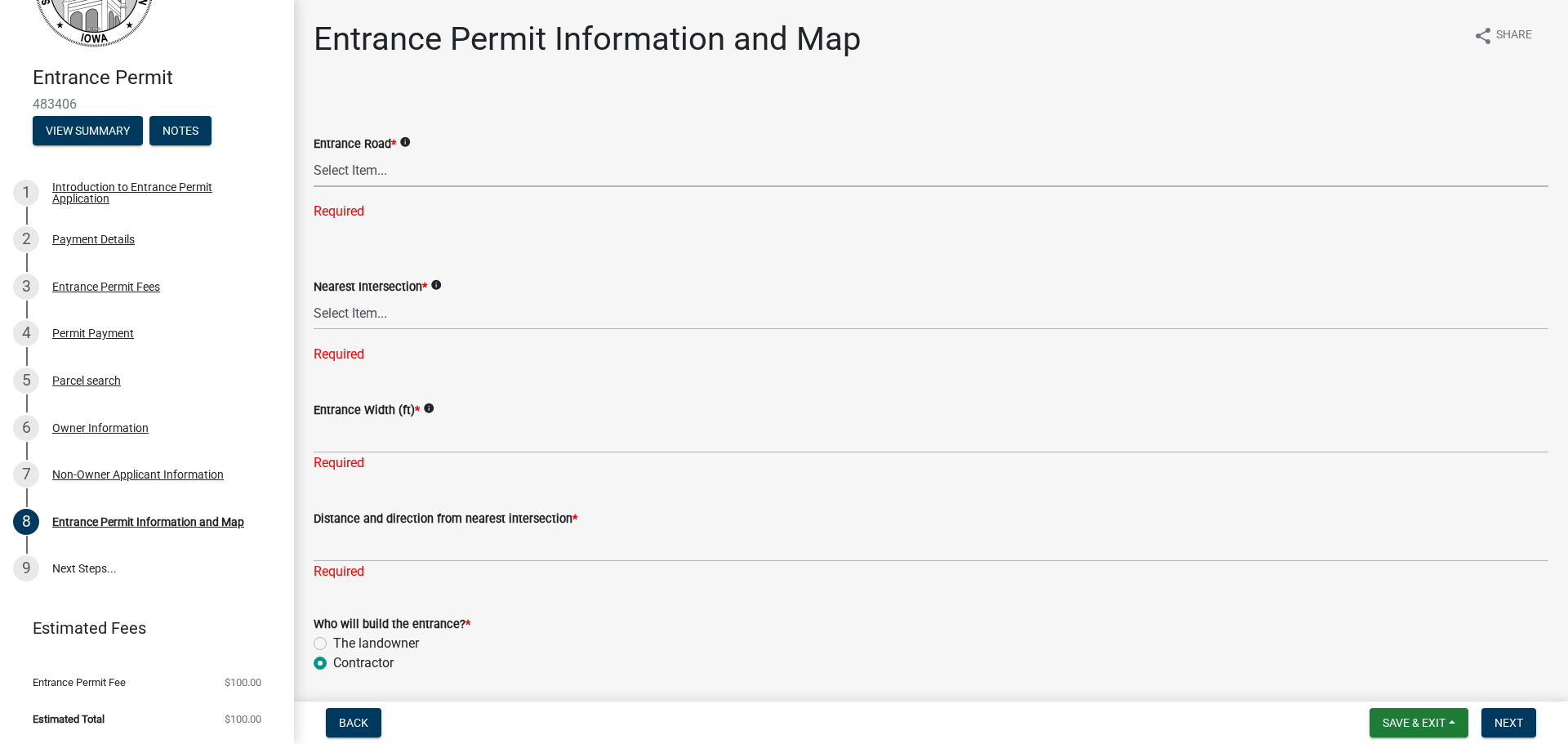
click at [404, 172] on select "Select Item... [GEOGRAPHIC_DATA][PERSON_NAME][PERSON_NAME][PERSON_NAME][PERSON_…" at bounding box center [930, 170] width 1235 height 34
click at [314, 154] on select "Select Item... [GEOGRAPHIC_DATA][PERSON_NAME][PERSON_NAME][PERSON_NAME][PERSON_…" at bounding box center [930, 170] width 1235 height 34
select select "98188872-6666-41ba-8898-26067b7e5c17"
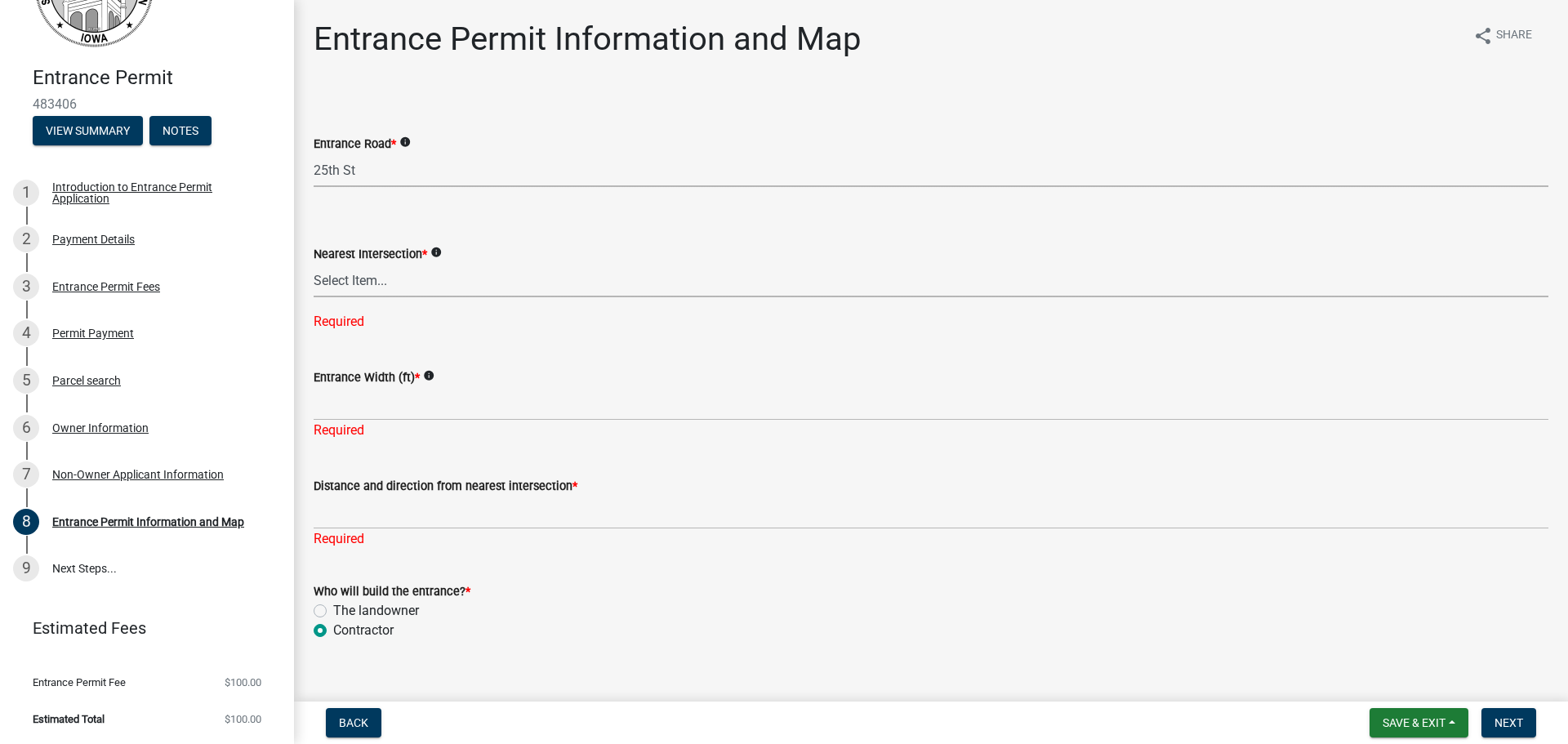
click at [399, 291] on select "Select Item... [GEOGRAPHIC_DATA][PERSON_NAME][PERSON_NAME][PERSON_NAME][PERSON_…" at bounding box center [930, 281] width 1235 height 34
click at [314, 264] on select "Select Item... [GEOGRAPHIC_DATA][PERSON_NAME][PERSON_NAME][PERSON_NAME][PERSON_…" at bounding box center [930, 281] width 1235 height 34
select select "8eec80e9-aad9-49dd-9b03-82dad723912e"
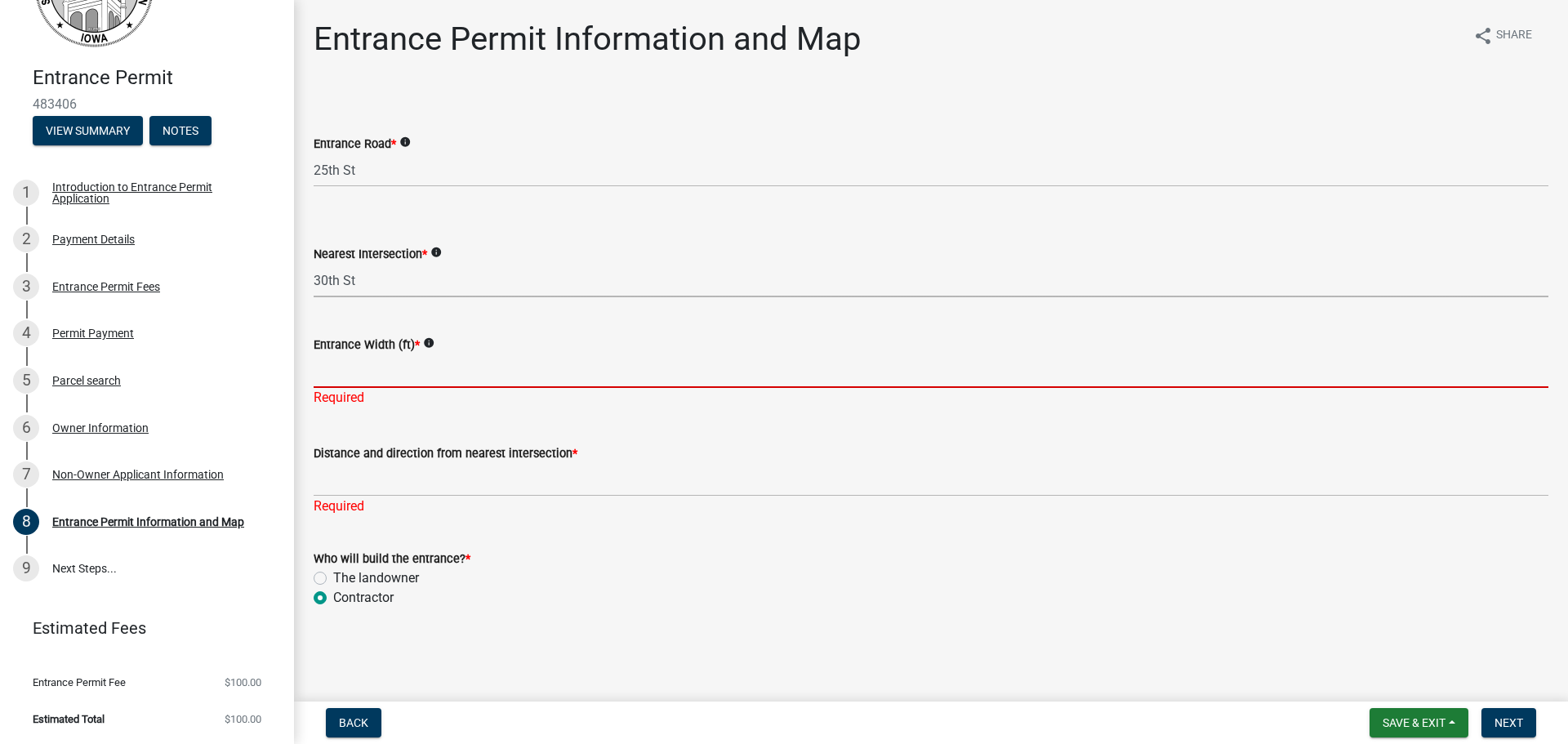
click at [392, 369] on input "Entrance Width (ft) *" at bounding box center [930, 371] width 1235 height 34
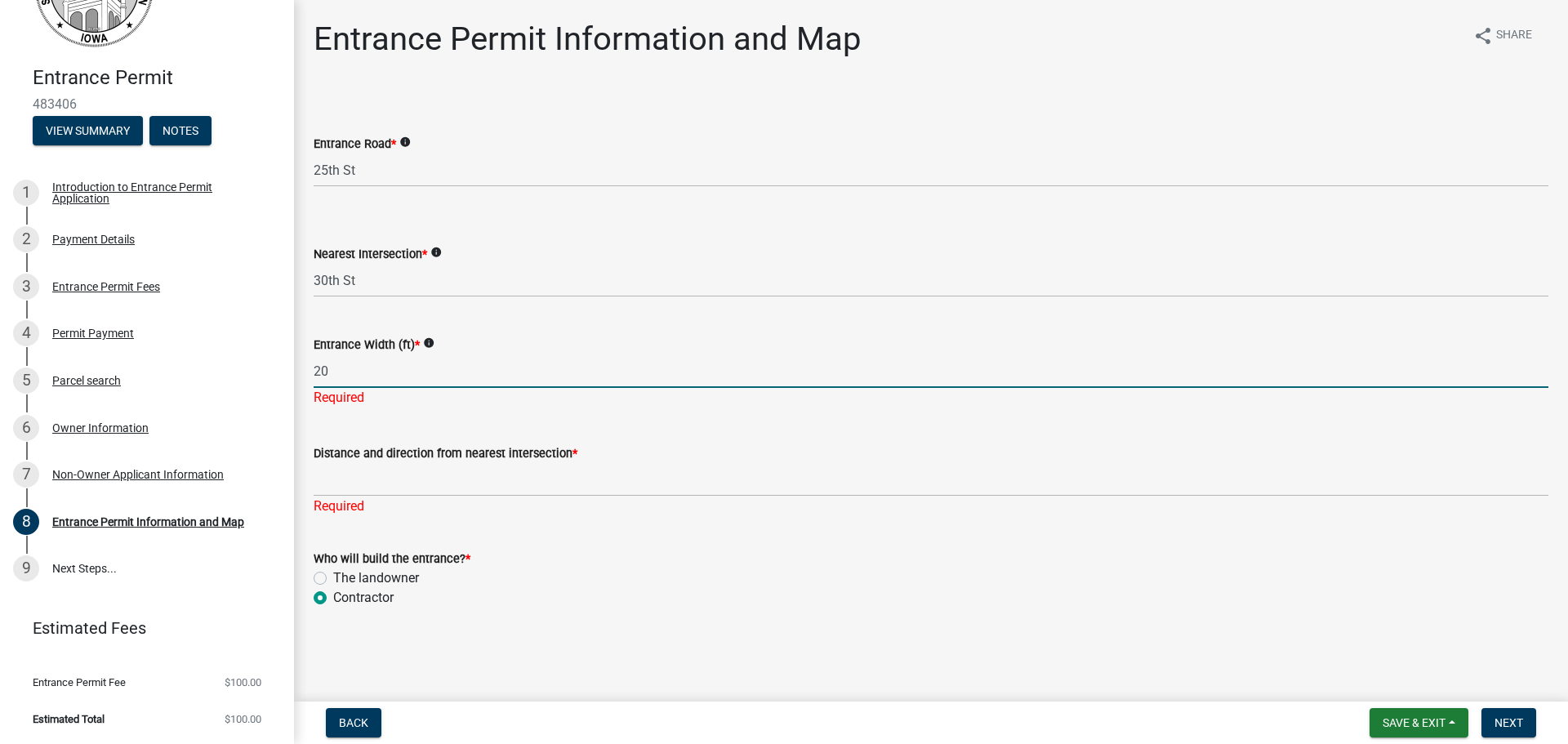
type input "20"
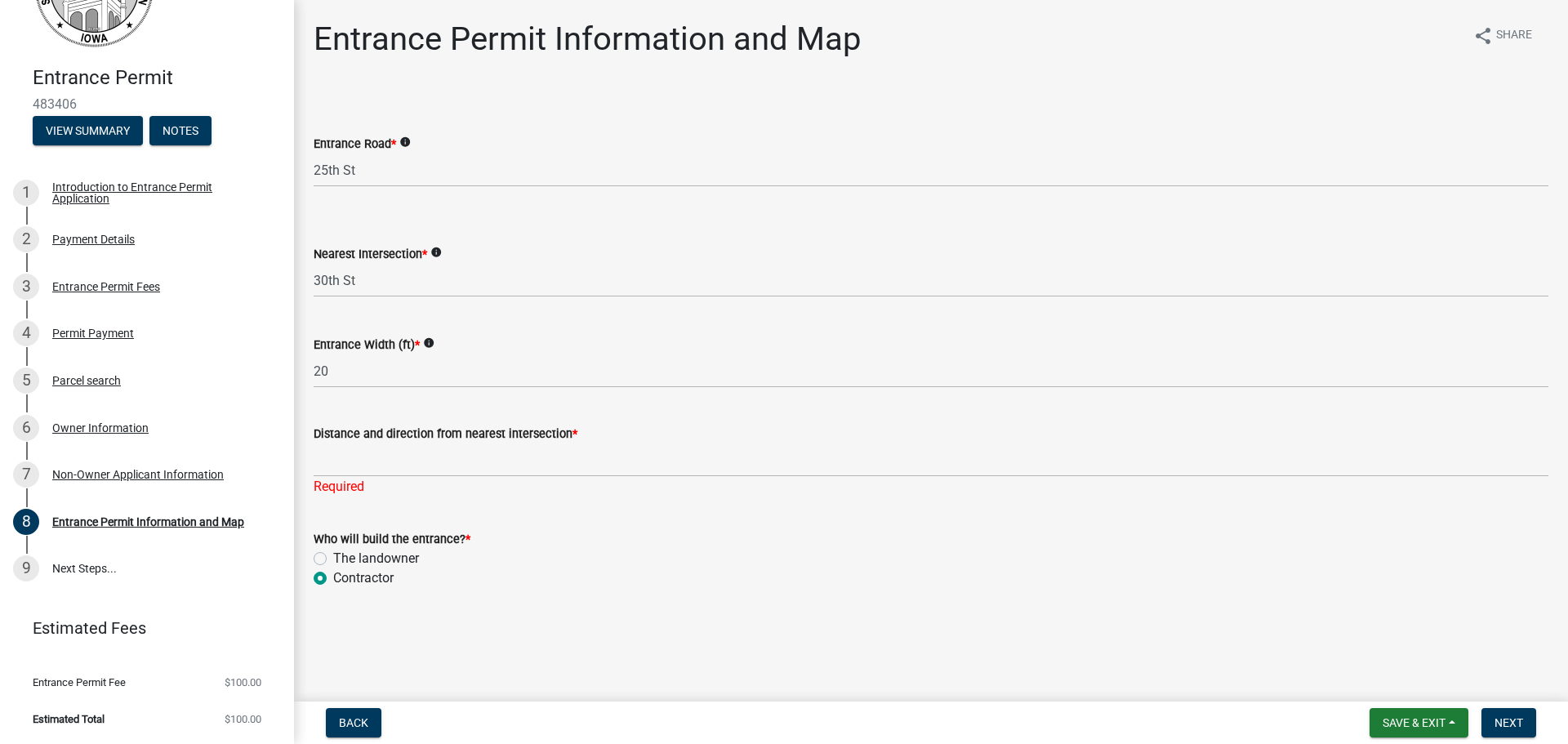
click at [387, 459] on form "Distance and direction from nearest intersection *" at bounding box center [930, 450] width 1235 height 53
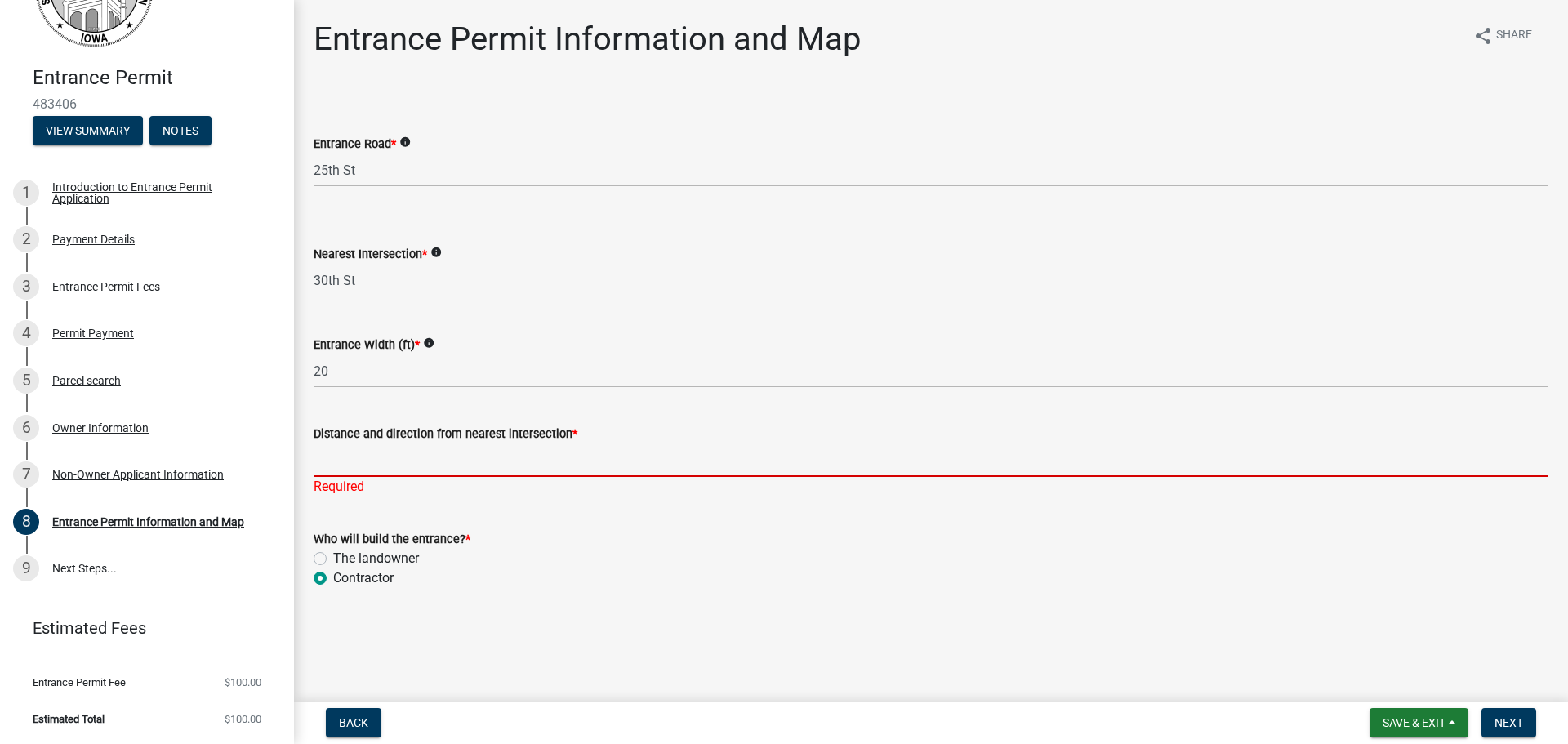
click at [377, 458] on input "Distance and direction from nearest intersection *" at bounding box center [930, 461] width 1235 height 34
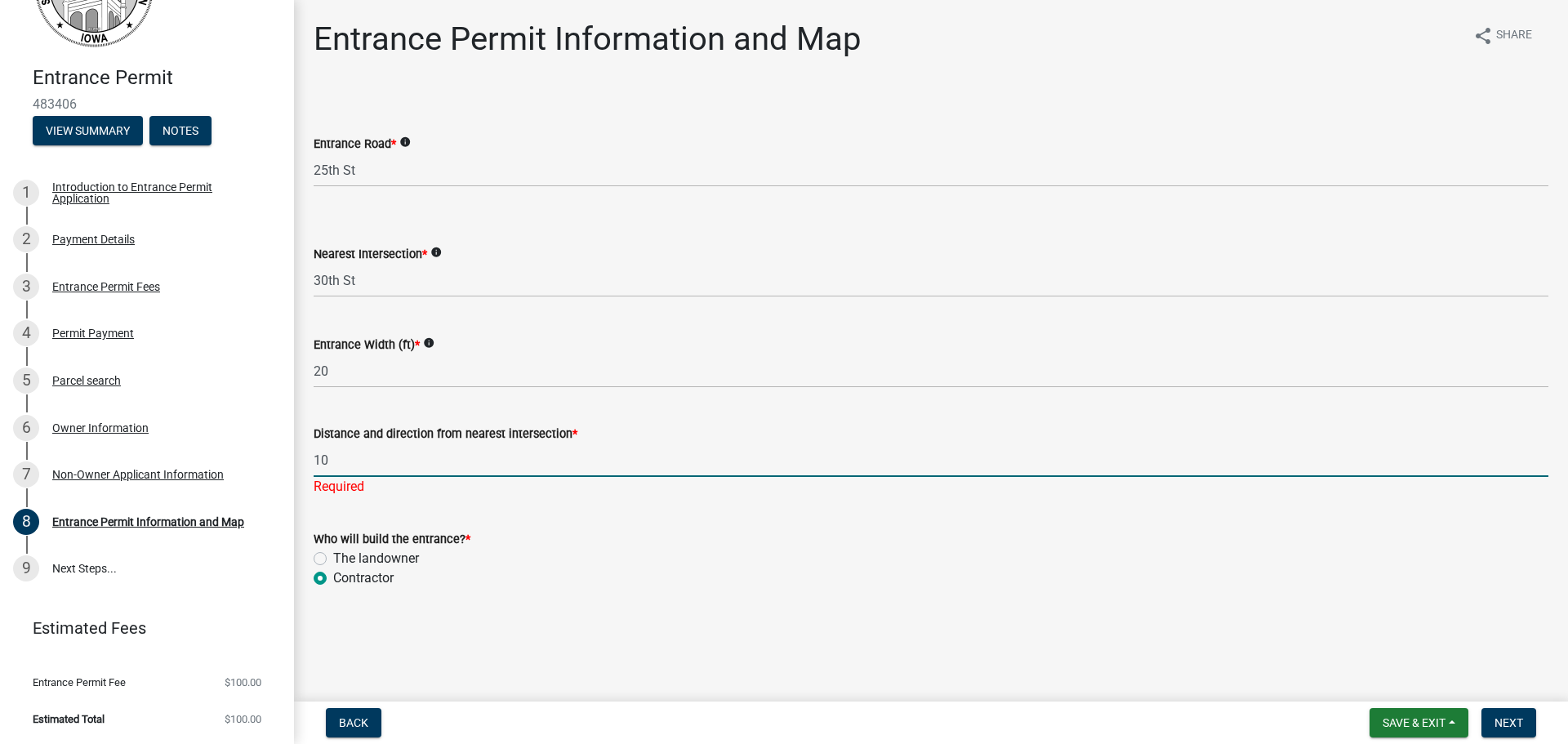
type input "10"
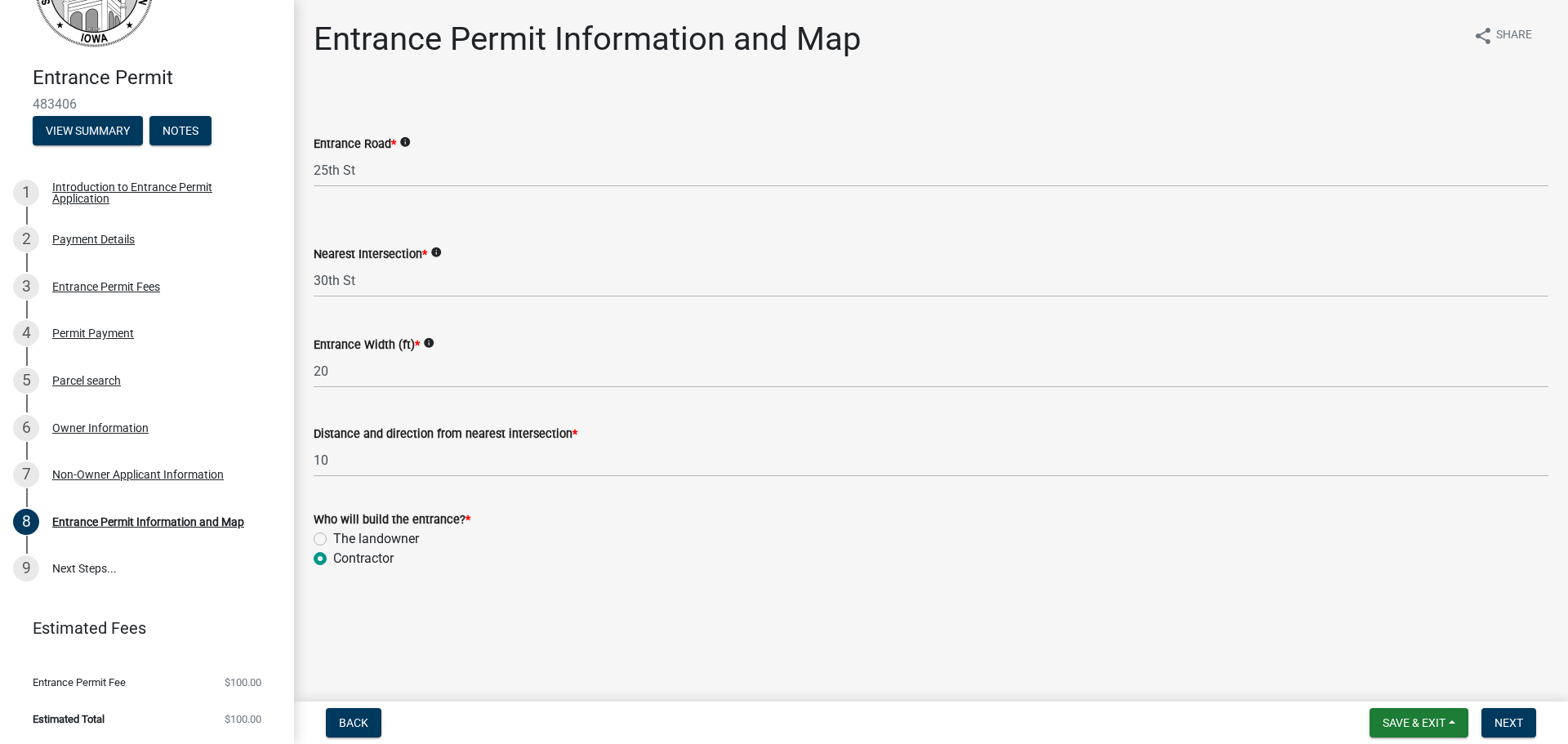
click at [596, 563] on div "Who will build the entrance? * The landowner Contractor" at bounding box center [930, 539] width 1235 height 58
click at [1505, 722] on span "Next" at bounding box center [1509, 722] width 28 height 13
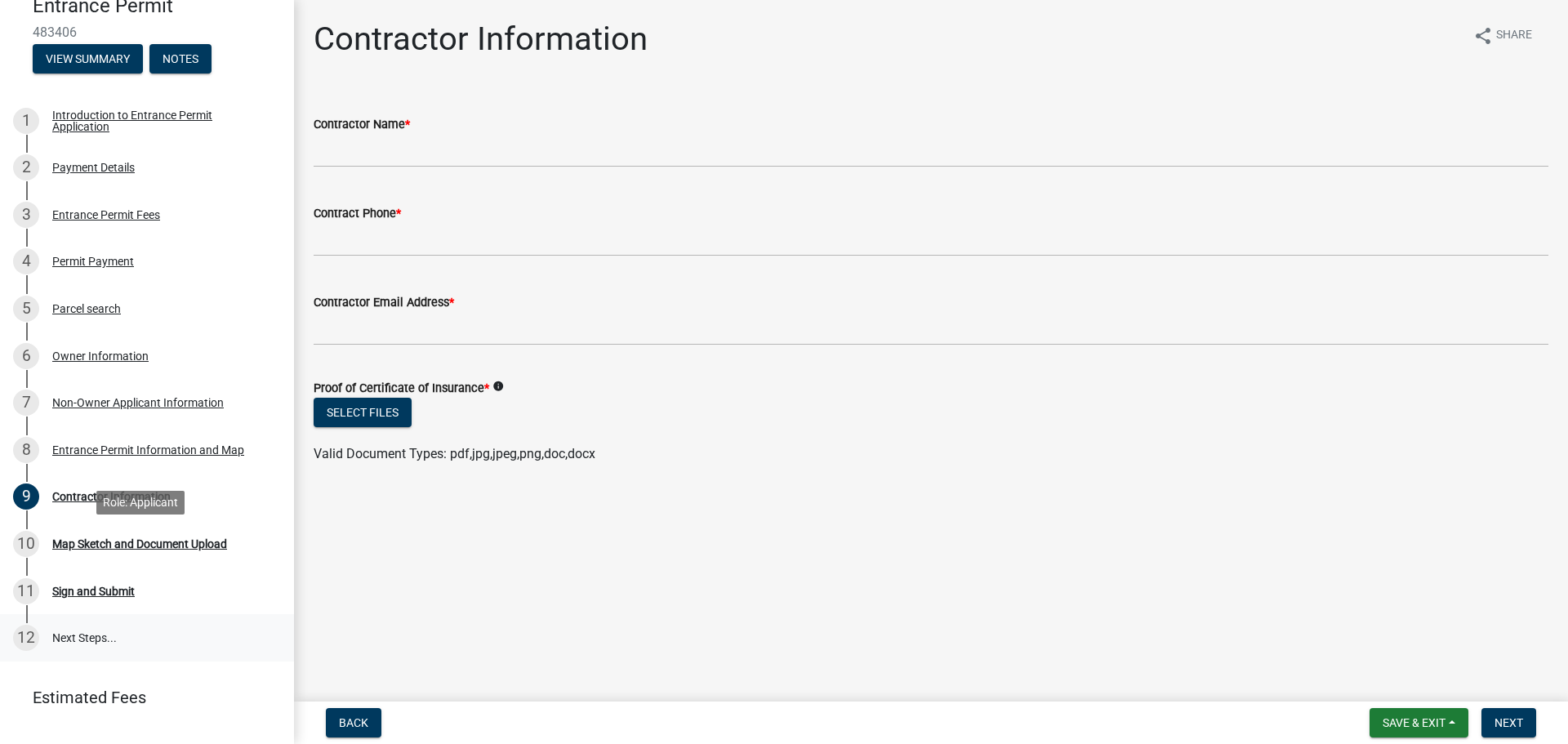
scroll to position [232, 0]
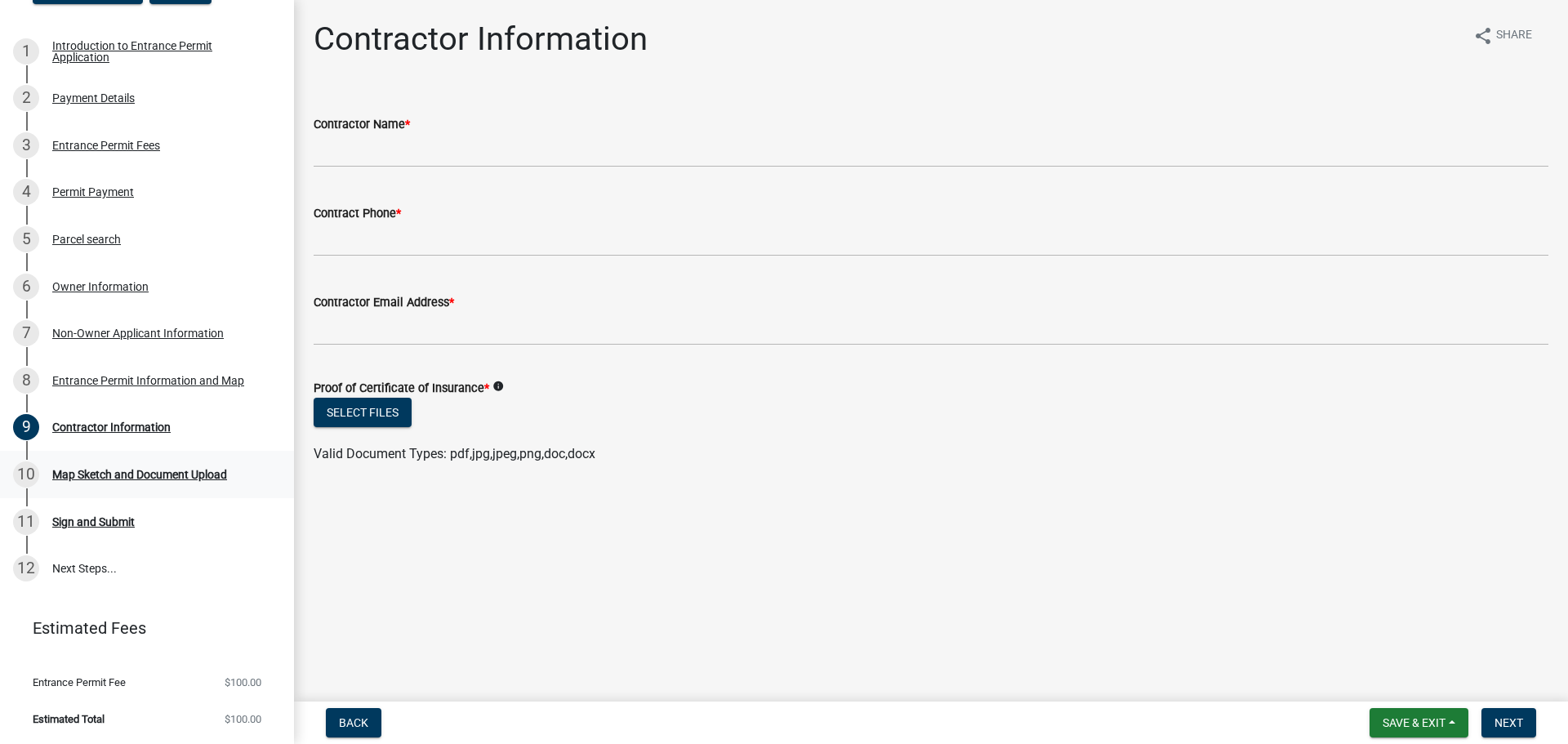
click at [132, 478] on div "Map Sketch and Document Upload" at bounding box center [139, 475] width 175 height 11
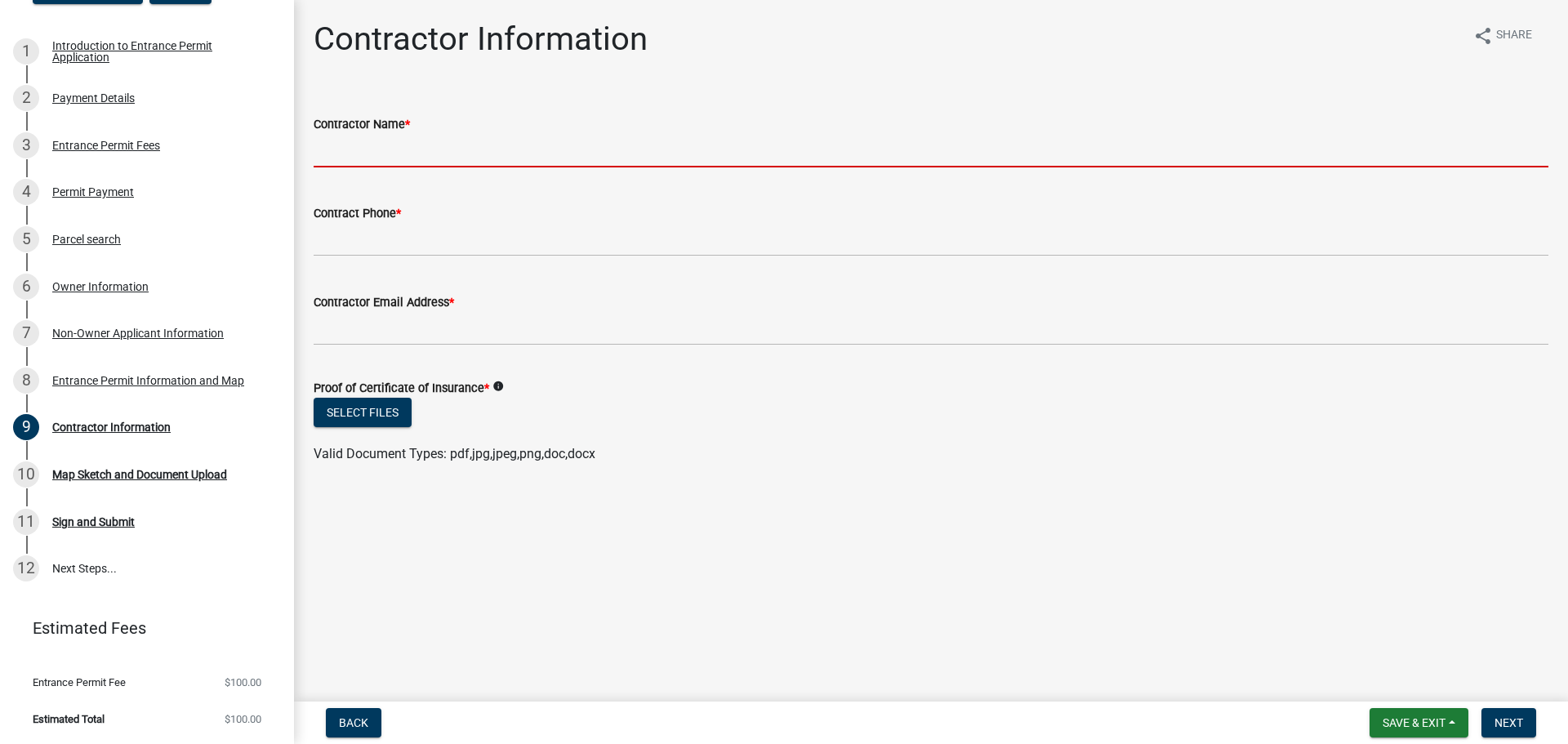
click at [531, 136] on input "Contractor Name *" at bounding box center [930, 151] width 1235 height 34
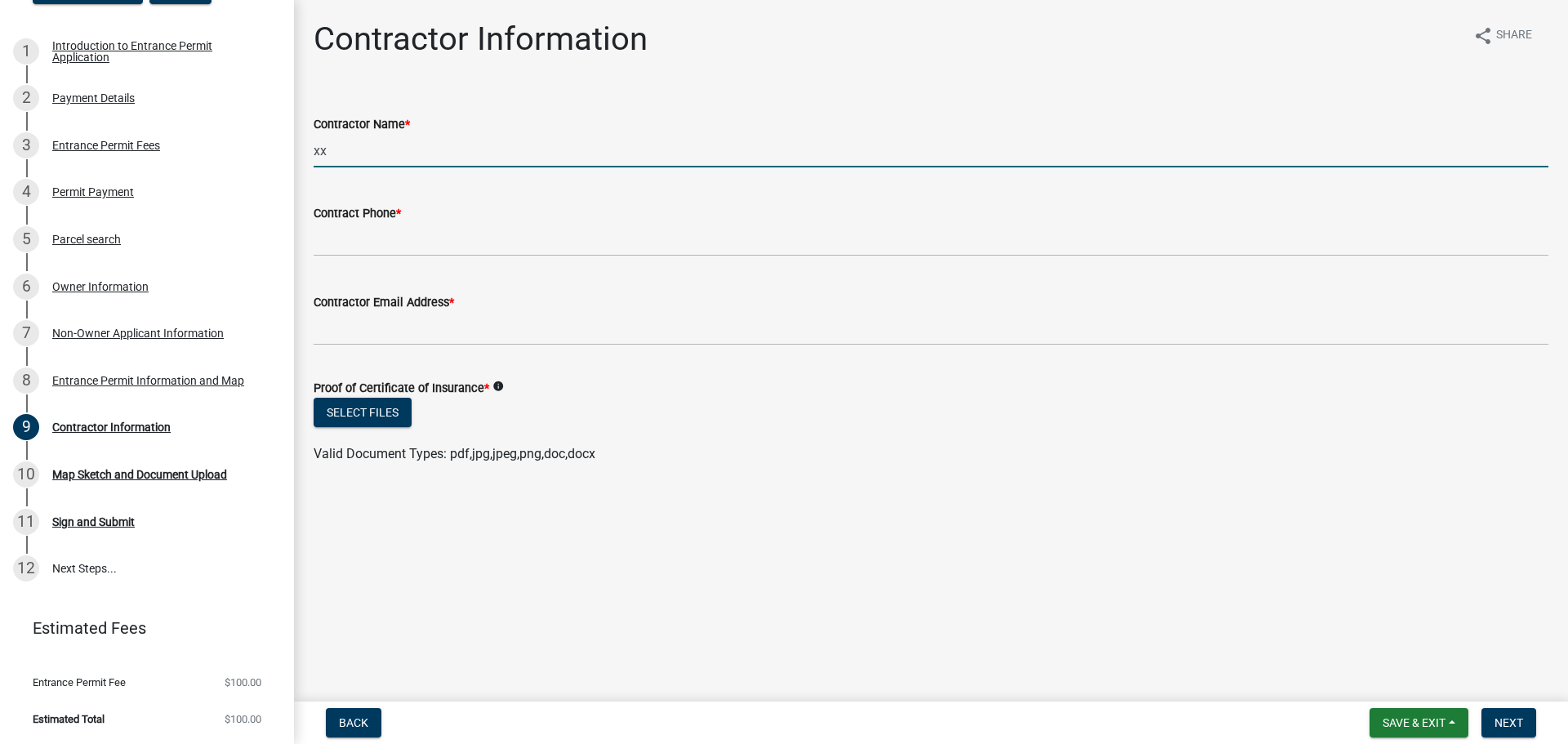
type input "xx"
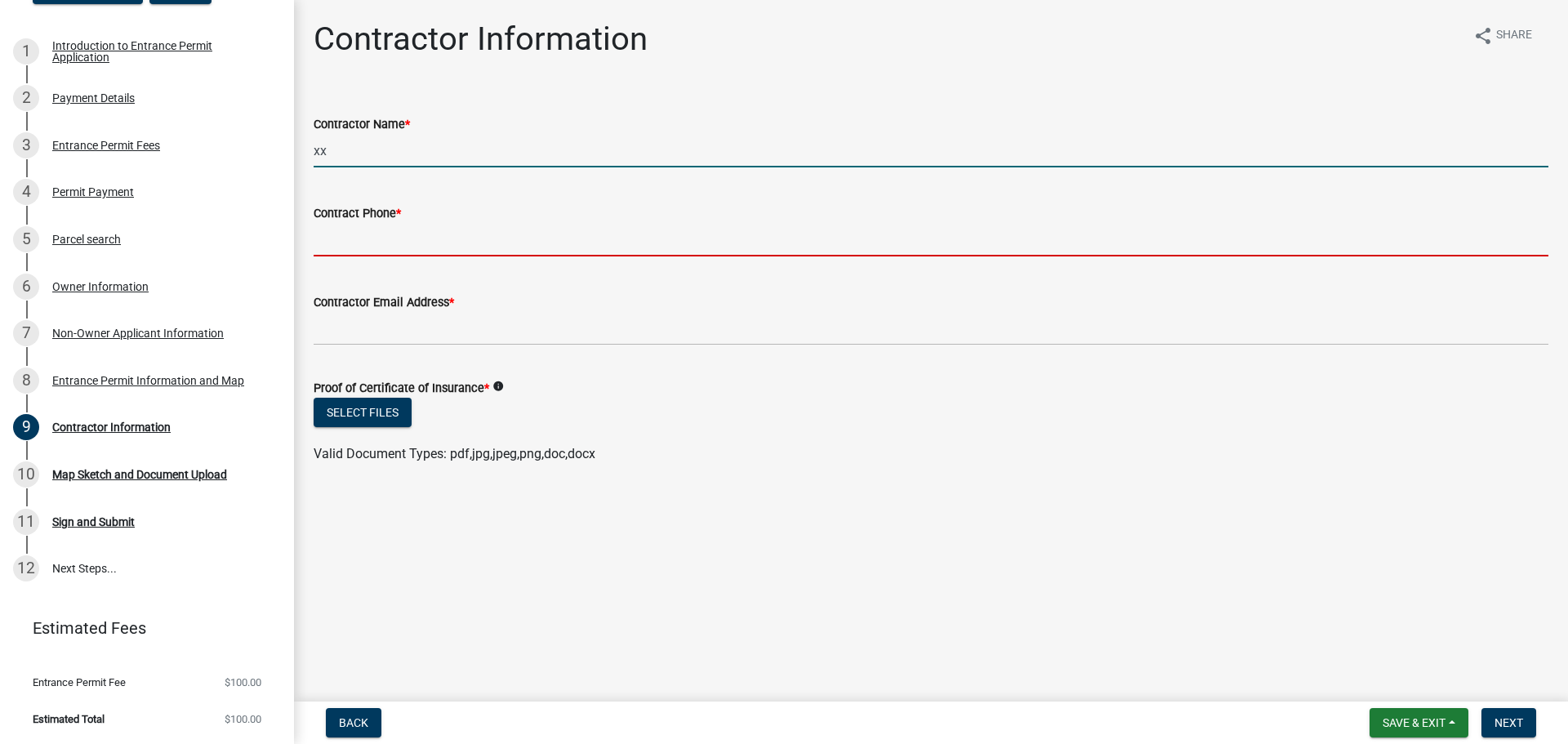
click at [608, 251] on input "Contract Phone *" at bounding box center [930, 240] width 1235 height 34
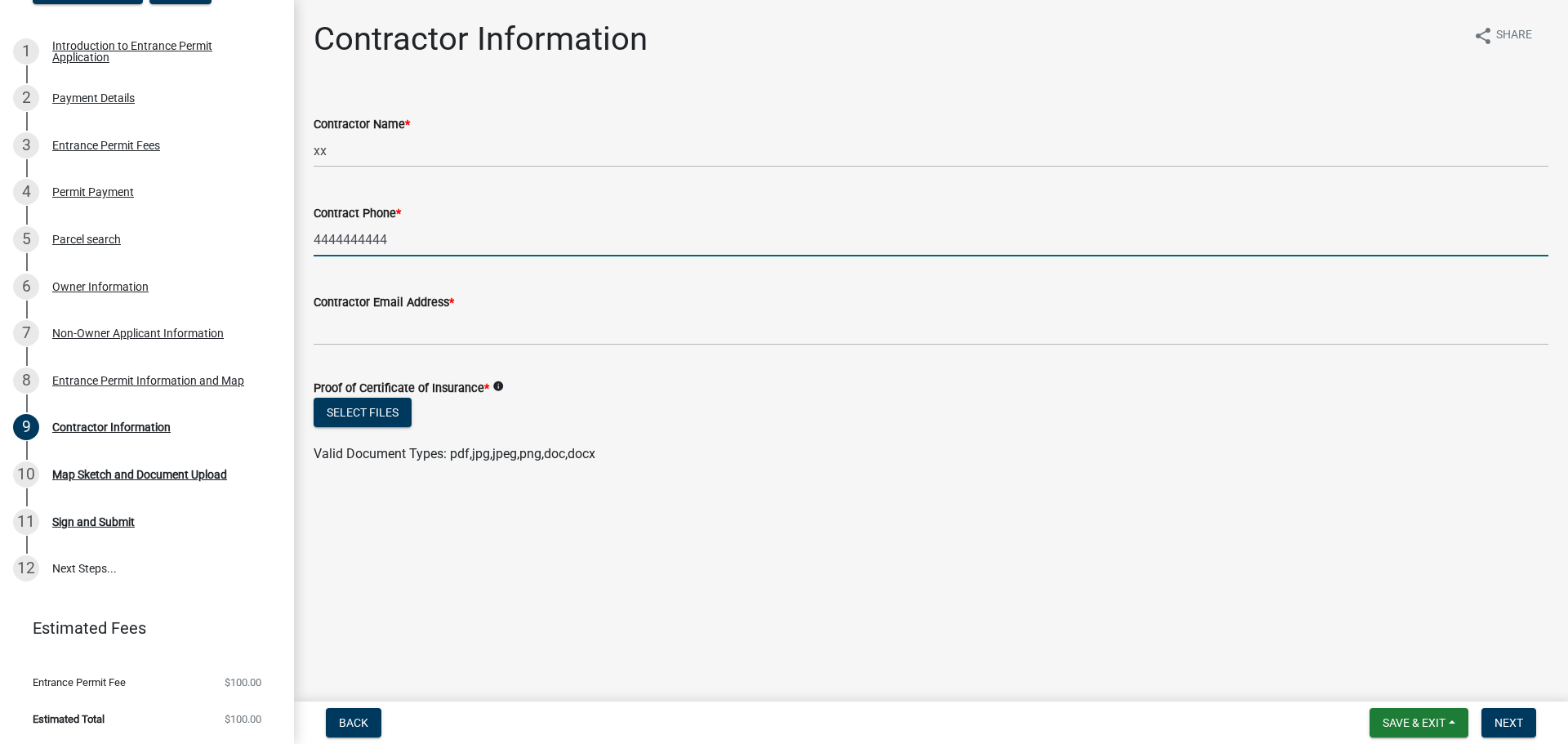
type input "4444444444"
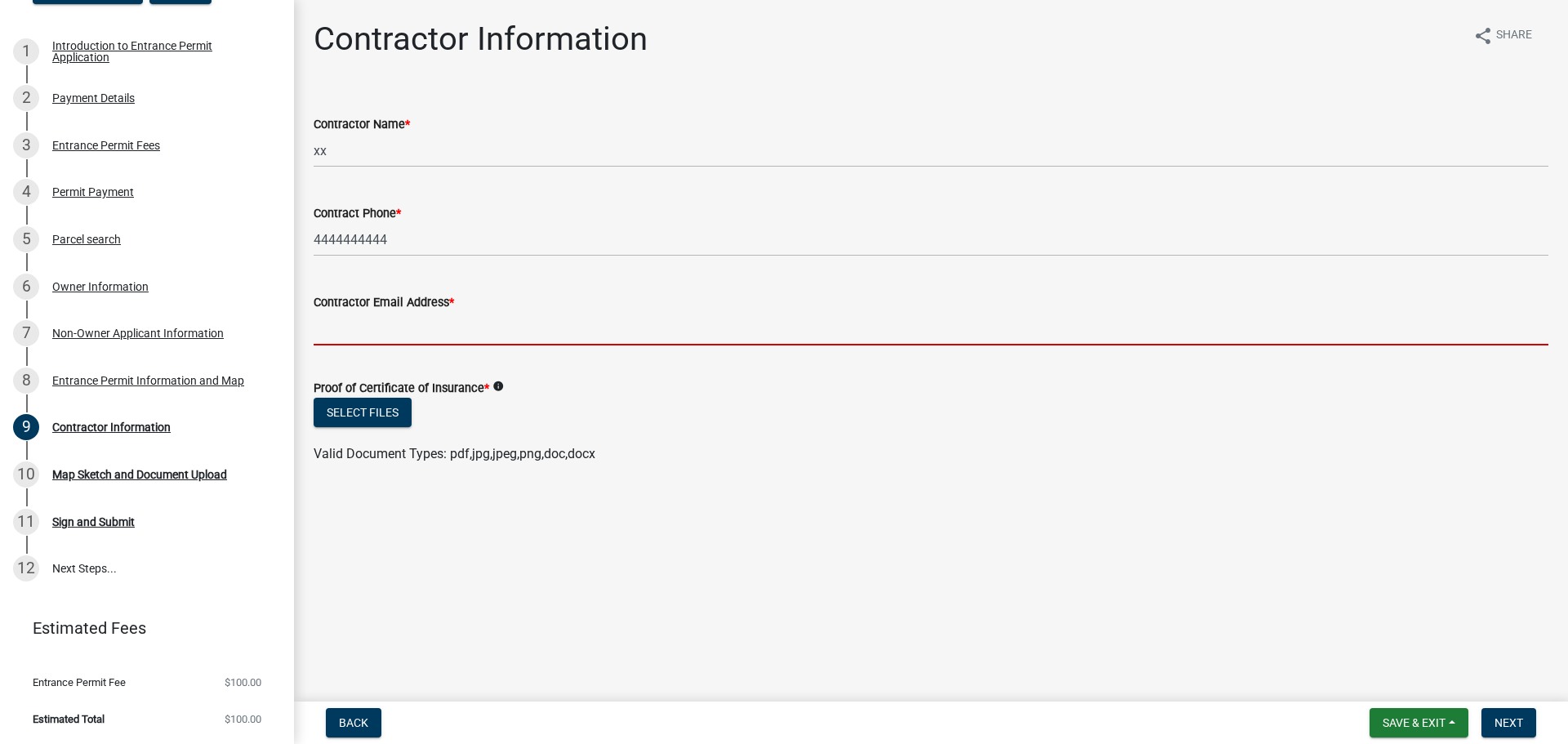
click at [574, 332] on input "Contractor Email Address *" at bounding box center [930, 329] width 1235 height 34
paste input "[STREET_ADDRESS]"
type input "[STREET_ADDRESS]"
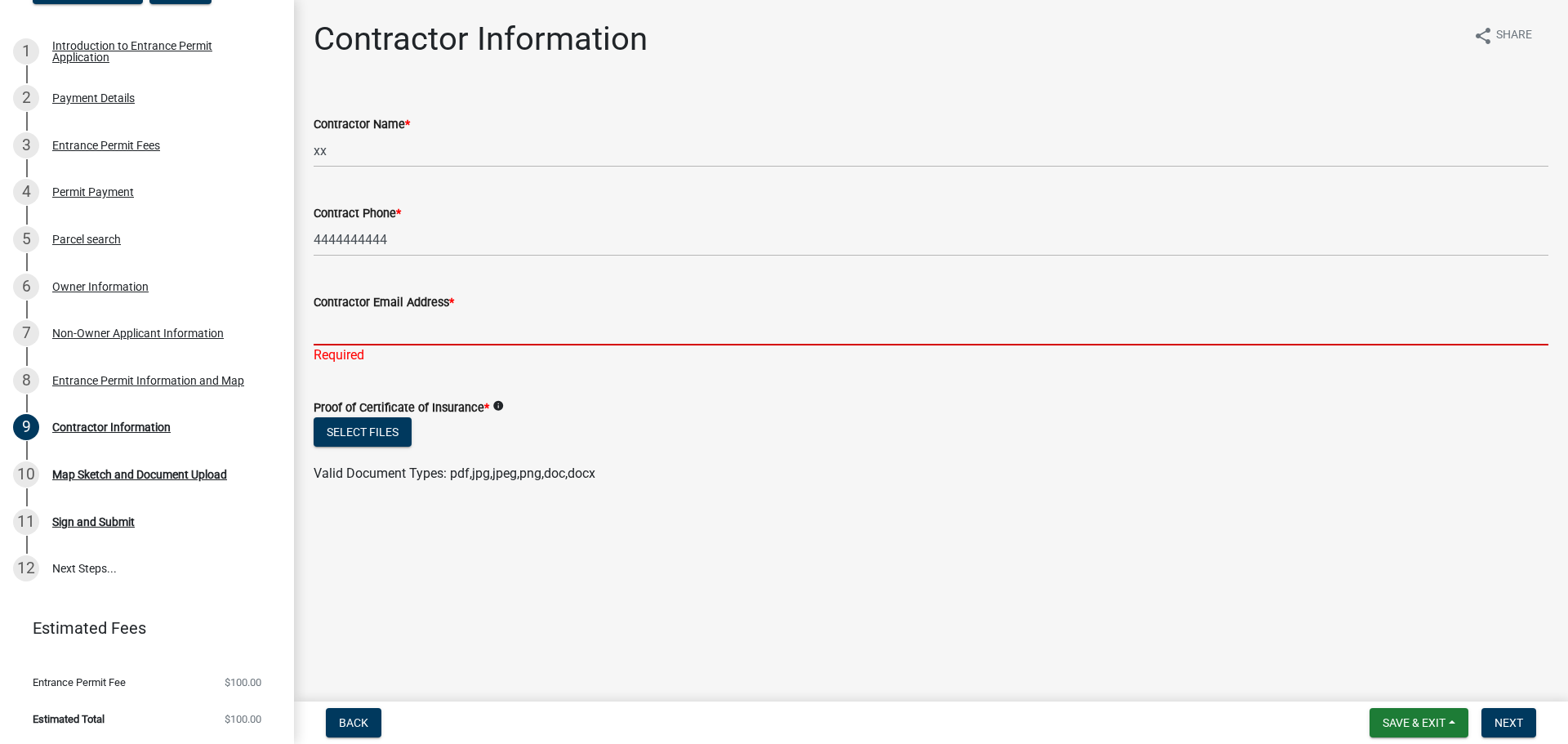
click at [678, 316] on input "Contractor Email Address *" at bounding box center [930, 329] width 1235 height 34
paste input "[PERSON_NAME][EMAIL_ADDRESS][DOMAIN_NAME]"
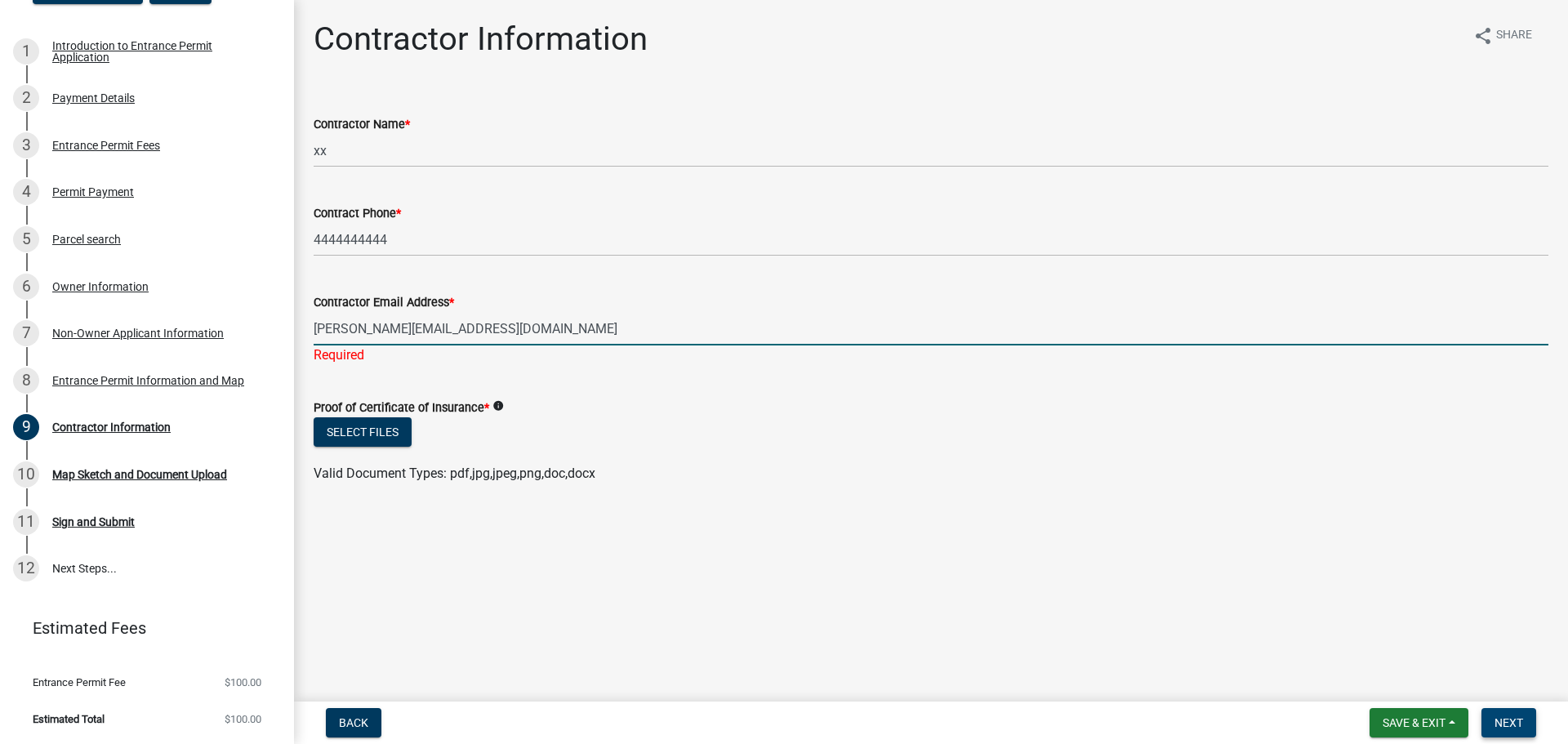
type input "[PERSON_NAME][EMAIL_ADDRESS][DOMAIN_NAME]"
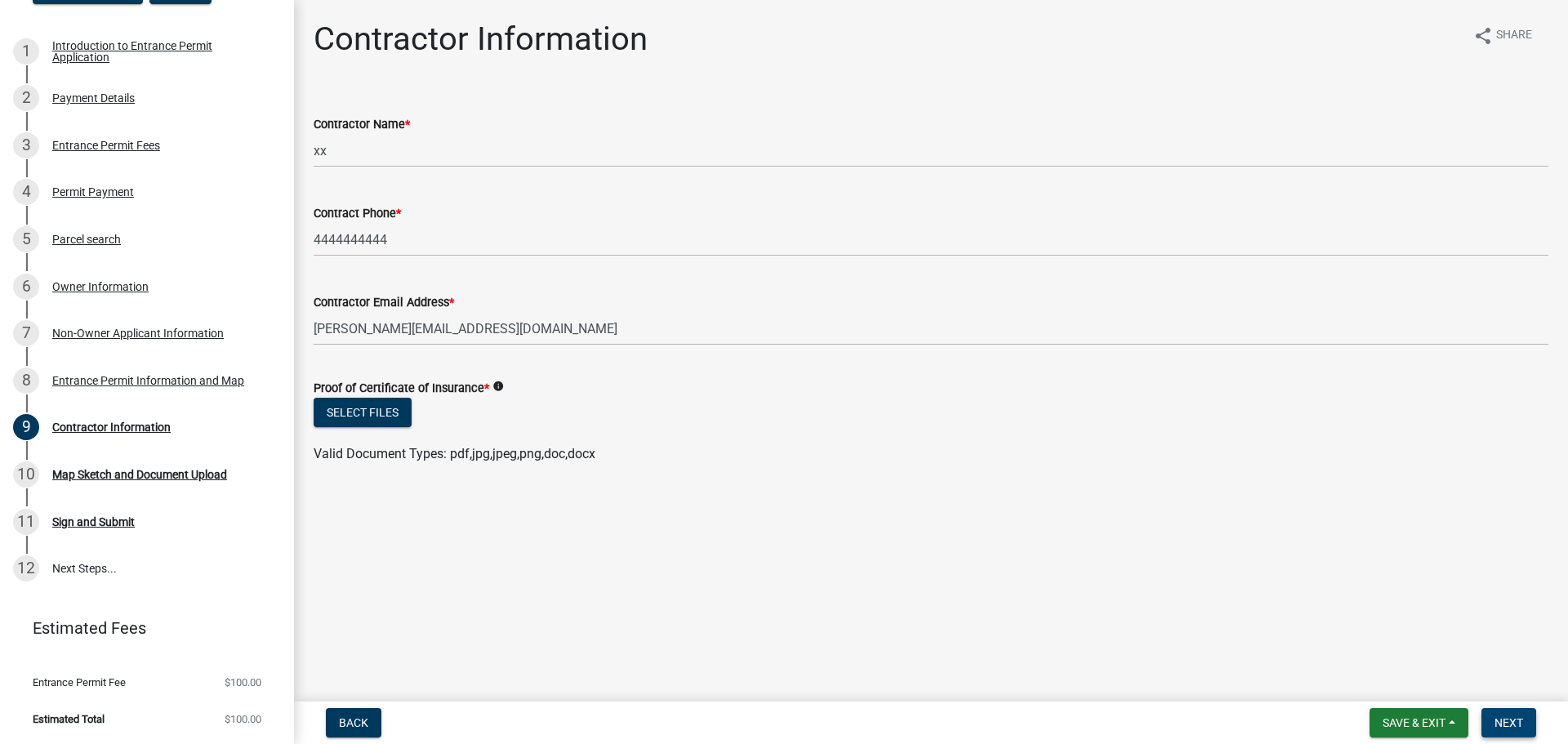
drag, startPoint x: 1505, startPoint y: 721, endPoint x: 978, endPoint y: 577, distance: 546.3
click at [1015, 581] on wm-app "Entrance Permit 483406 View Summary Notes 1 Introduction to Entrance Permit App…" at bounding box center [784, 372] width 1568 height 744
click at [521, 401] on div "Select files" at bounding box center [930, 414] width 1235 height 34
click at [500, 383] on icon "info" at bounding box center [498, 386] width 11 height 11
click at [692, 453] on div "Valid Document Types: pdf,jpg,jpeg,png,doc,docx" at bounding box center [930, 454] width 1259 height 20
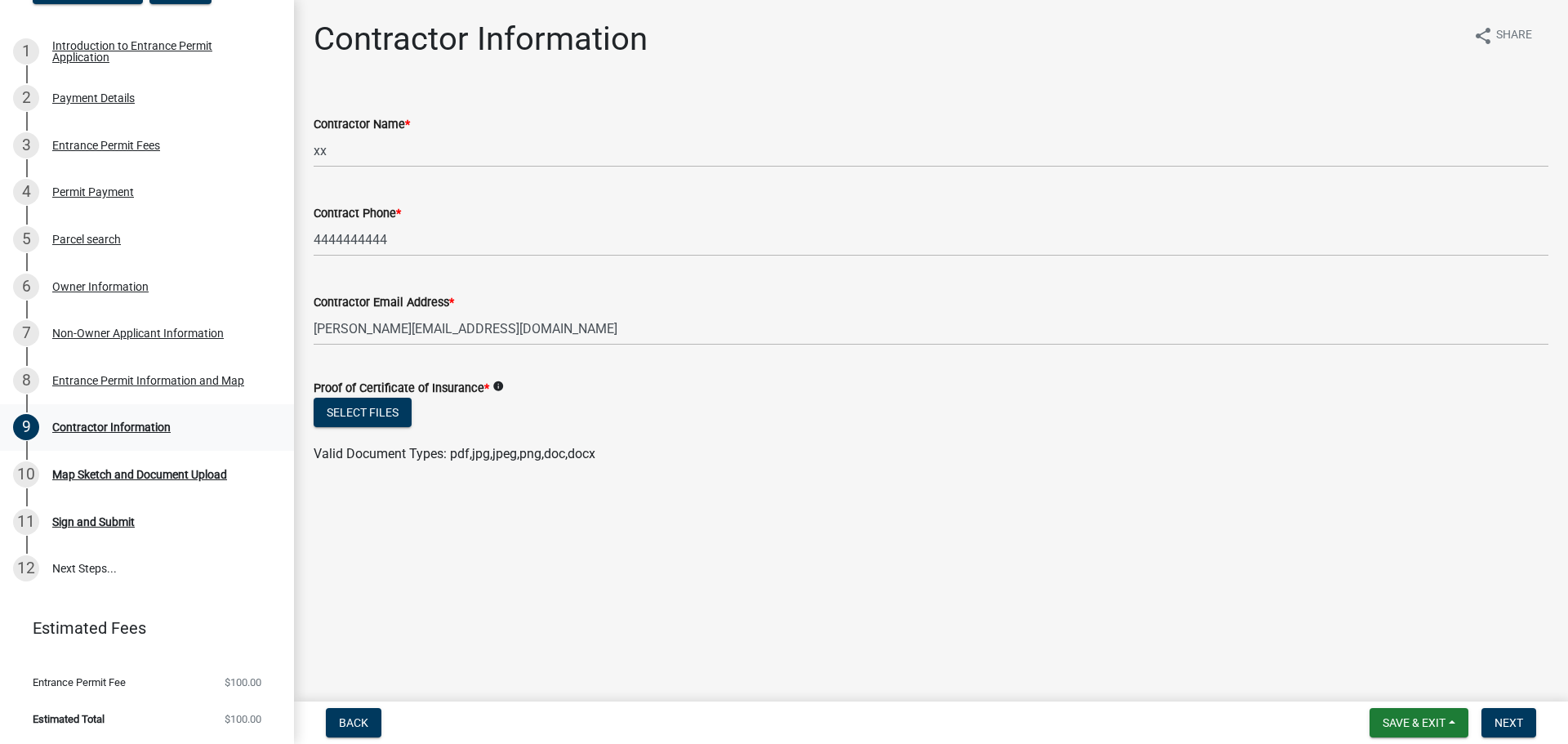
click at [100, 424] on div "Contractor Information" at bounding box center [111, 427] width 119 height 11
click at [349, 721] on span "Back" at bounding box center [353, 722] width 29 height 13
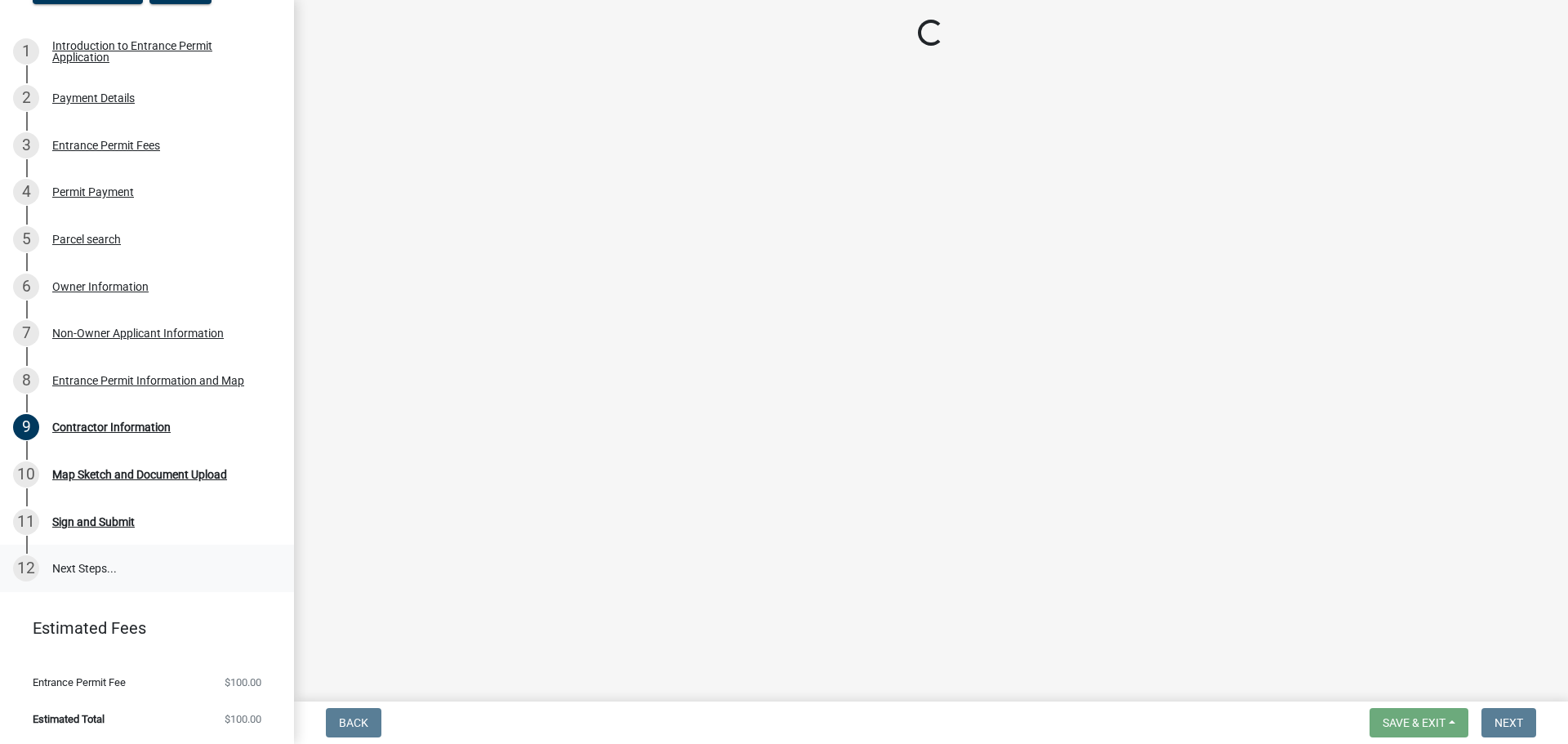
select select "98188872-6666-41ba-8898-26067b7e5c17"
select select "8eec80e9-aad9-49dd-9b03-82dad723912e"
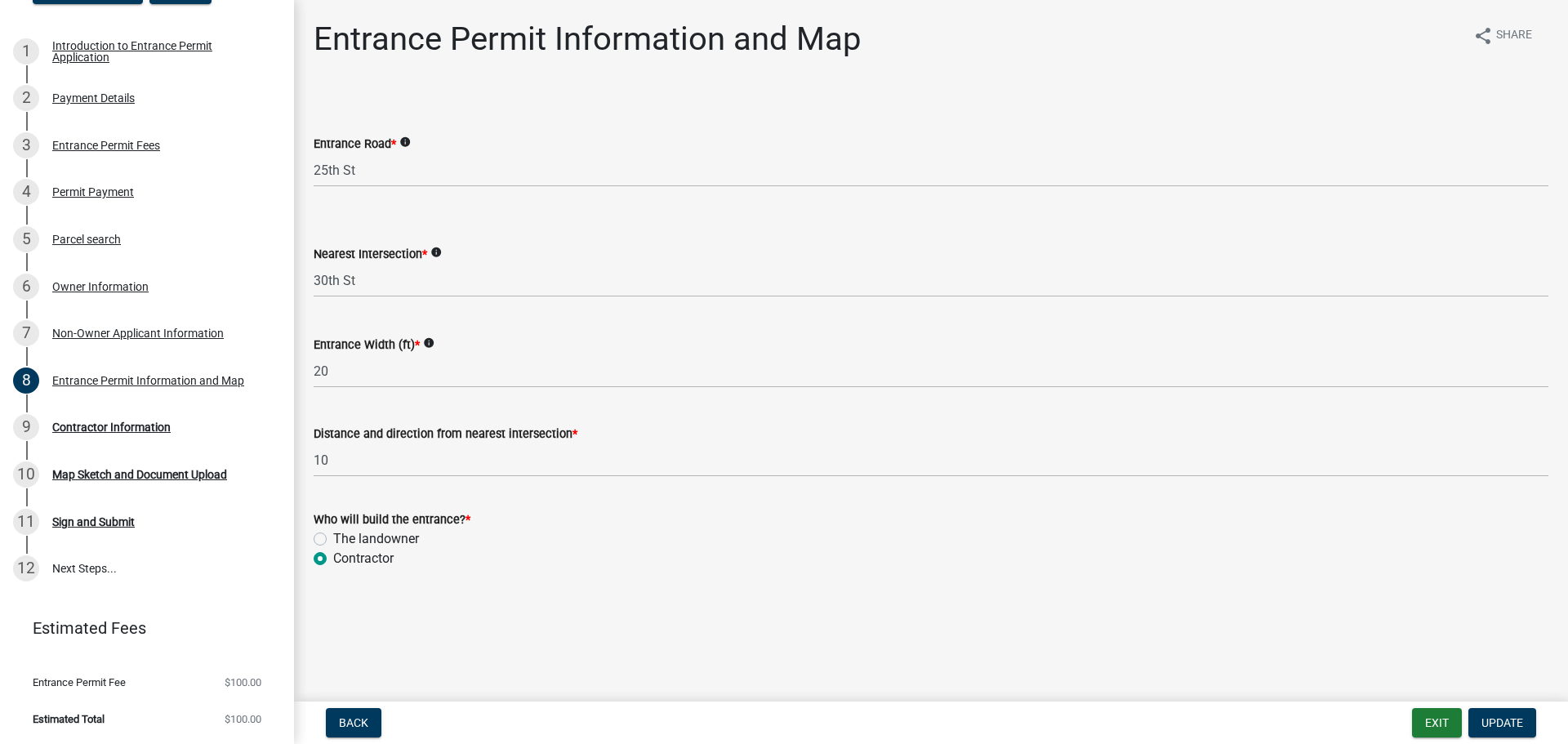
click at [367, 543] on label "The landowner" at bounding box center [376, 539] width 86 height 20
click at [344, 540] on input "The landowner" at bounding box center [338, 534] width 10 height 10
radio input "true"
click at [164, 424] on div "Contractor Information" at bounding box center [111, 427] width 119 height 11
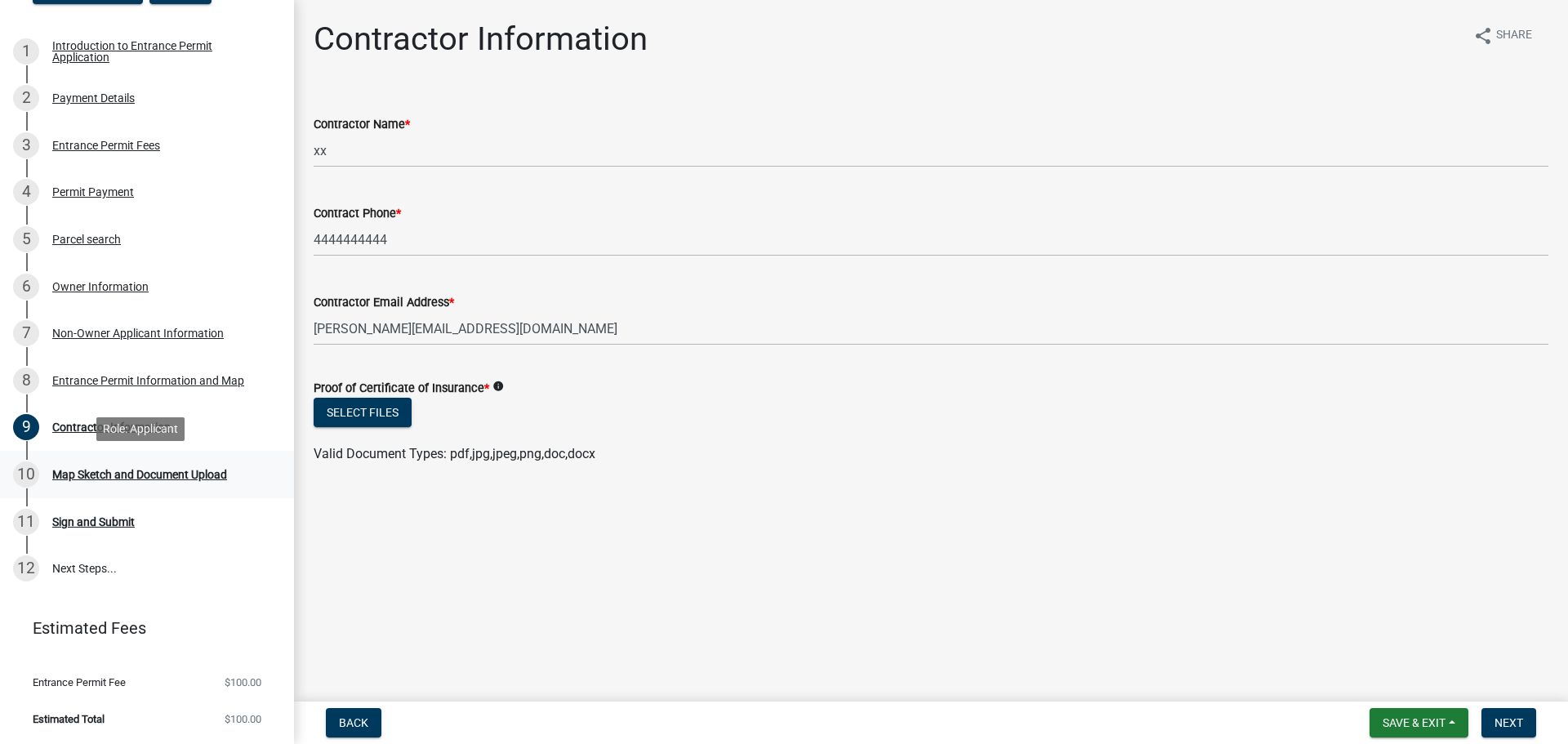
click at [149, 481] on div "10 Map Sketch and Document Upload" at bounding box center [140, 475] width 254 height 26
click at [154, 485] on div "10 Map Sketch and Document Upload" at bounding box center [140, 475] width 254 height 26
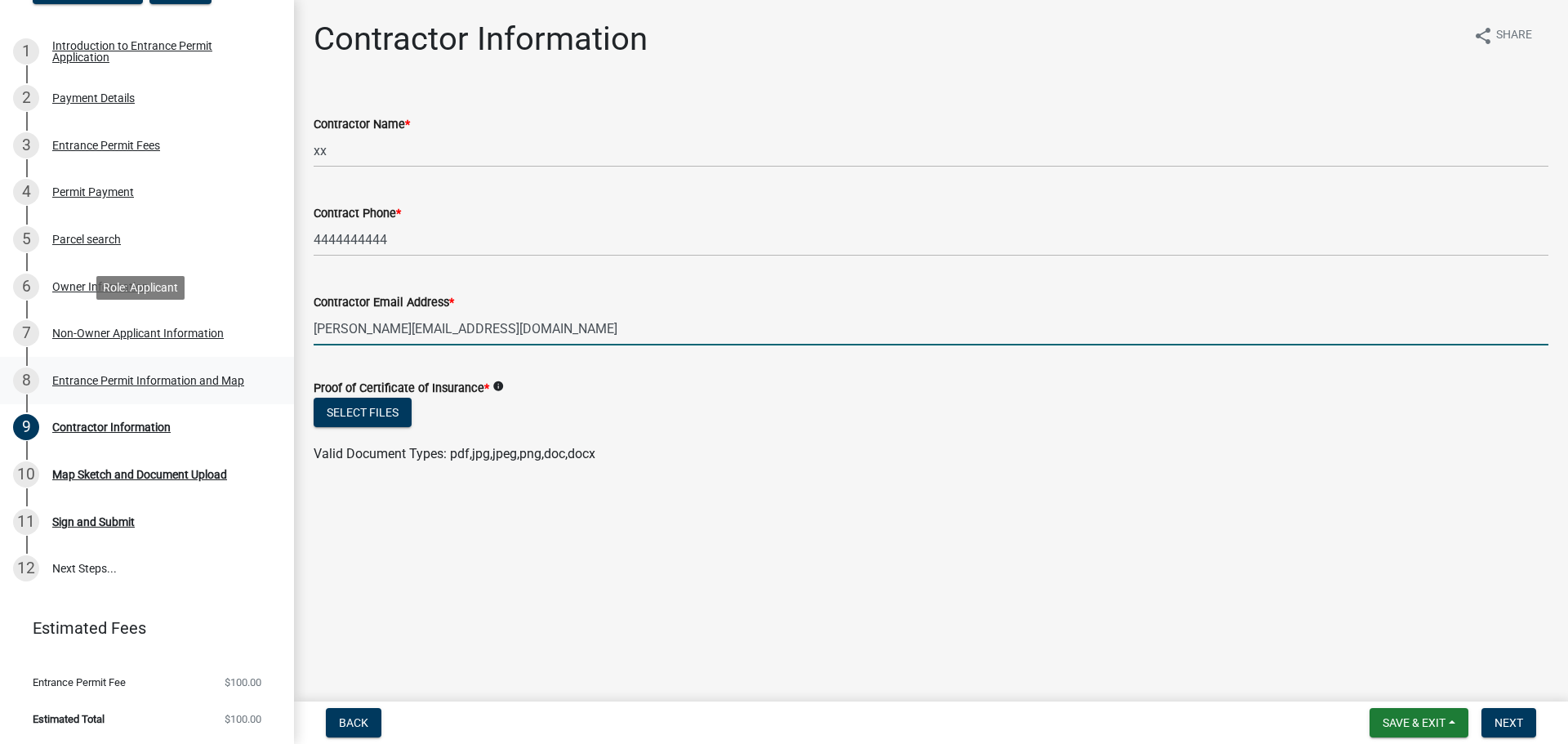
drag, startPoint x: 480, startPoint y: 329, endPoint x: 156, endPoint y: 359, distance: 325.4
click at [156, 359] on div "Entrance Permit 483406 View Summary Notes 1 Introduction to Entrance Permit App…" at bounding box center [784, 372] width 1568 height 744
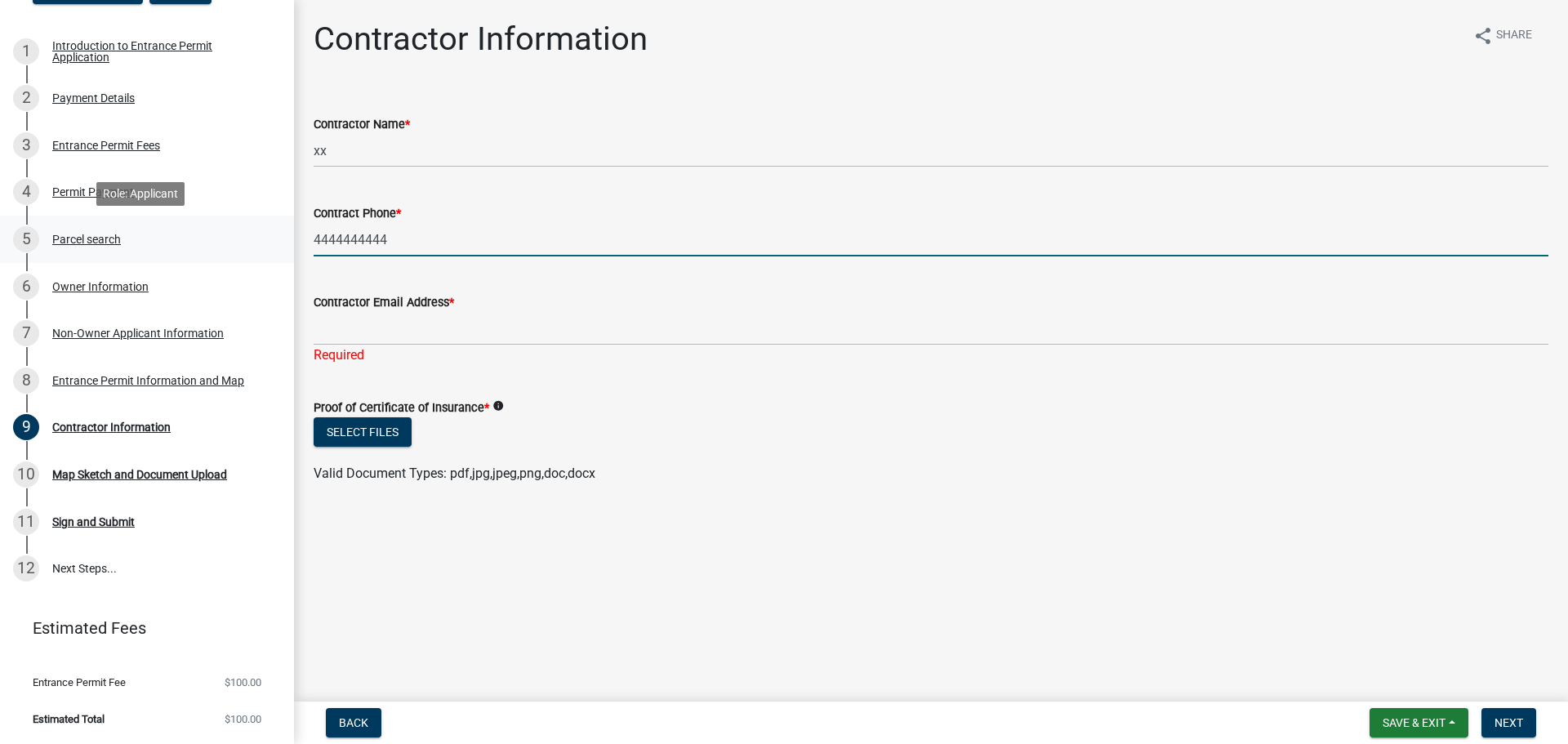
drag, startPoint x: 319, startPoint y: 242, endPoint x: 181, endPoint y: 246, distance: 138.1
click at [181, 246] on div "Entrance Permit 483406 View Summary Notes 1 Introduction to Entrance Permit App…" at bounding box center [784, 372] width 1568 height 744
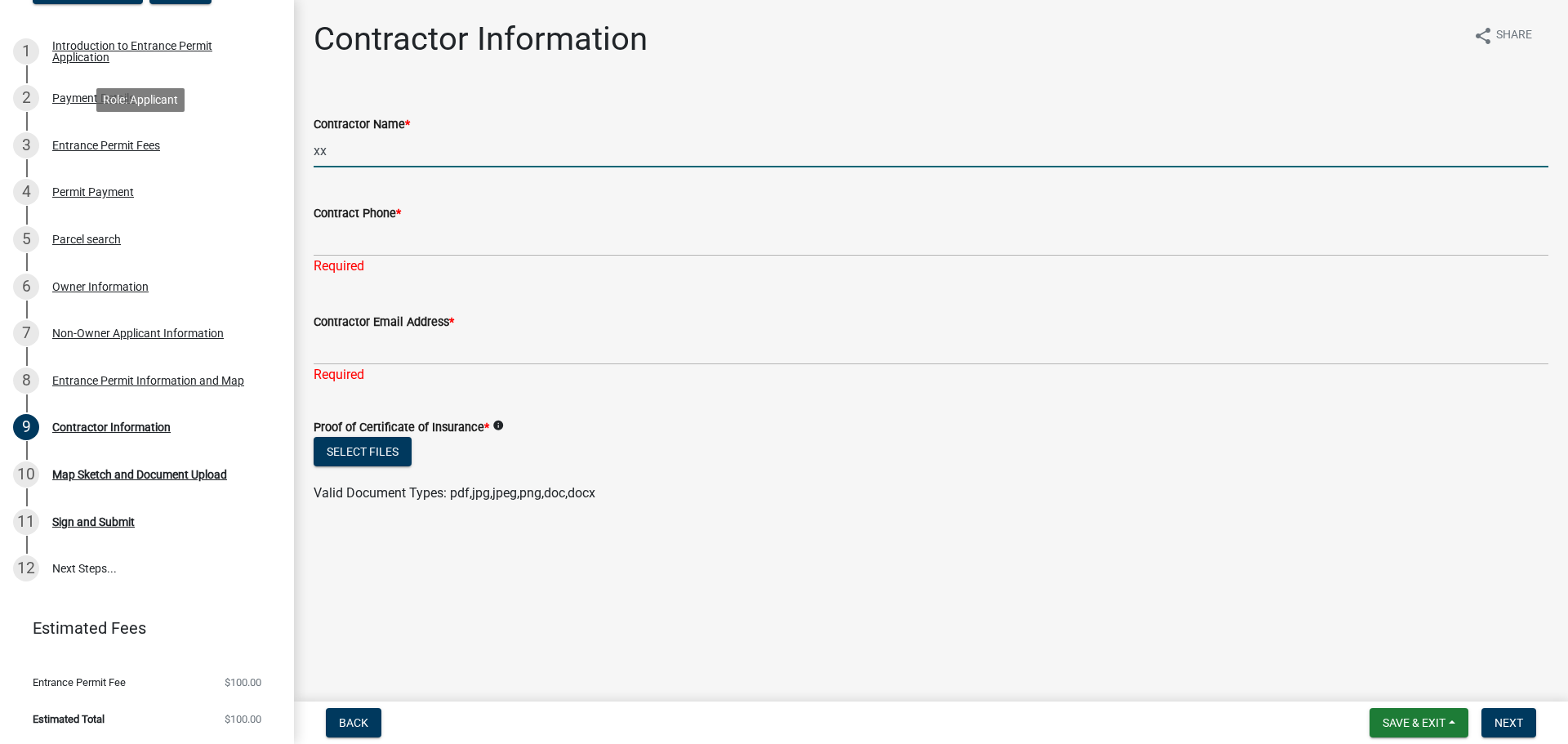
drag, startPoint x: 389, startPoint y: 150, endPoint x: 444, endPoint y: 204, distance: 77.1
click at [209, 159] on div "Entrance Permit 483406 View Summary Notes 1 Introduction to Entrance Permit App…" at bounding box center [784, 372] width 1568 height 744
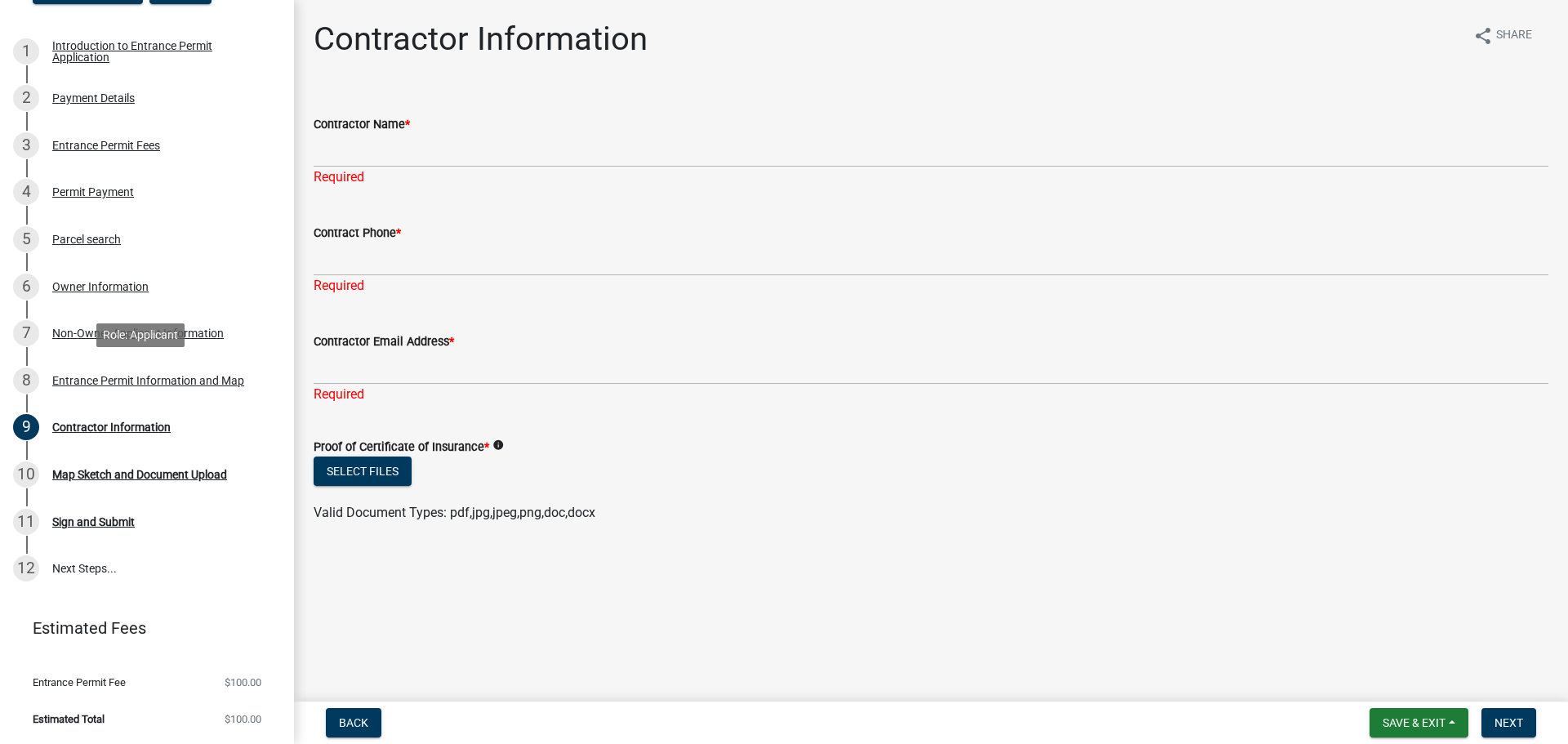
click at [118, 389] on div "8 Entrance Permit Information and Map" at bounding box center [140, 380] width 254 height 26
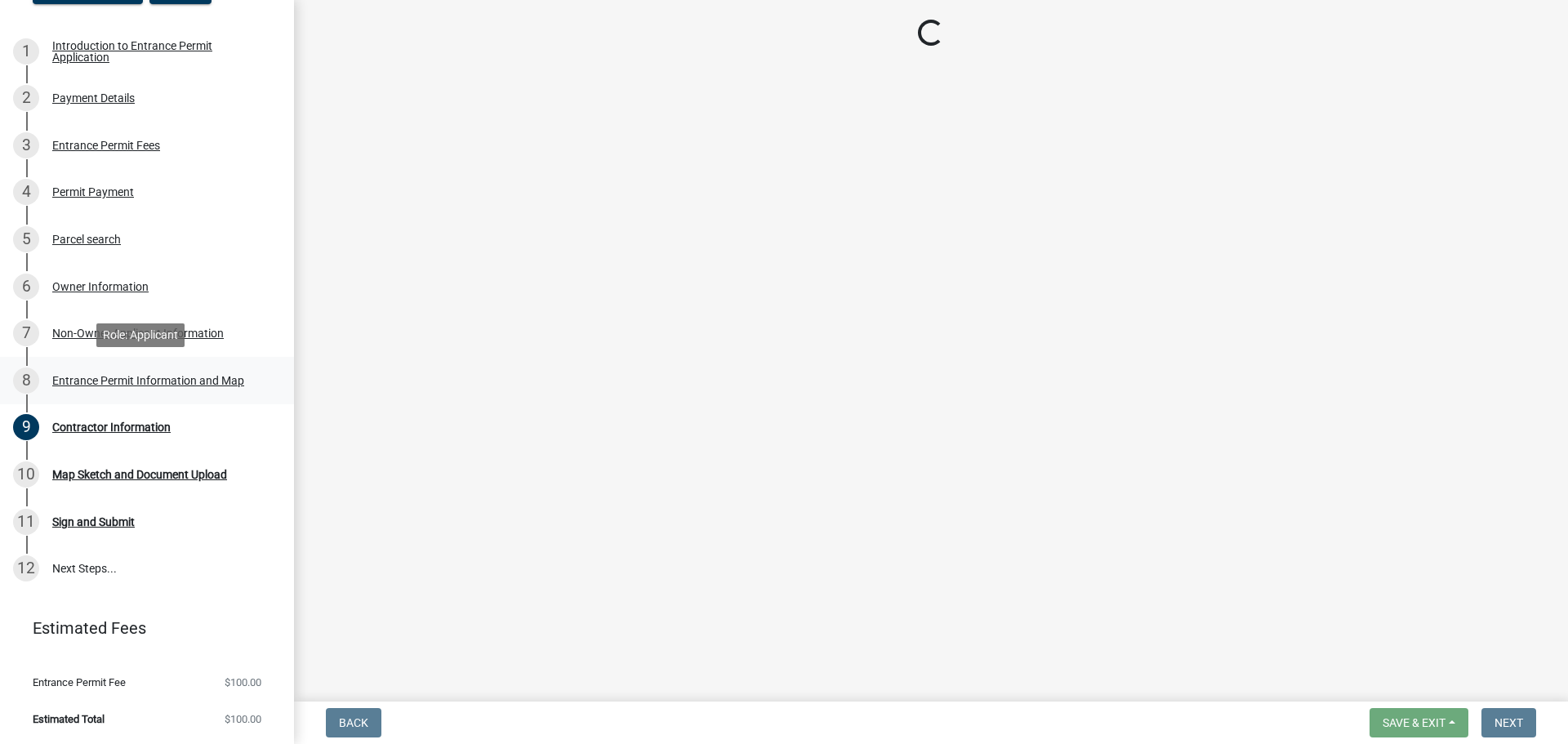
select select "98188872-6666-41ba-8898-26067b7e5c17"
select select "8eec80e9-aad9-49dd-9b03-82dad723912e"
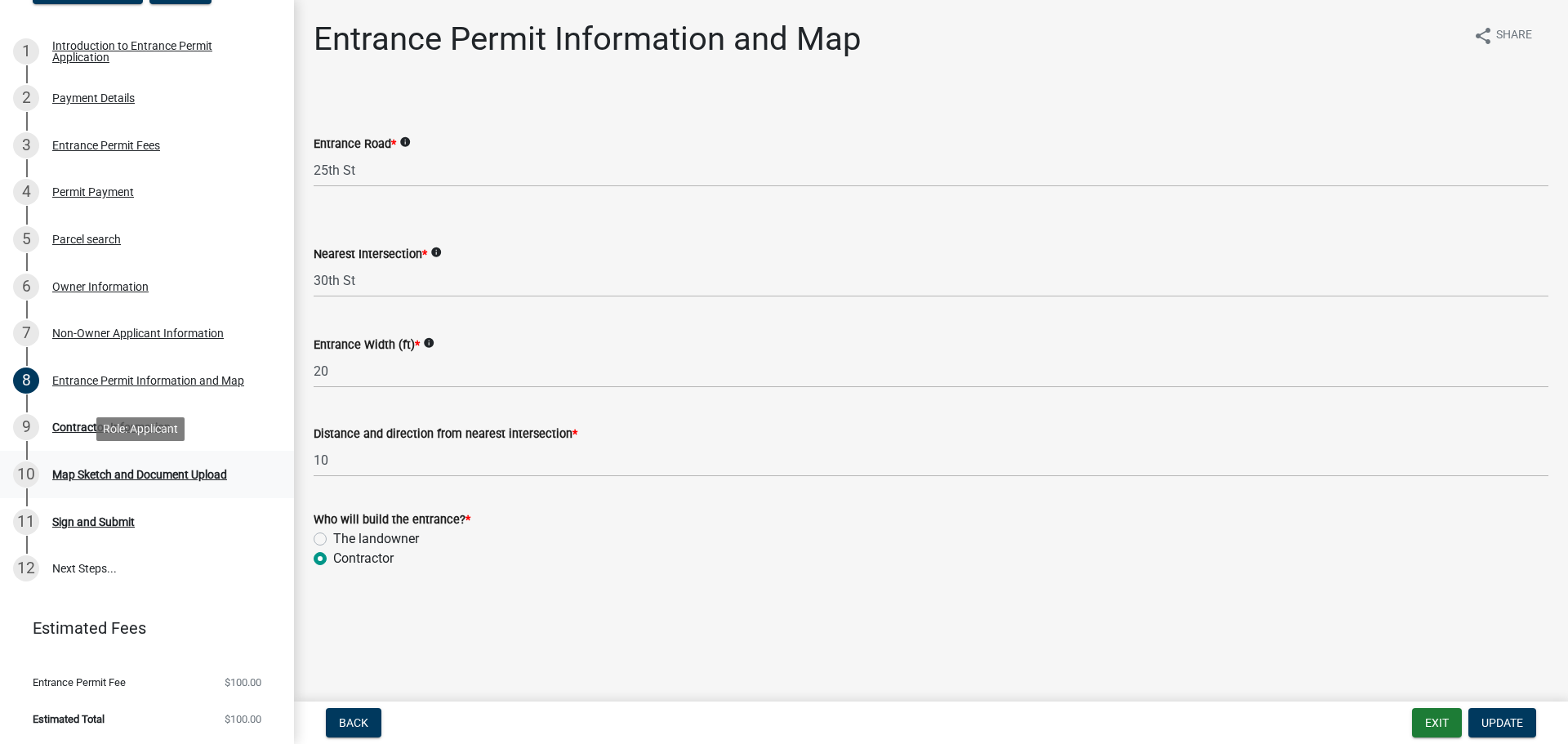
click at [161, 488] on link "10 Map Sketch and Document Upload" at bounding box center [147, 475] width 294 height 47
click at [167, 478] on div "Map Sketch and Document Upload" at bounding box center [139, 475] width 175 height 11
click at [163, 470] on div "Map Sketch and Document Upload" at bounding box center [139, 475] width 175 height 11
click at [141, 383] on div "Entrance Permit Information and Map" at bounding box center [148, 380] width 192 height 11
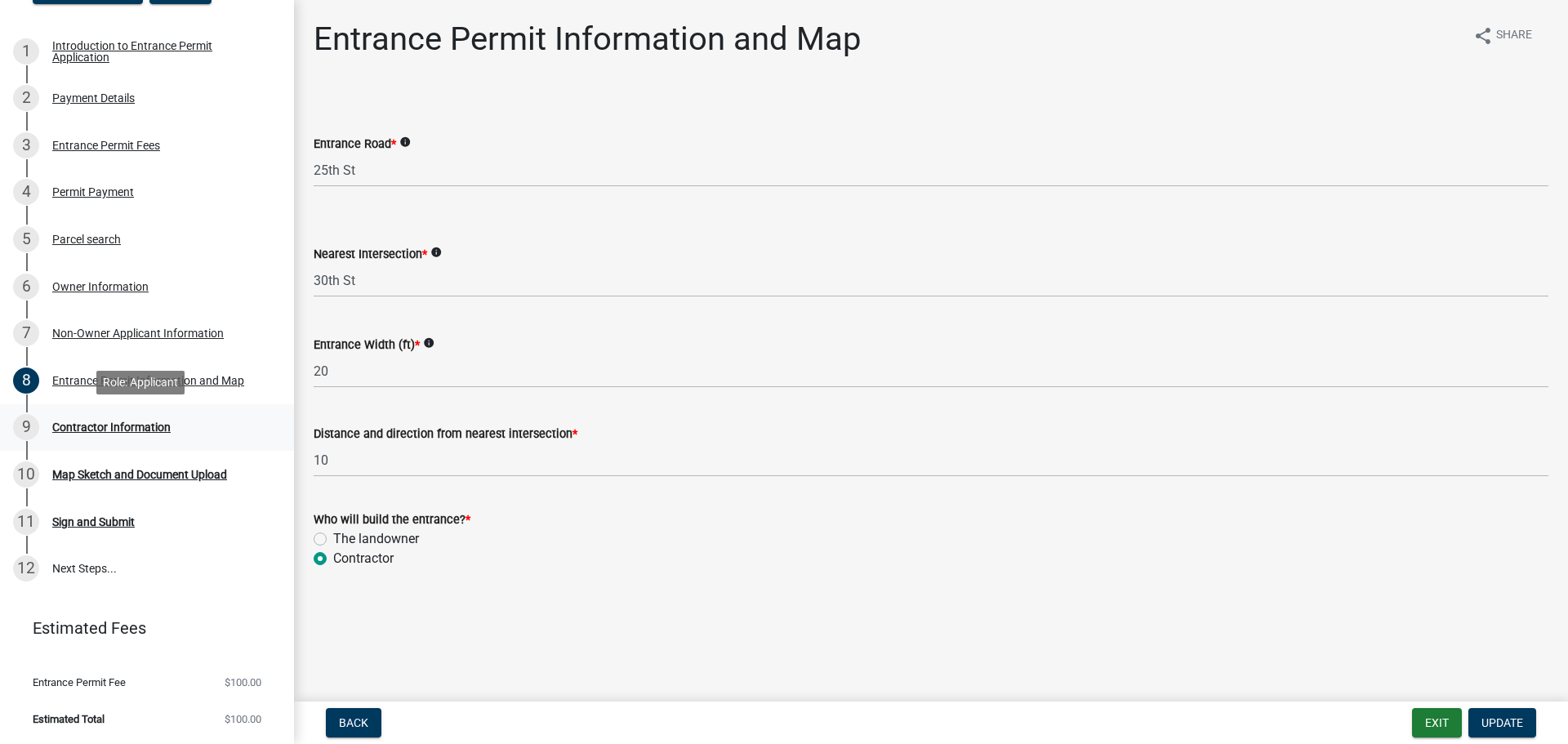
click at [164, 422] on div "Contractor Information" at bounding box center [111, 427] width 119 height 11
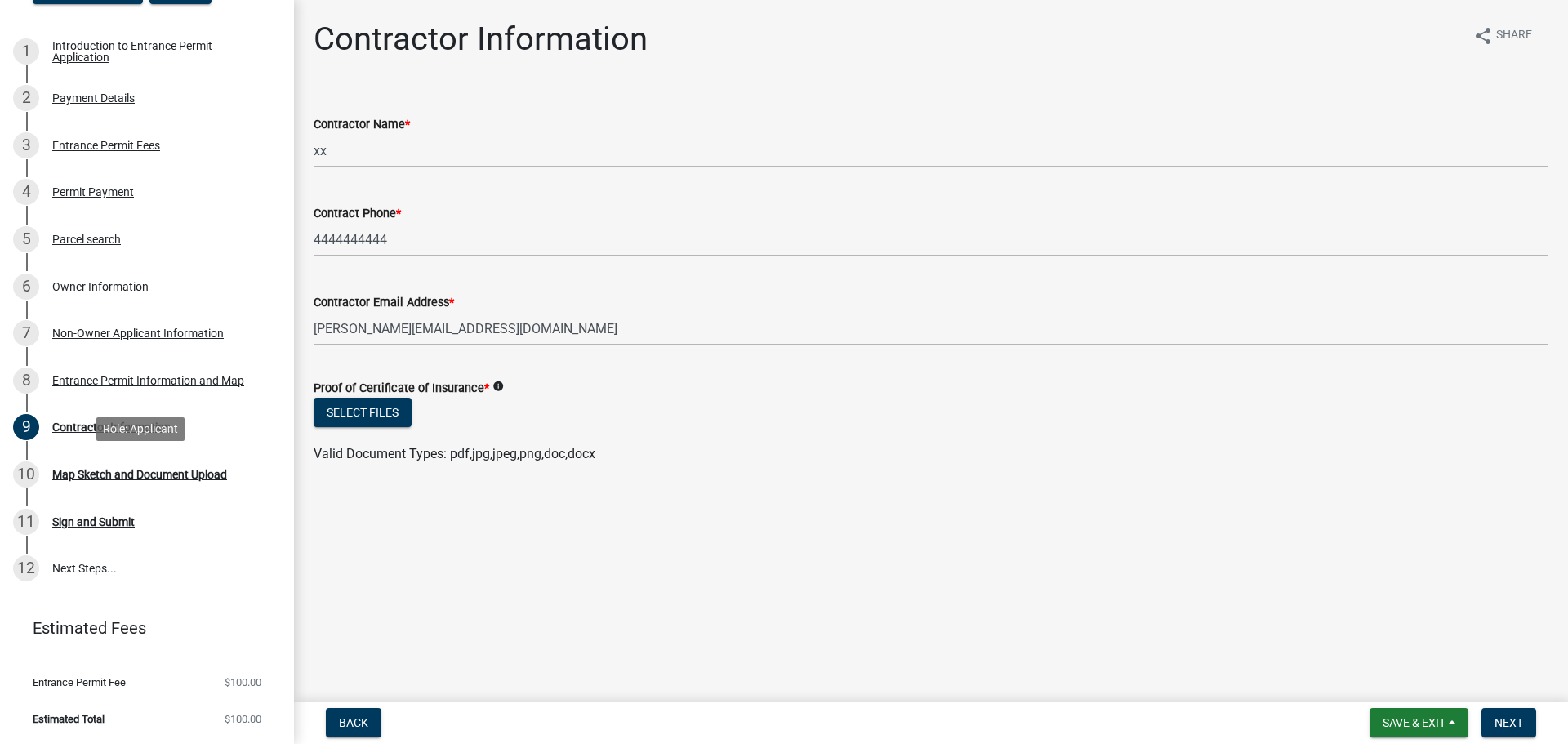
click at [132, 477] on div "Map Sketch and Document Upload" at bounding box center [139, 475] width 175 height 11
click at [142, 378] on div "Entrance Permit Information and Map" at bounding box center [148, 380] width 192 height 11
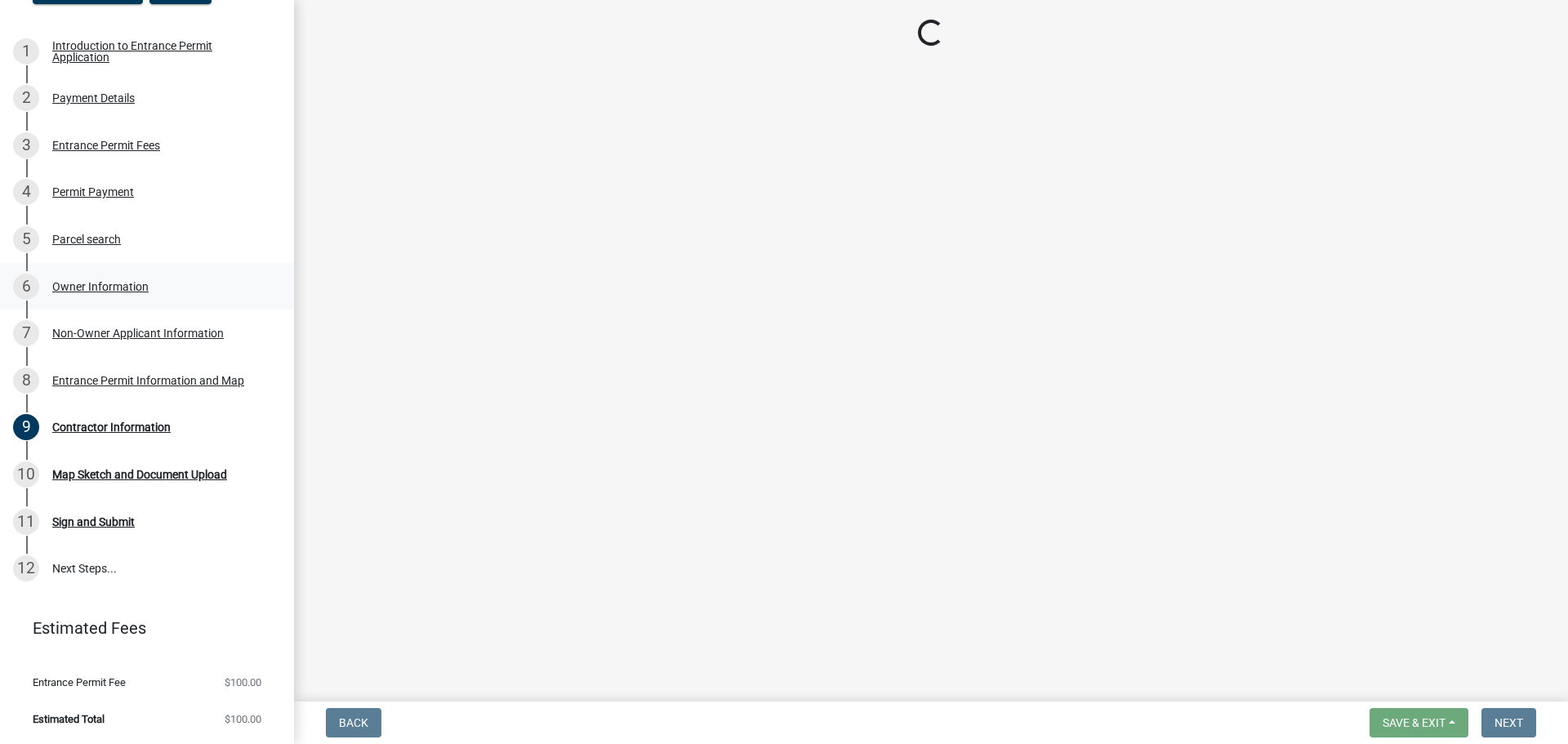
select select "98188872-6666-41ba-8898-26067b7e5c17"
select select "8eec80e9-aad9-49dd-9b03-82dad723912e"
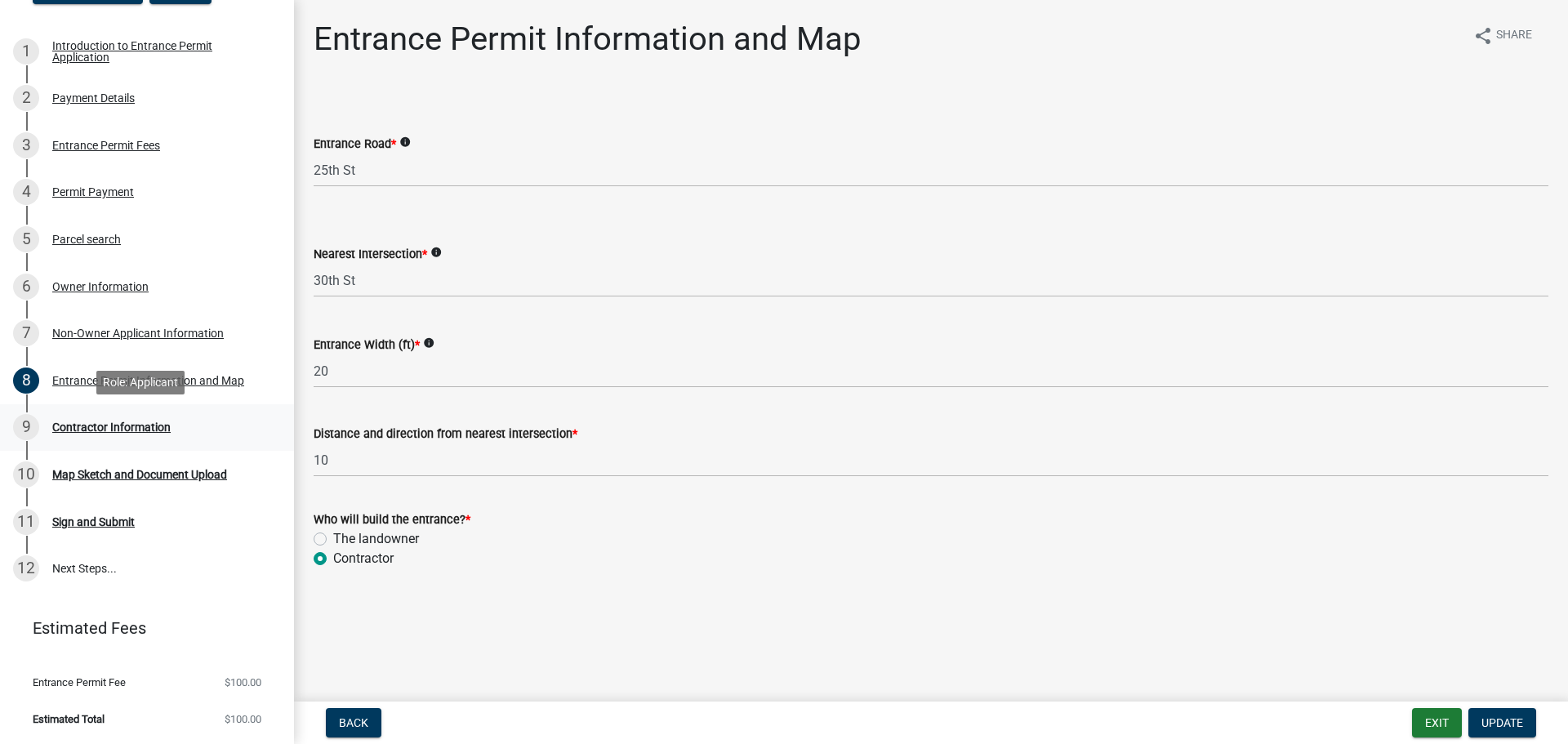
click at [160, 428] on div "Contractor Information" at bounding box center [111, 427] width 119 height 11
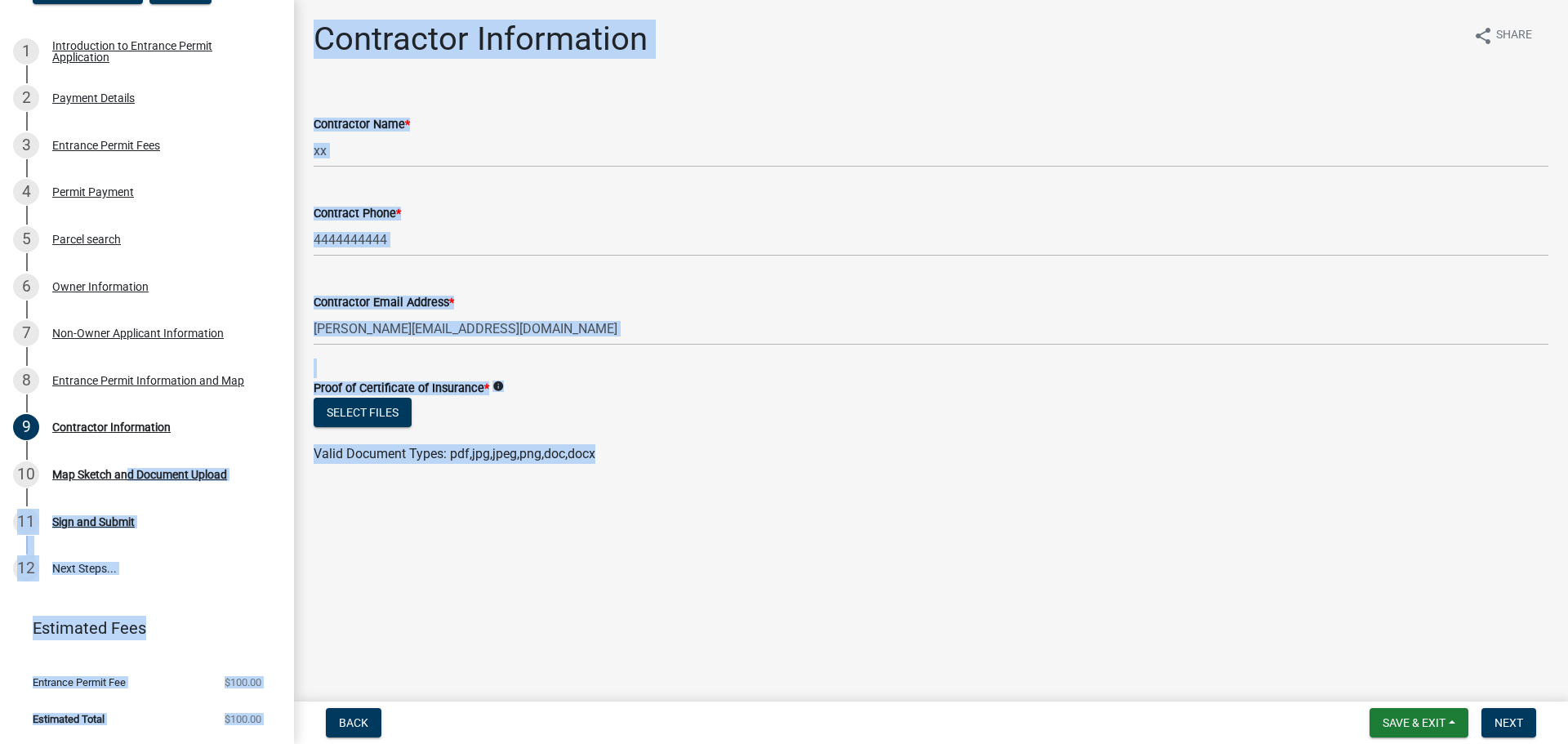
drag, startPoint x: 122, startPoint y: 479, endPoint x: 1537, endPoint y: 631, distance: 1423.1
click at [1522, 627] on div "Entrance Permit 483406 View Summary Notes 1 Introduction to Entrance Permit App…" at bounding box center [784, 372] width 1568 height 744
click at [1435, 730] on button "Save & Exit" at bounding box center [1418, 722] width 99 height 29
click at [1366, 644] on button "Save" at bounding box center [1402, 641] width 131 height 40
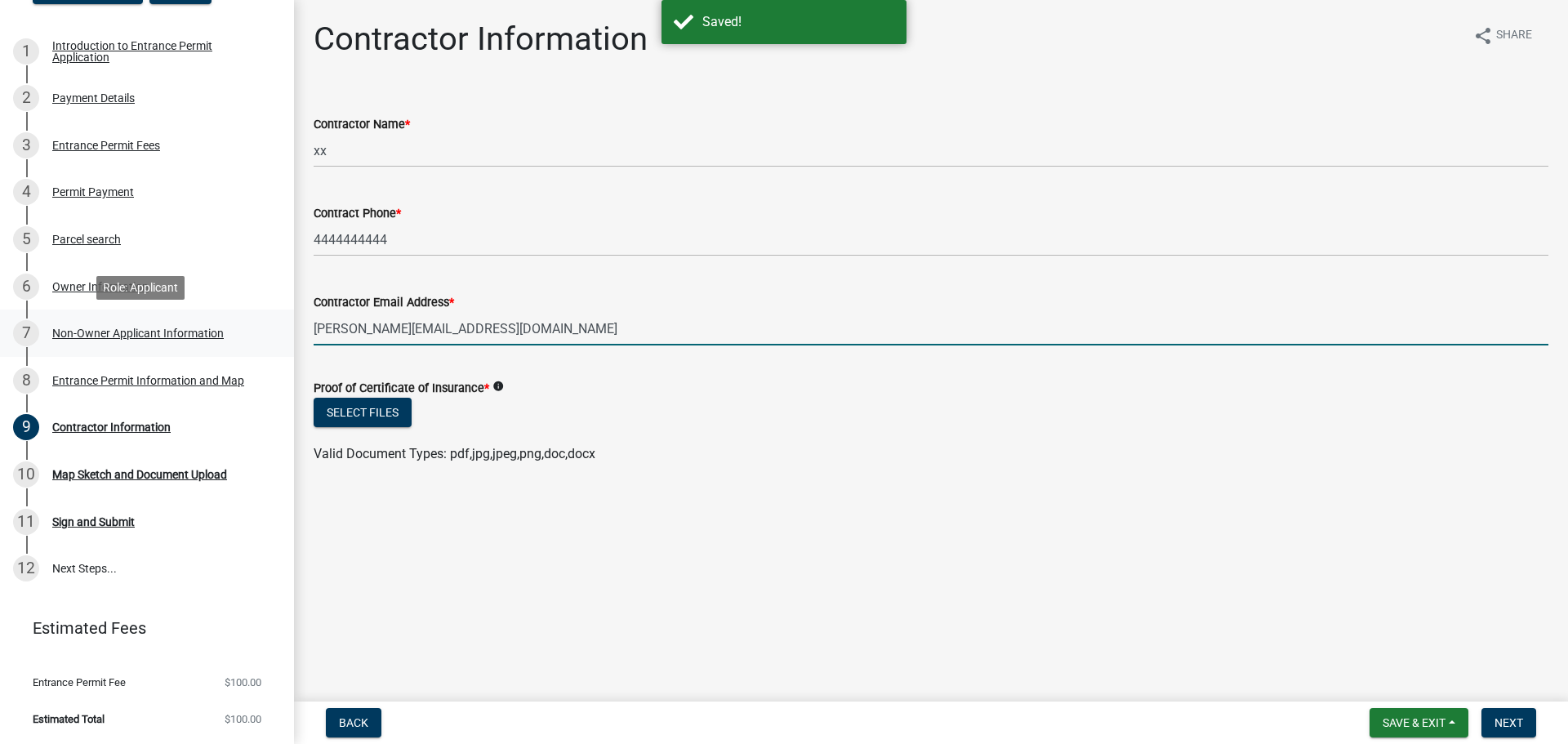
drag, startPoint x: 470, startPoint y: 316, endPoint x: 247, endPoint y: 310, distance: 223.1
click at [245, 310] on div "Entrance Permit 483406 View Summary Notes 1 Introduction to Entrance Permit App…" at bounding box center [784, 372] width 1568 height 744
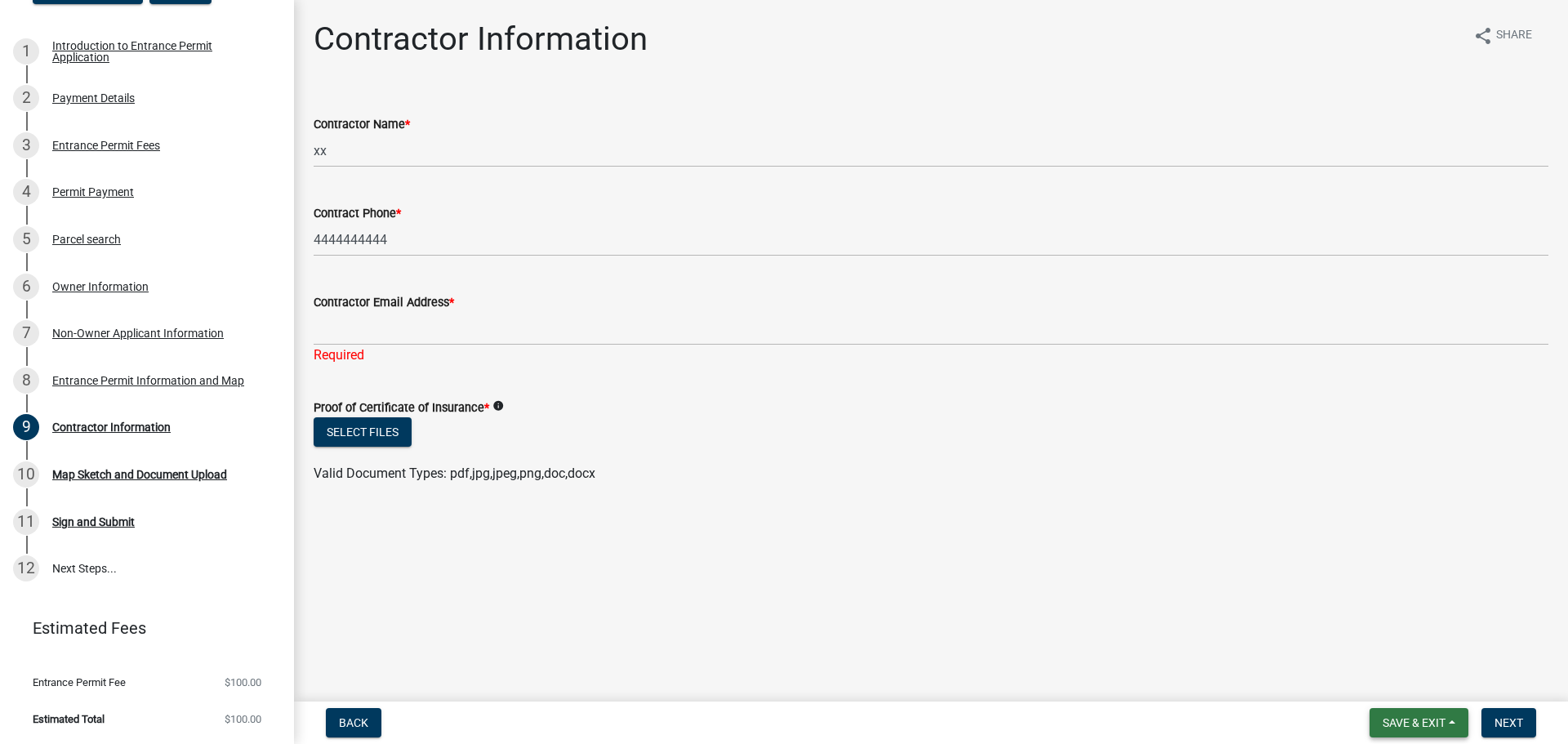
click at [1405, 721] on span "Save & Exit" at bounding box center [1414, 722] width 63 height 13
click at [1385, 649] on button "Save" at bounding box center [1402, 641] width 131 height 40
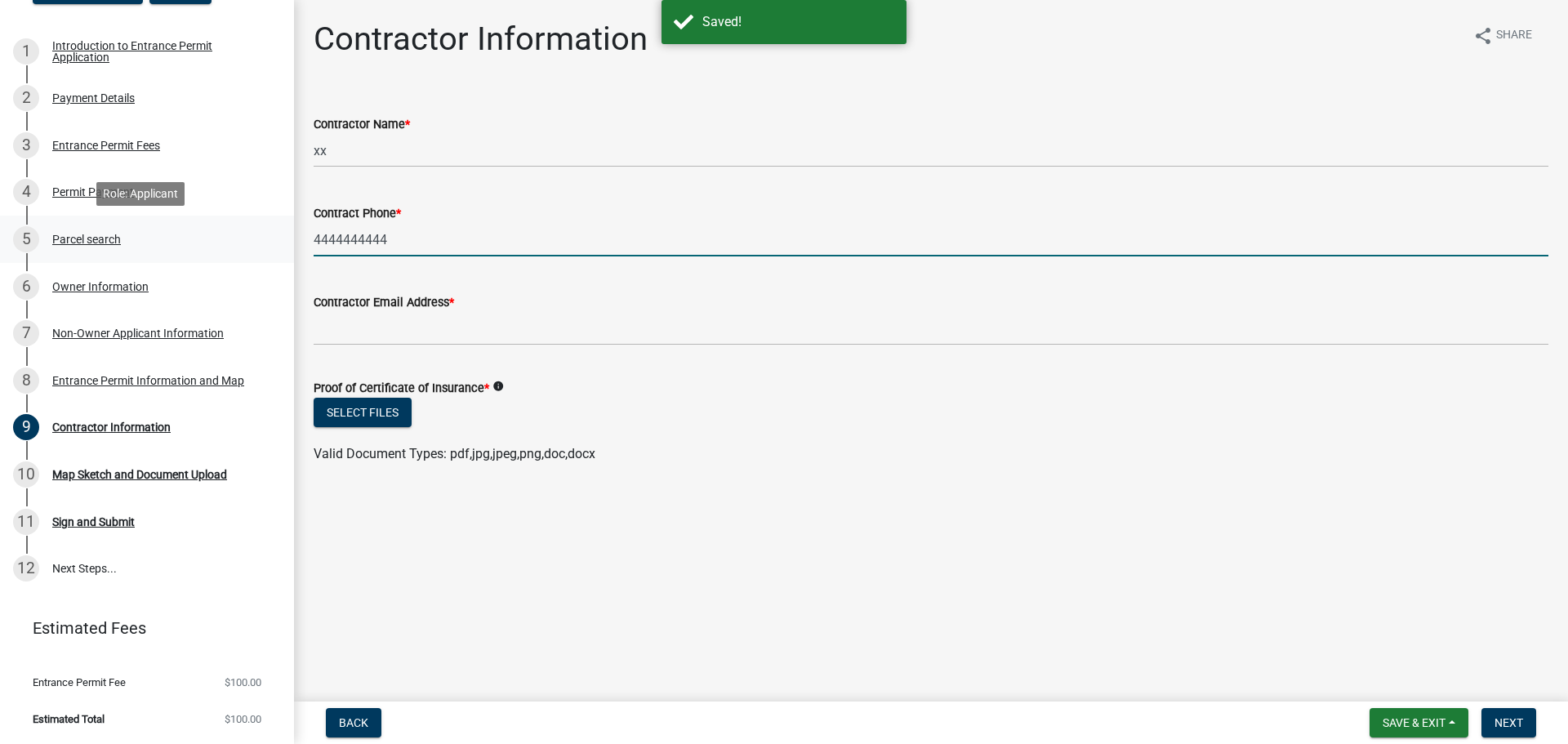
drag, startPoint x: 420, startPoint y: 255, endPoint x: 243, endPoint y: 248, distance: 177.1
click at [243, 248] on div "Entrance Permit 483406 View Summary Notes 1 Introduction to Entrance Permit App…" at bounding box center [784, 372] width 1568 height 744
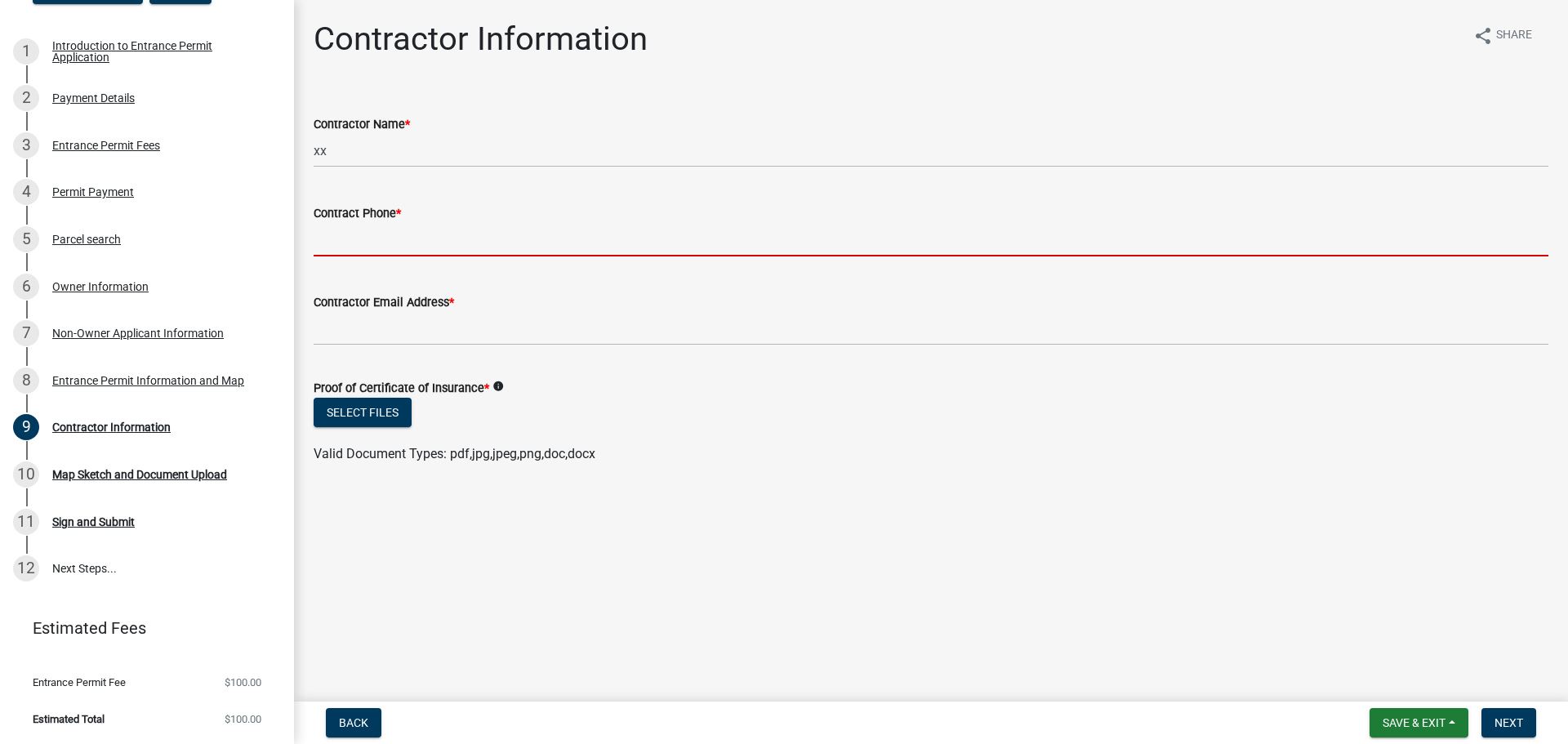
paste input "[PERSON_NAME][EMAIL_ADDRESS][DOMAIN_NAME]"
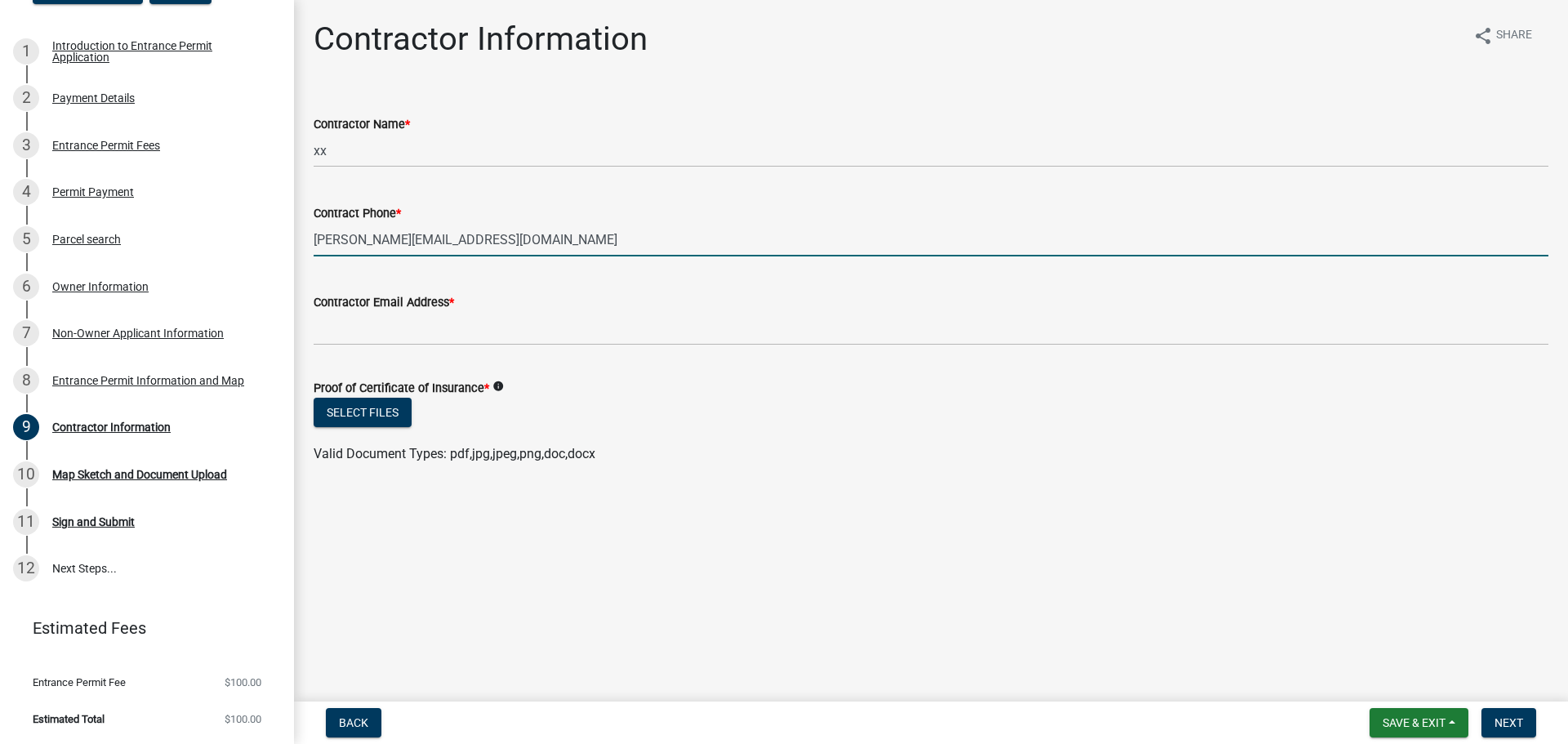
type input "[PERSON_NAME][EMAIL_ADDRESS][DOMAIN_NAME]"
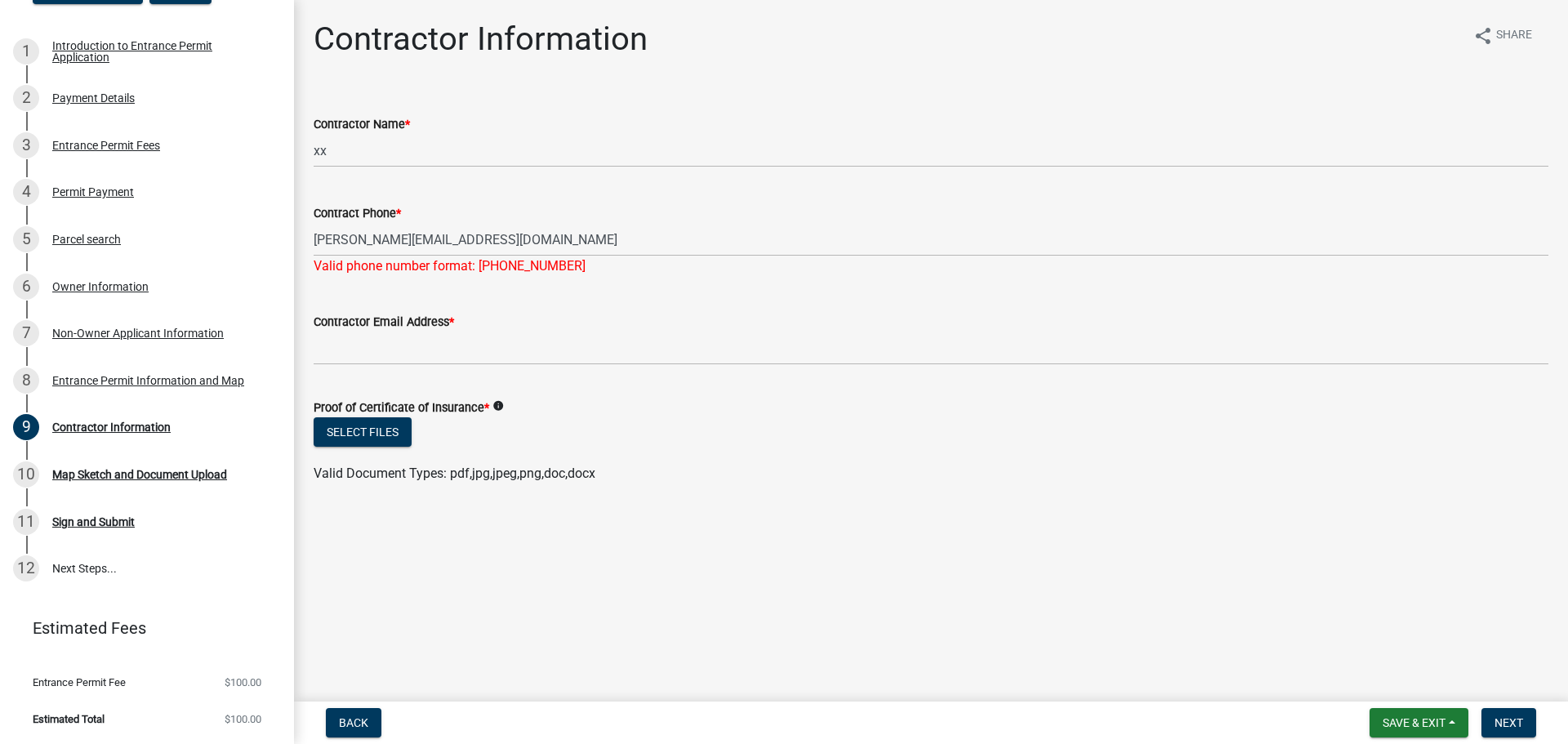
click at [470, 285] on wm-data-entity-input-list "Contractor Name * xx Contract Phone * [PERSON_NAME][EMAIL_ADDRESS][DOMAIN_NAME]…" at bounding box center [930, 295] width 1235 height 407
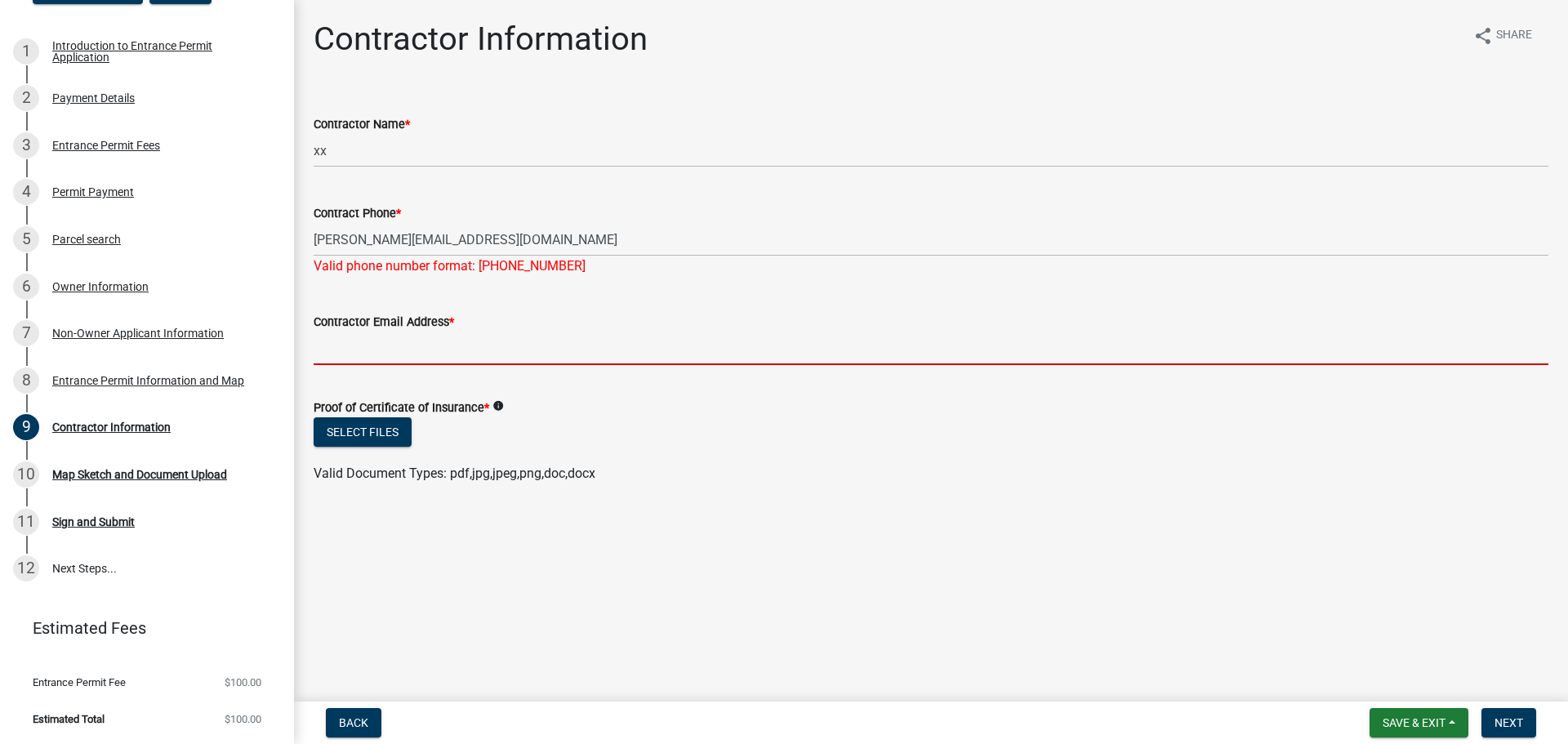
click at [466, 345] on input "Contractor Email Address *" at bounding box center [930, 348] width 1235 height 34
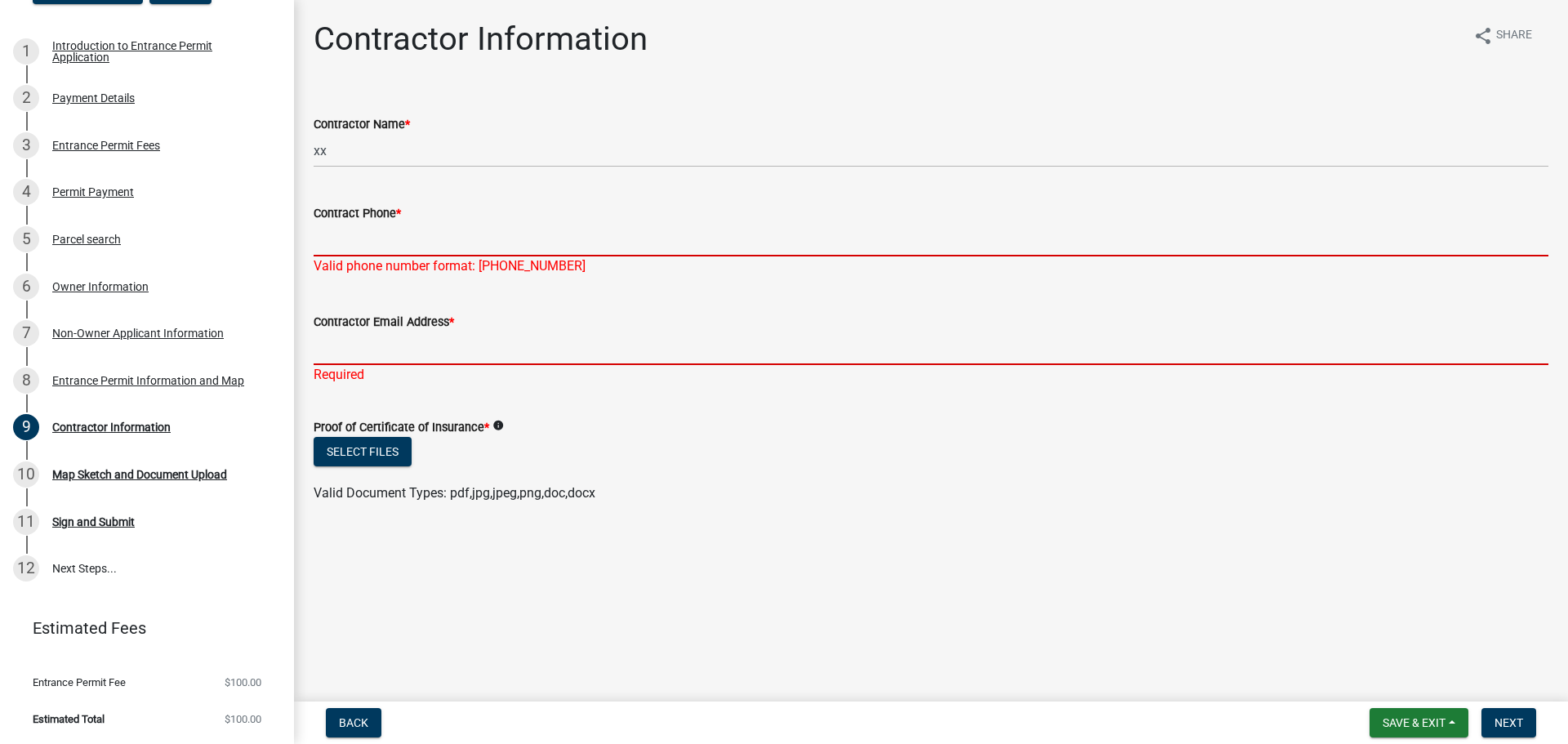
click at [457, 351] on input "Contractor Email Address *" at bounding box center [930, 348] width 1235 height 34
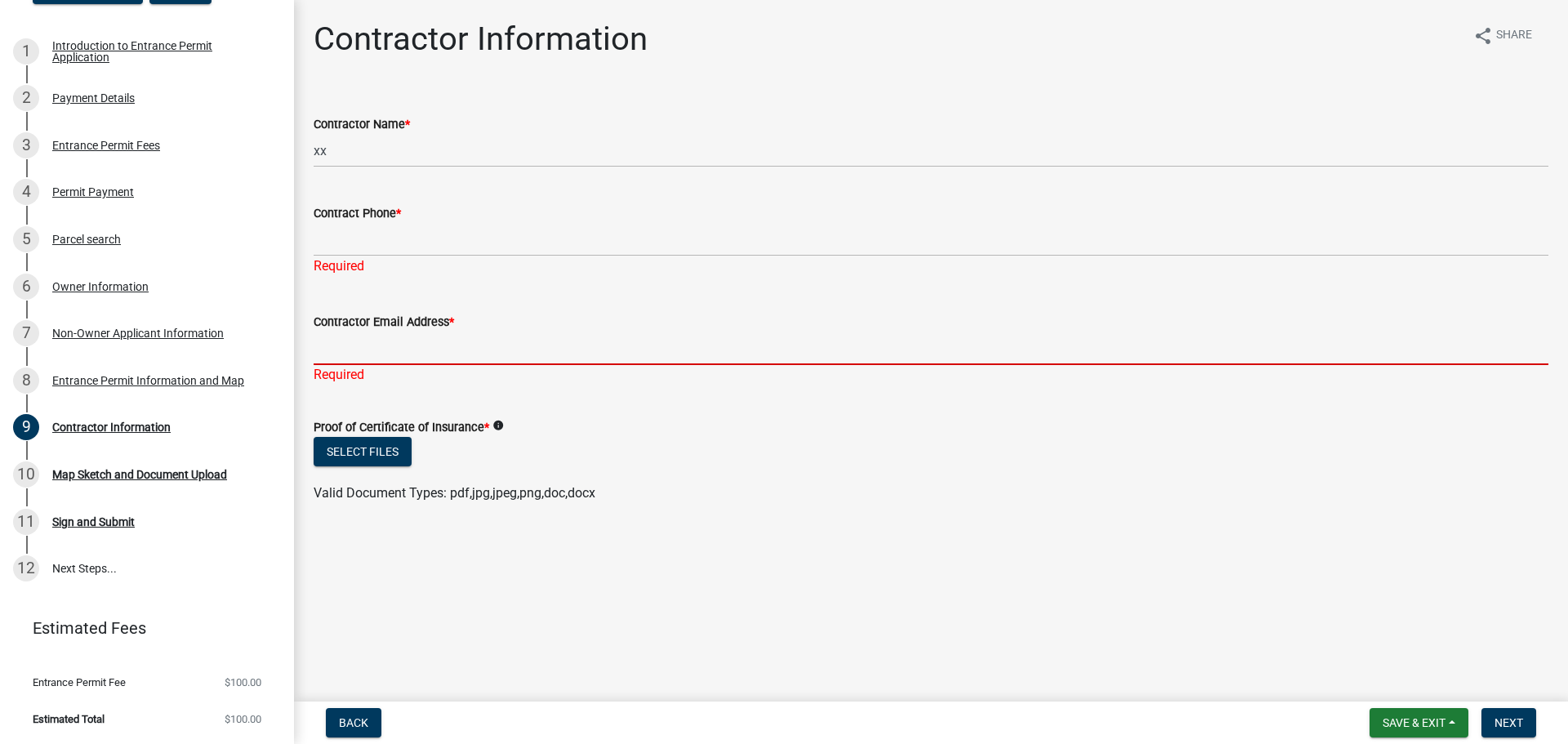
paste input "[PERSON_NAME][EMAIL_ADDRESS][DOMAIN_NAME]"
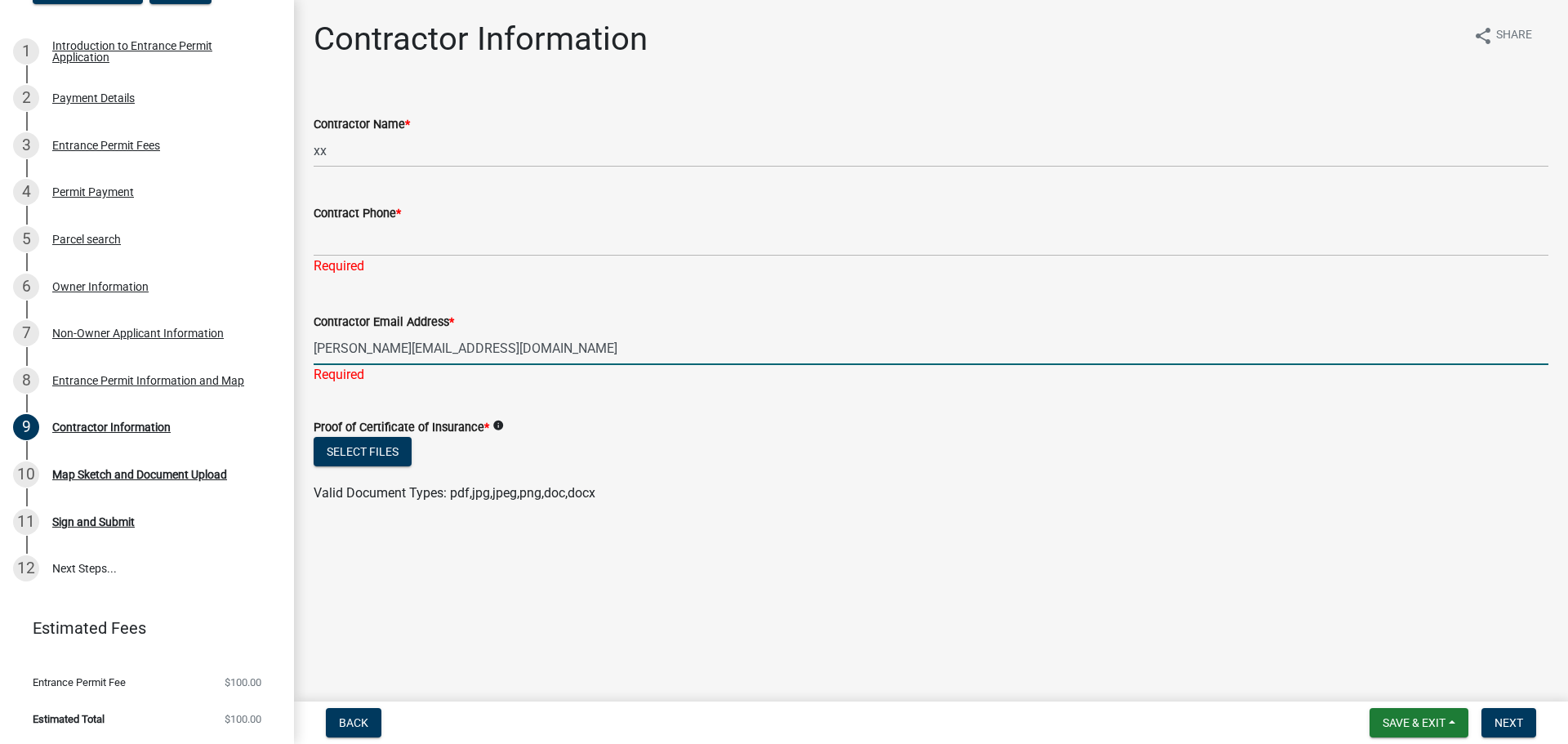
type input "[PERSON_NAME][EMAIL_ADDRESS][DOMAIN_NAME]"
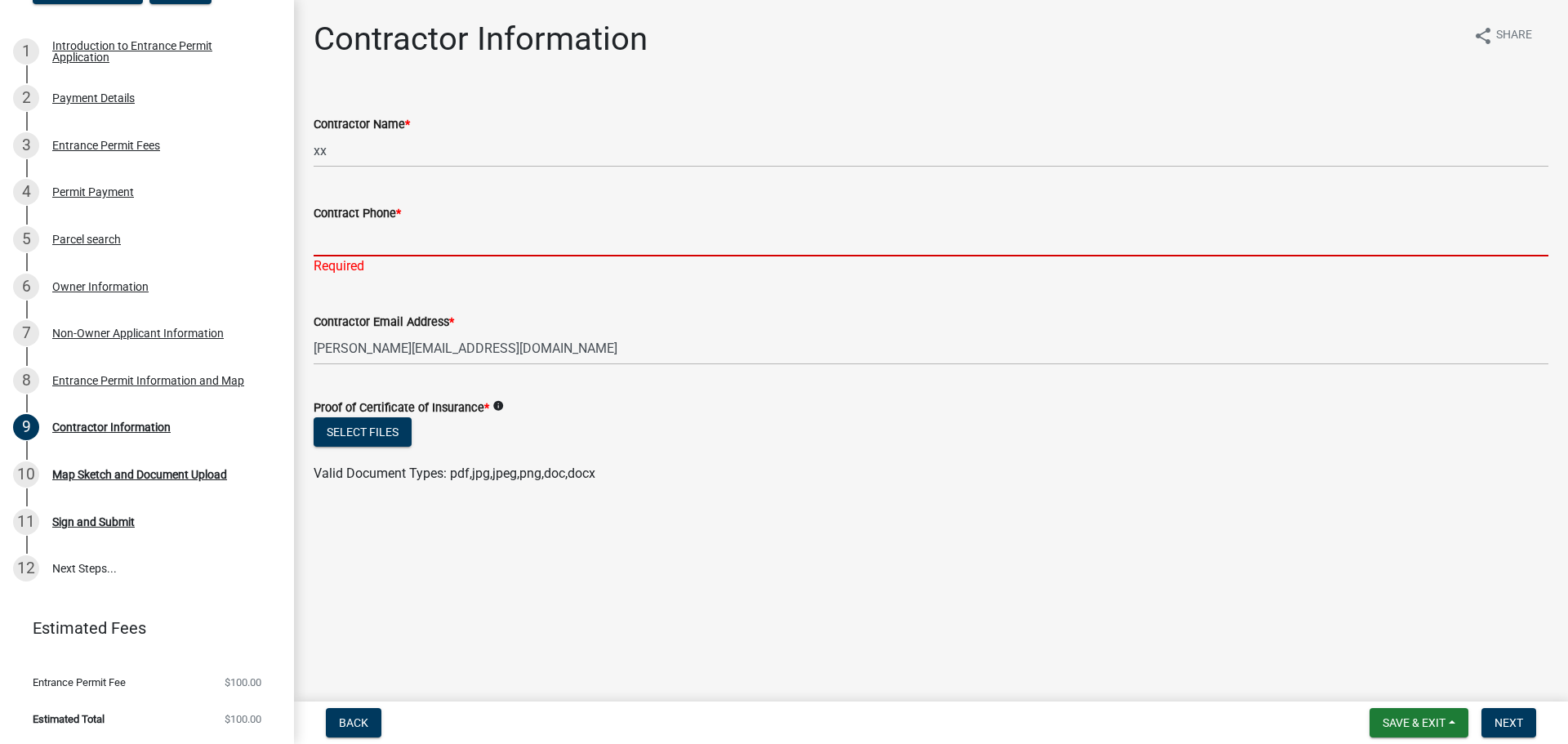
click at [396, 239] on input "Contract Phone *" at bounding box center [930, 240] width 1235 height 34
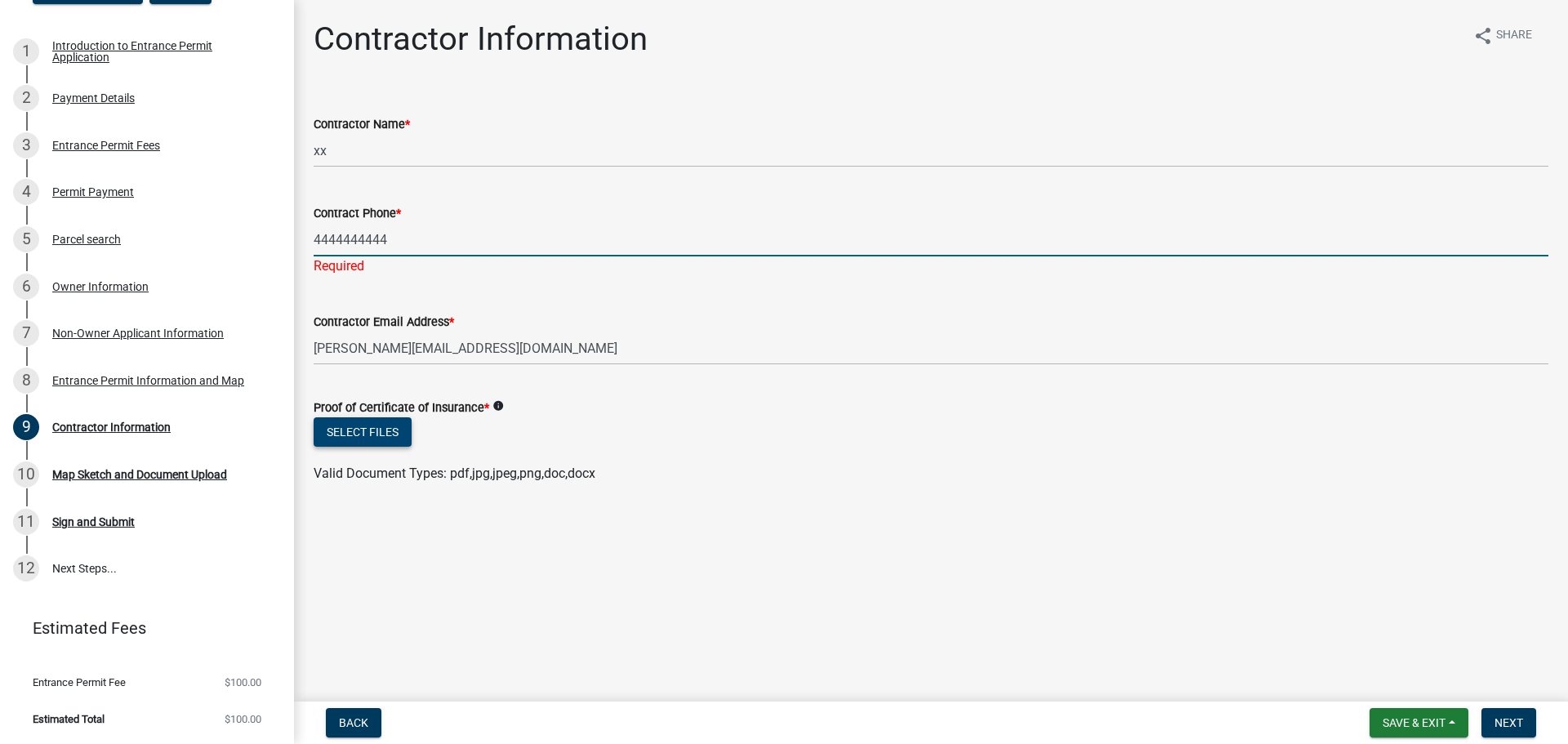
type input "4444444444"
click at [380, 433] on wm-upload "Select files Valid Document Types: pdf,jpg,jpeg,png,doc,docx" at bounding box center [930, 450] width 1235 height 66
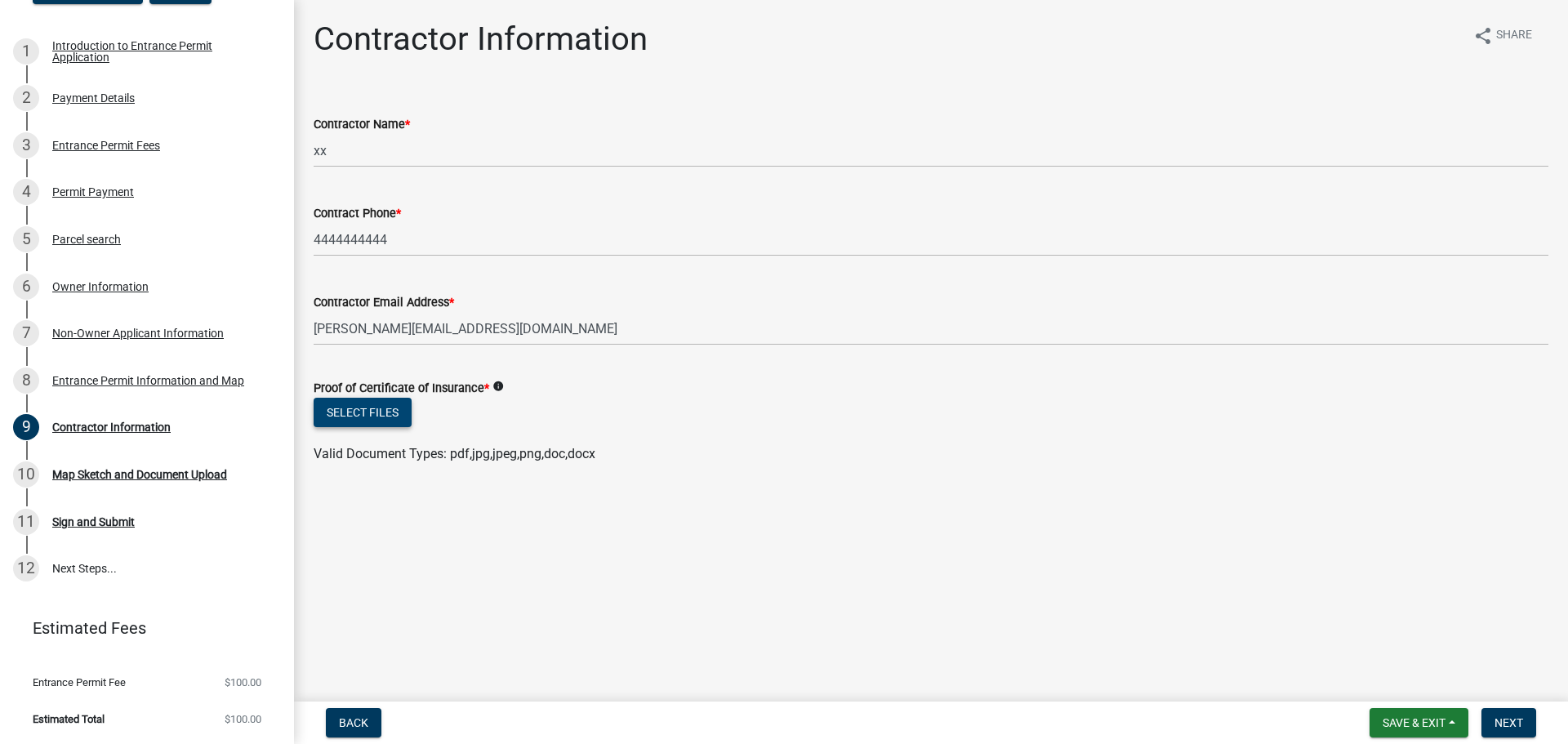
click at [383, 408] on button "Select files" at bounding box center [363, 412] width 98 height 29
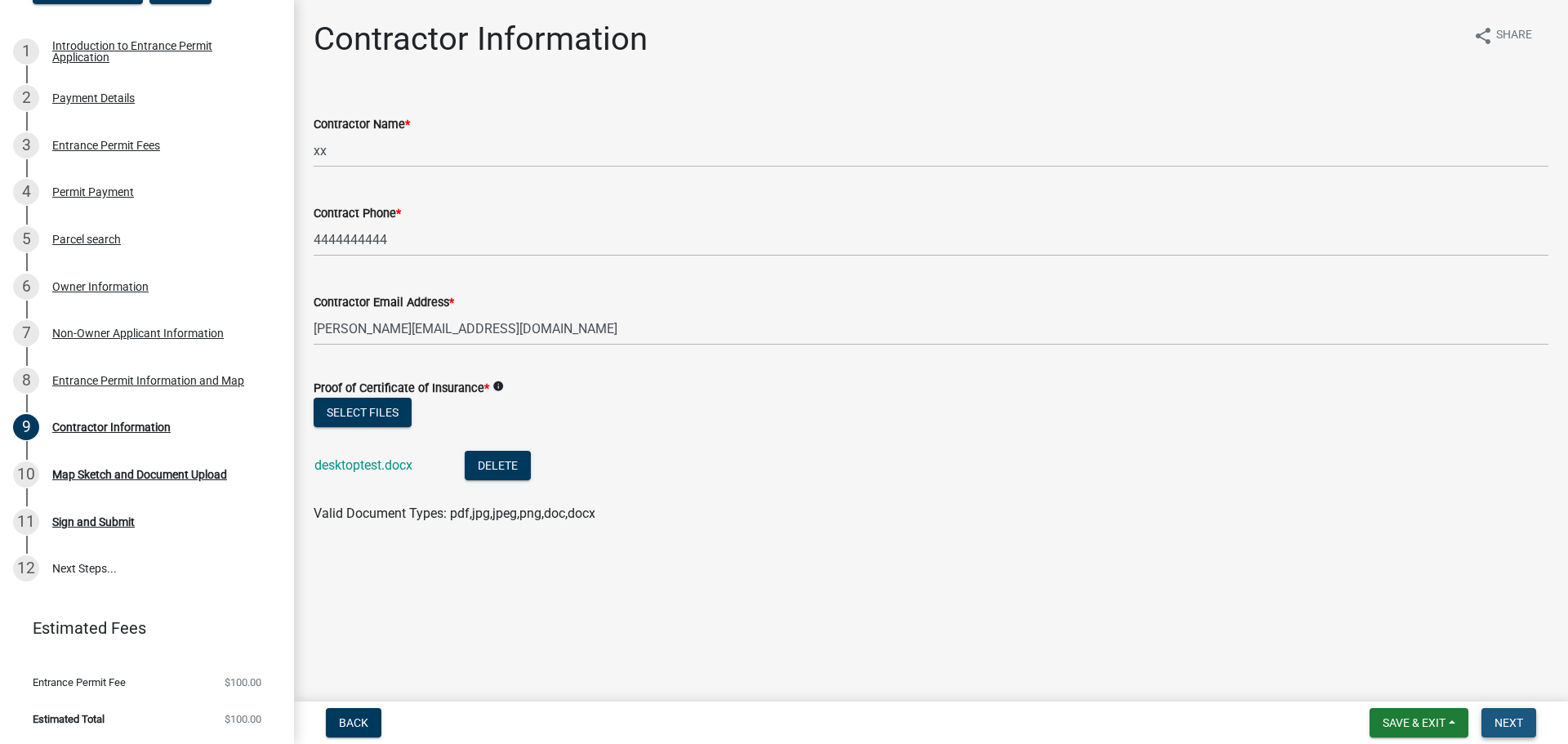
click at [1514, 721] on span "Next" at bounding box center [1509, 722] width 28 height 13
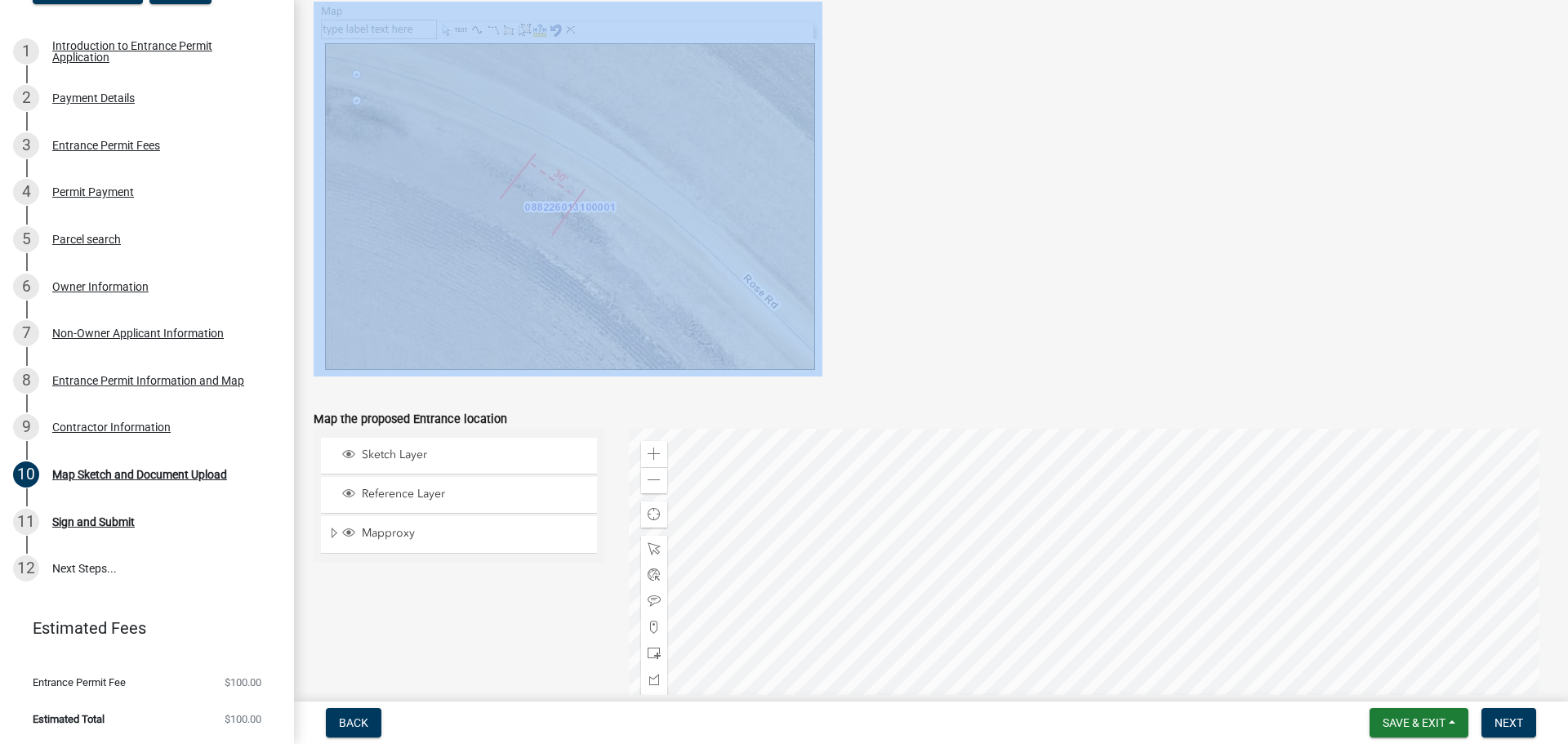
scroll to position [666, 0]
drag, startPoint x: 333, startPoint y: 43, endPoint x: 769, endPoint y: 307, distance: 509.7
click at [766, 309] on div "Map Sketch and Document Upload share Share Map Sketch Instructions Your selecte…" at bounding box center [930, 203] width 1259 height 1700
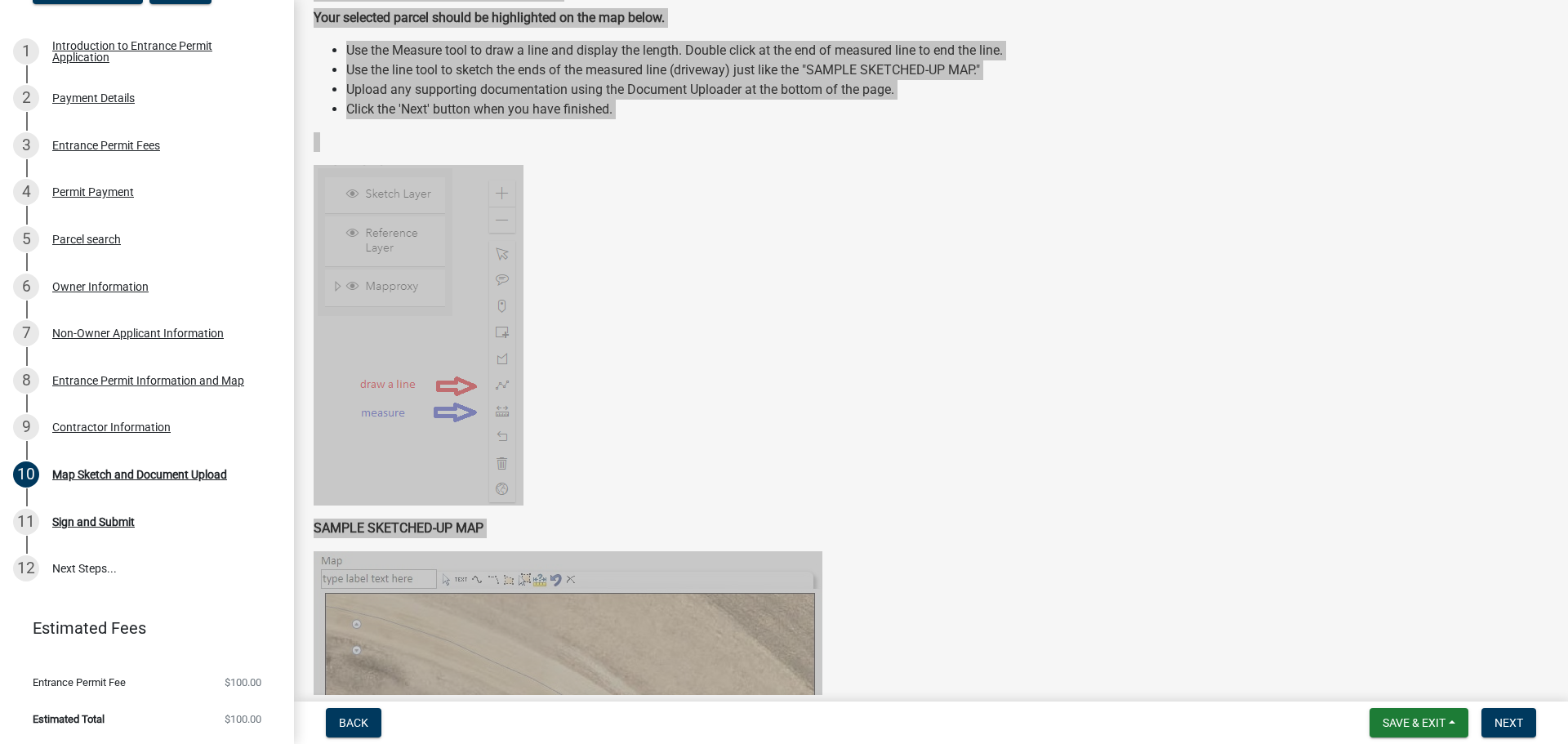
scroll to position [0, 0]
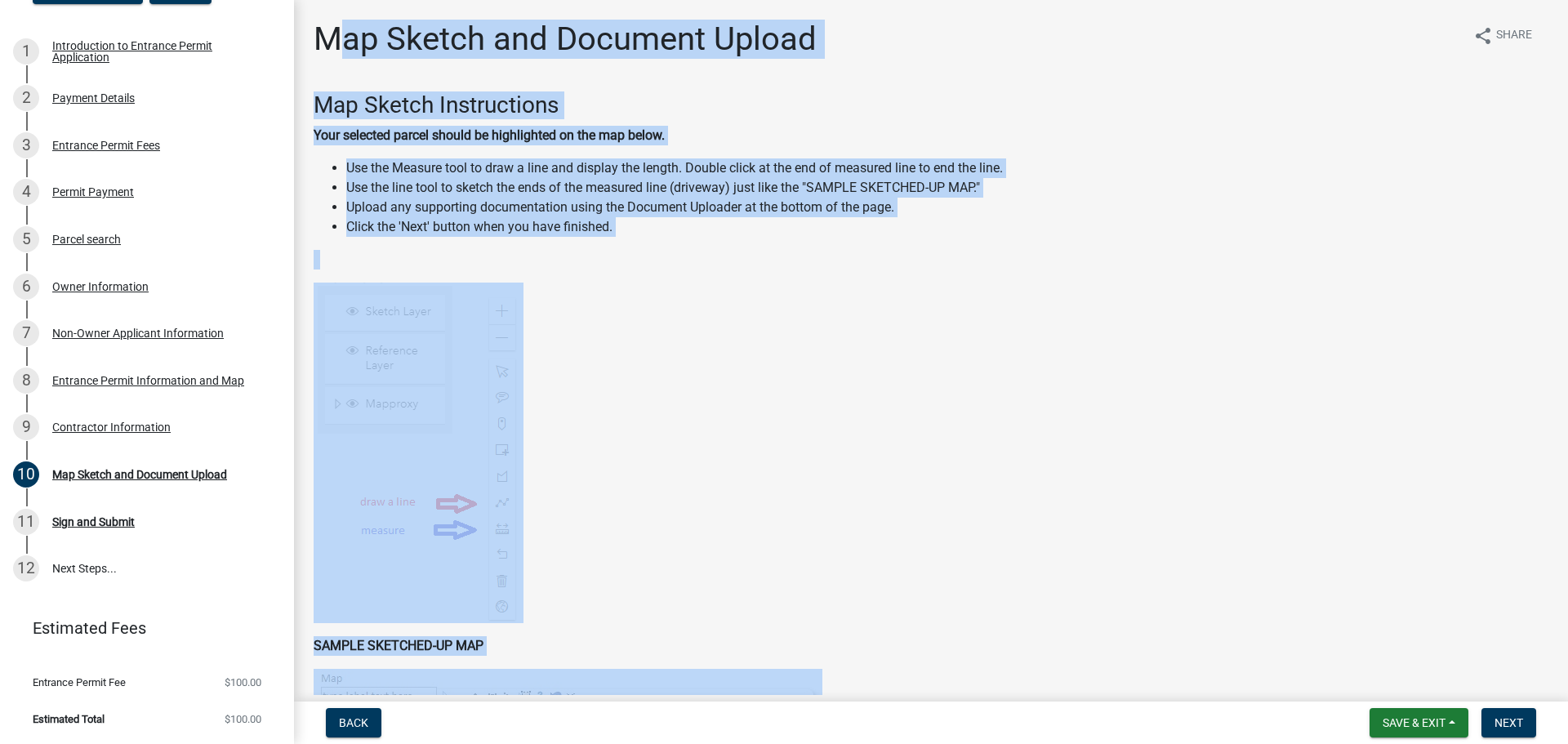
click at [1136, 285] on figure at bounding box center [930, 453] width 1235 height 341
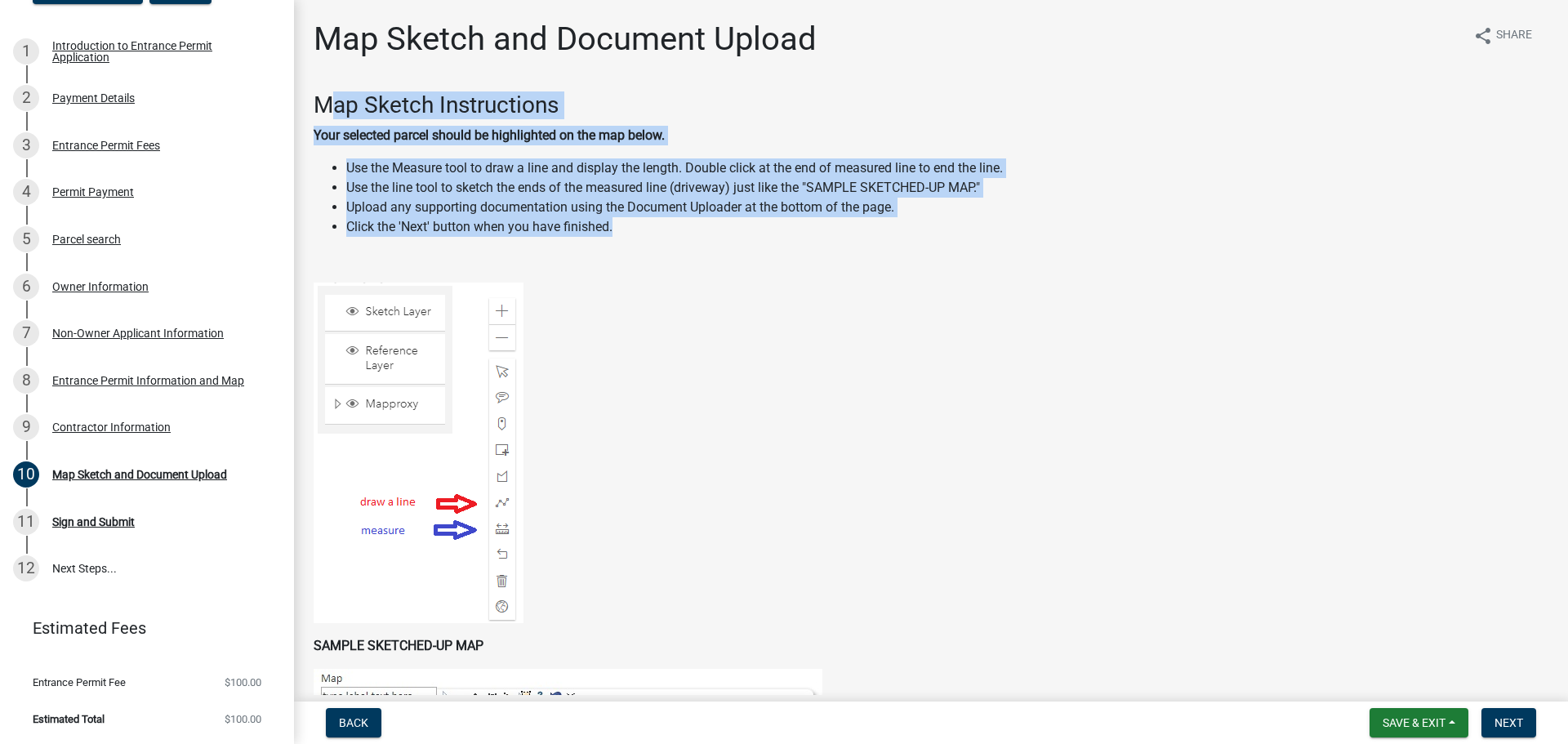
drag, startPoint x: 325, startPoint y: 99, endPoint x: 672, endPoint y: 233, distance: 372.0
click at [672, 233] on div "Map Sketch Instructions Your selected parcel should be highlighted on the map b…" at bounding box center [930, 567] width 1235 height 952
click at [671, 233] on li "Click the 'Next' button when you have finished." at bounding box center [947, 227] width 1202 height 20
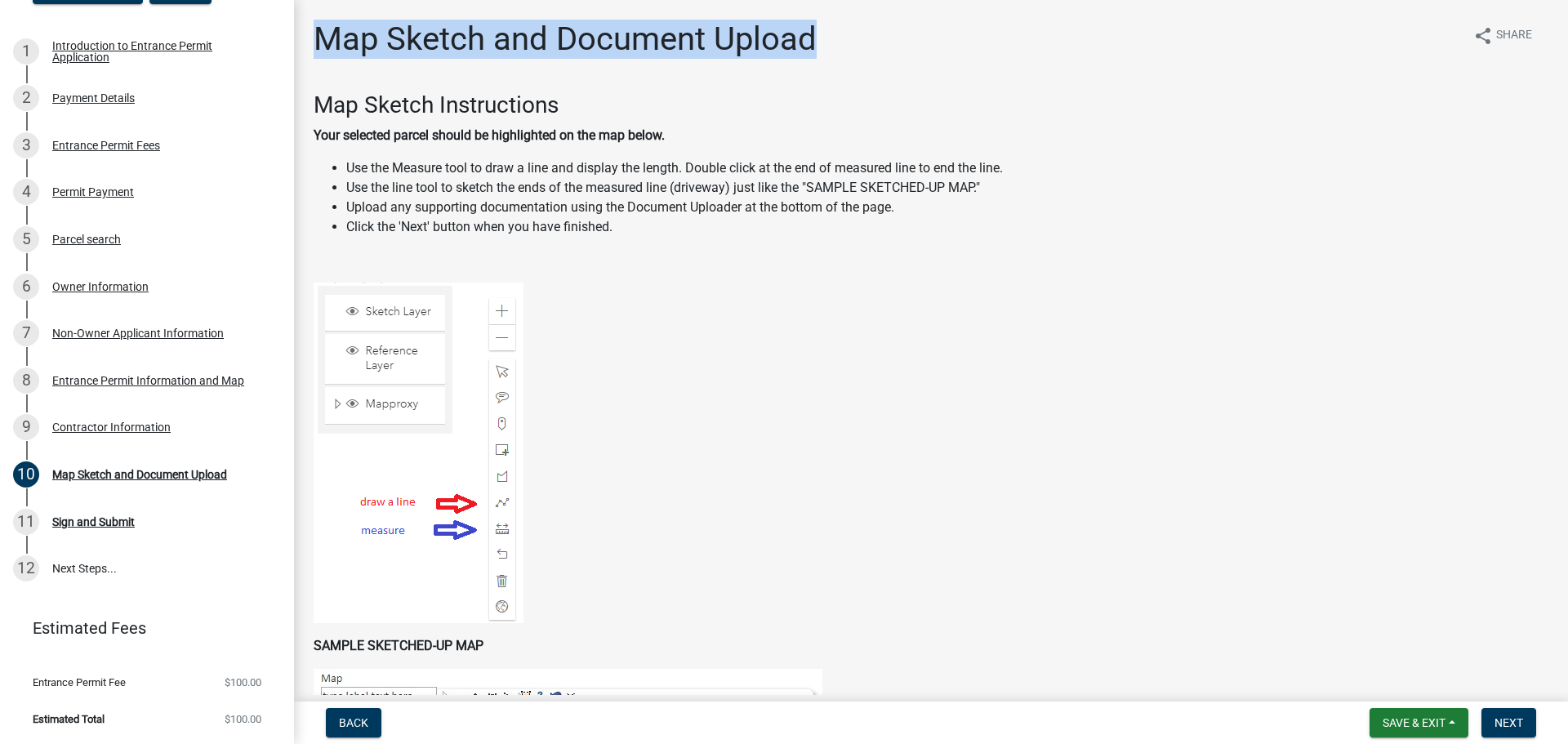
drag, startPoint x: 325, startPoint y: 32, endPoint x: 887, endPoint y: 47, distance: 562.2
click at [887, 47] on div "Map Sketch and Document Upload share Share" at bounding box center [930, 45] width 1235 height 52
copy h1 "Map Sketch and Document Upload"
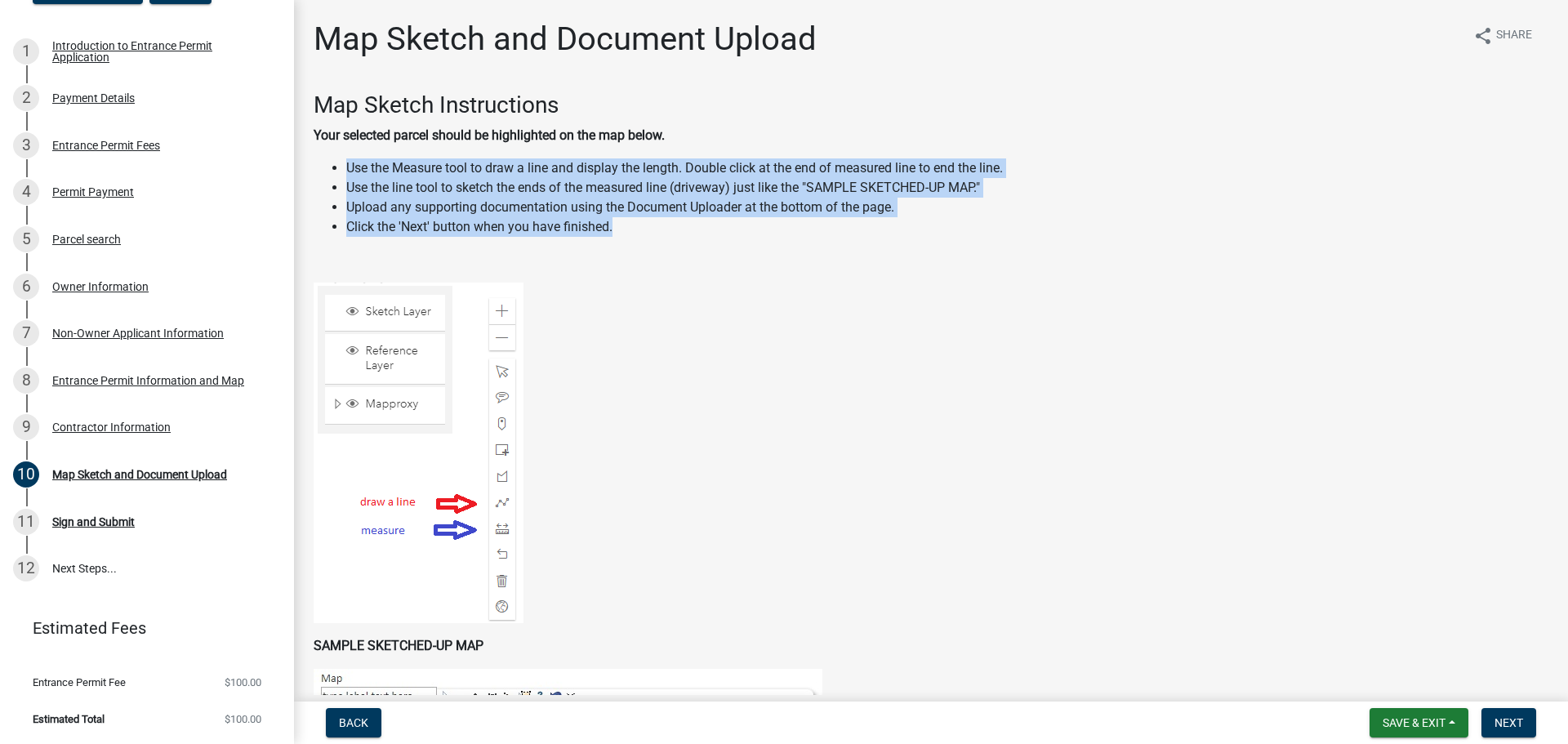
drag, startPoint x: 340, startPoint y: 168, endPoint x: 715, endPoint y: 230, distance: 380.1
click at [715, 230] on ul "Use the Measure tool to draw a line and display the length. Double click at the…" at bounding box center [930, 197] width 1235 height 78
copy ul "Use the Measure tool to draw a line and display the length. Double click at the…"
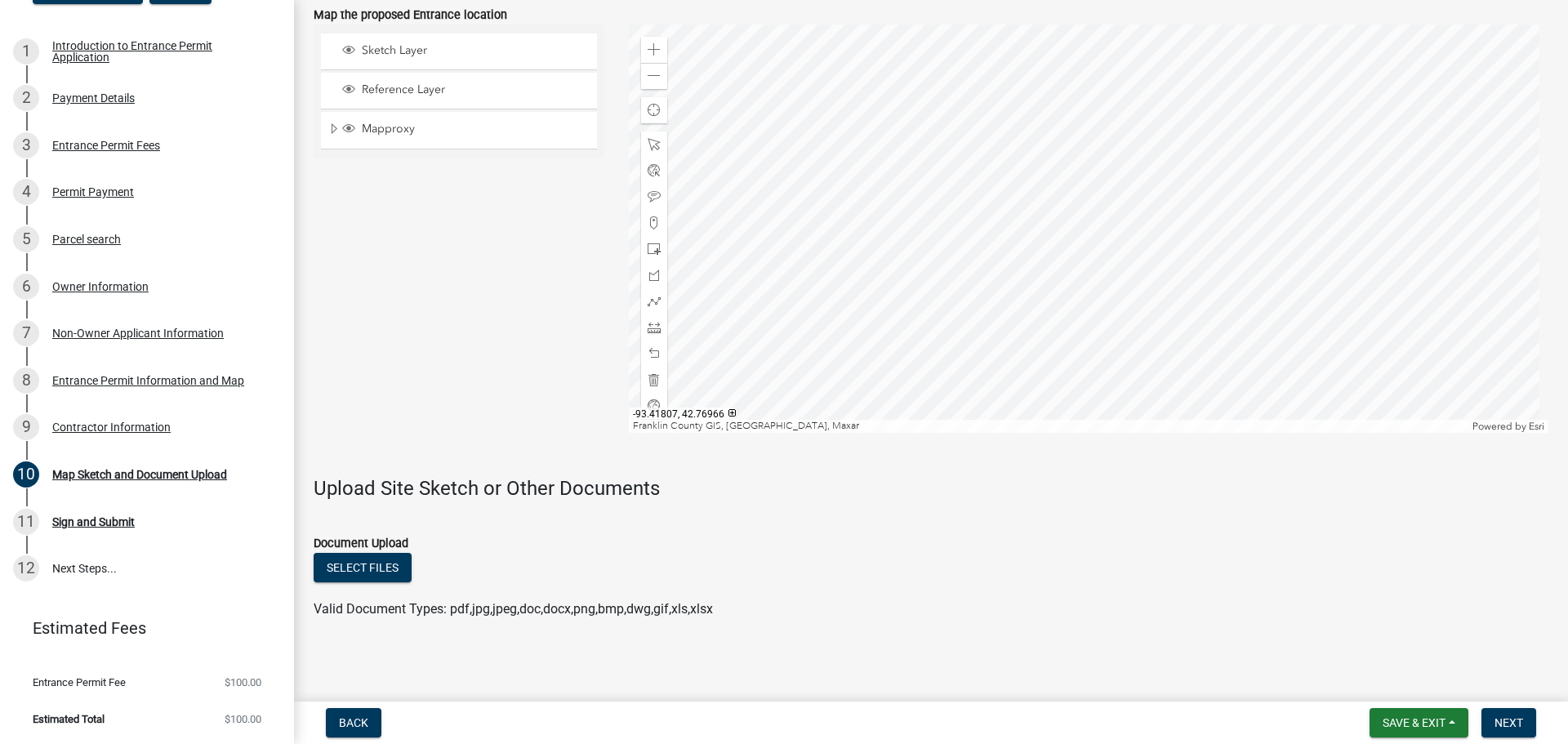
scroll to position [1074, 0]
click at [111, 568] on link "12 Next Steps..." at bounding box center [147, 568] width 294 height 47
